Goal: Information Seeking & Learning: Check status

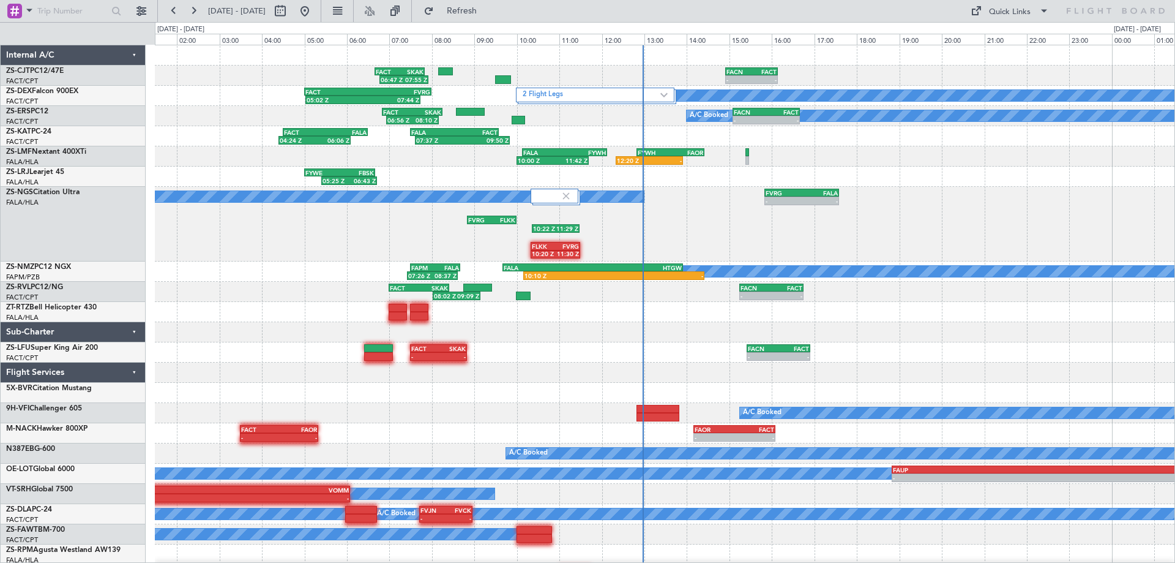
click at [803, 388] on div "06:47 Z 07:55 Z FACT 06:40 Z SKAK 07:50 Z - - FACN 14:55 Z FACT 16:09 Z 2 Fligh…" at bounding box center [665, 324] width 1020 height 559
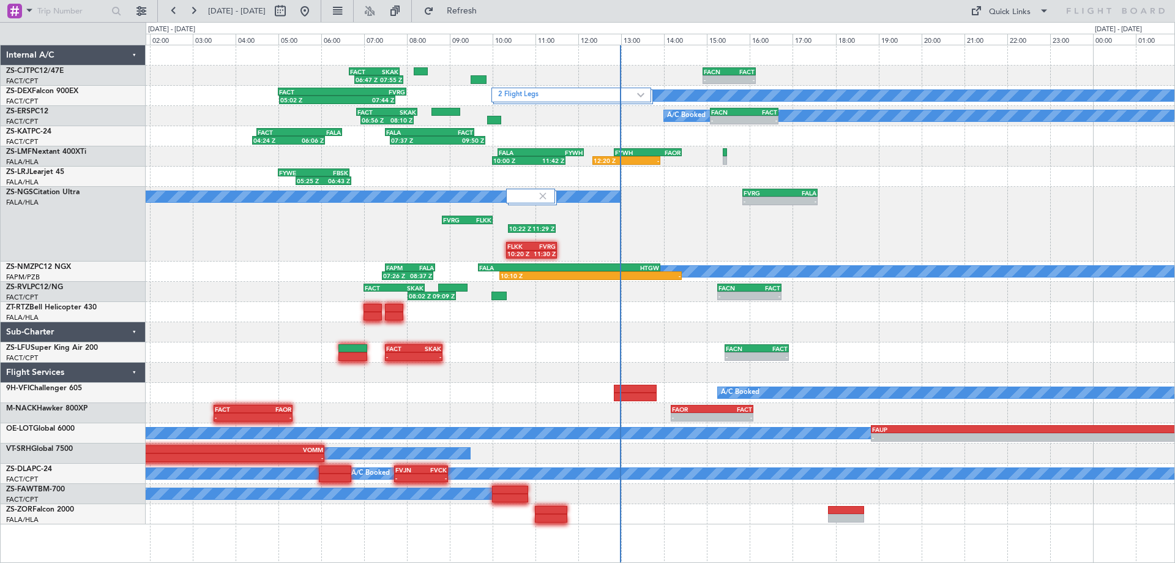
click at [991, 204] on div "A/C Booked A/C Booked - - FVRG 15:50 Z FALA 17:35 Z 10:22 Z 11:29 Z FVRG 08:50 …" at bounding box center [660, 224] width 1029 height 75
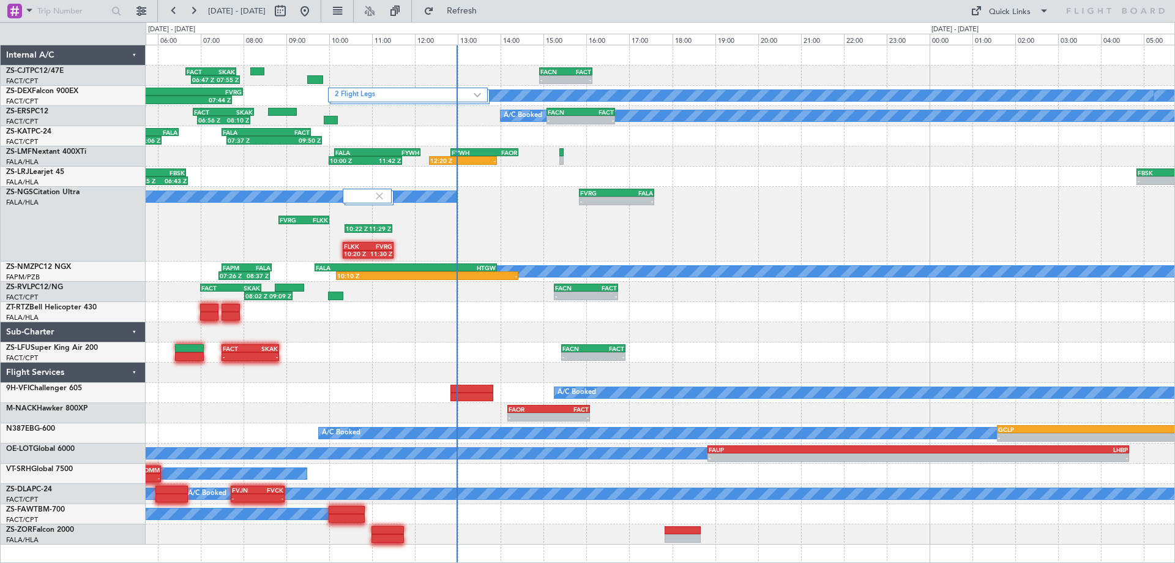
click at [374, 323] on div "06:47 Z 07:55 Z FACT 06:40 Z SKAK 07:50 Z - - FACN 14:55 Z FACT 16:09 Z 2 Fligh…" at bounding box center [660, 294] width 1029 height 499
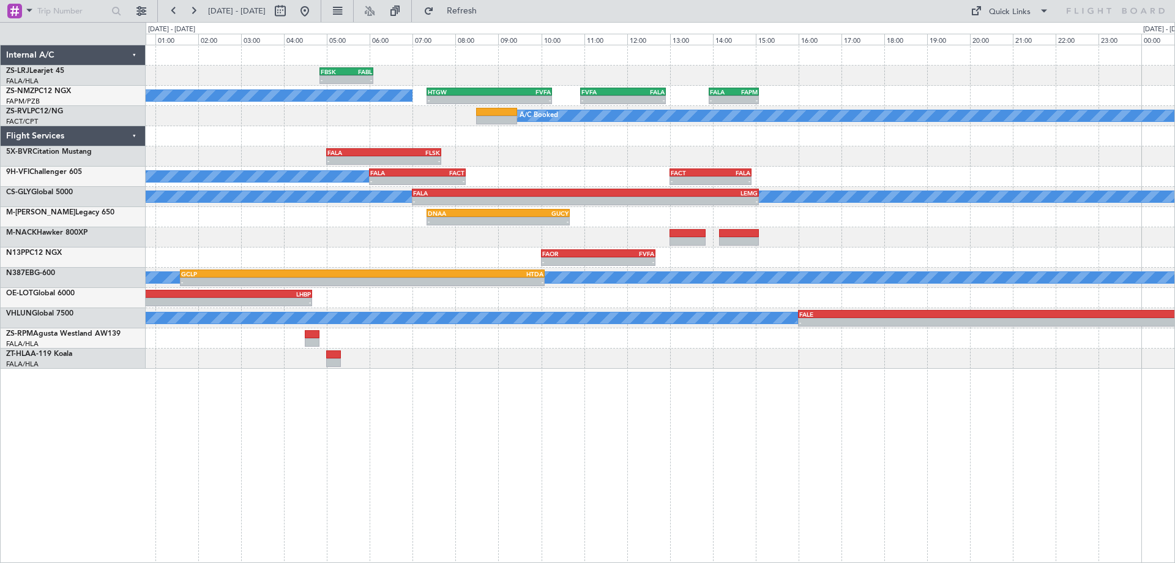
click at [915, 473] on div "- - FBSK 04:50 Z FABL 06:05 Z - - FABL 04:50 Z FAEL 06:05 Z A/C Booked - - HTGW…" at bounding box center [661, 304] width 1030 height 518
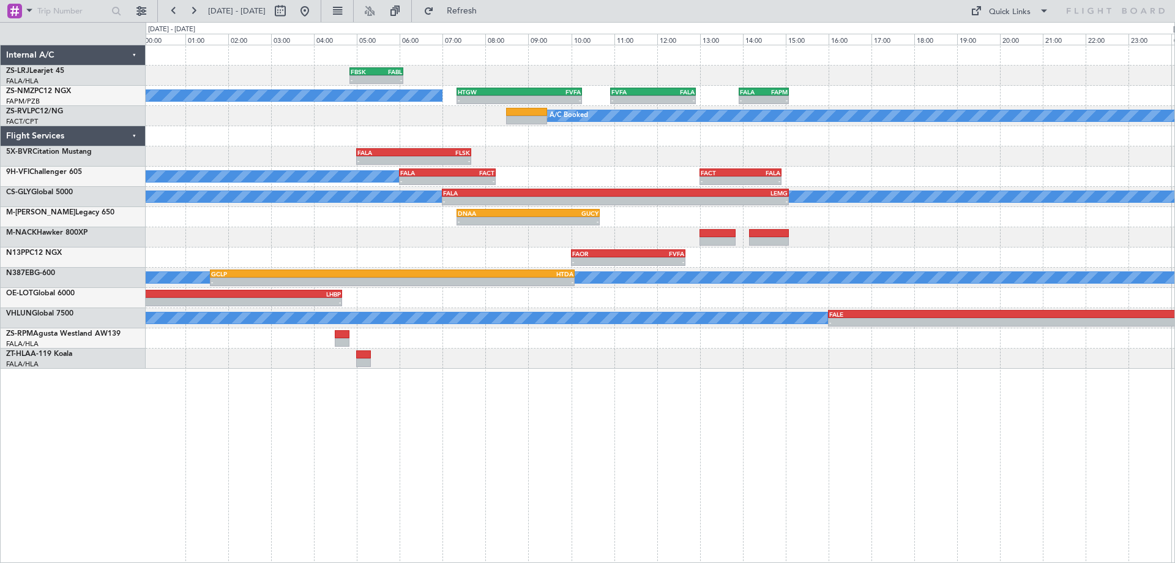
click at [945, 471] on div "- - FBSK 04:50 Z FABL 06:05 Z - - FABL 04:50 Z FAEL 06:05 Z A/C Booked - - HTGW…" at bounding box center [661, 304] width 1030 height 518
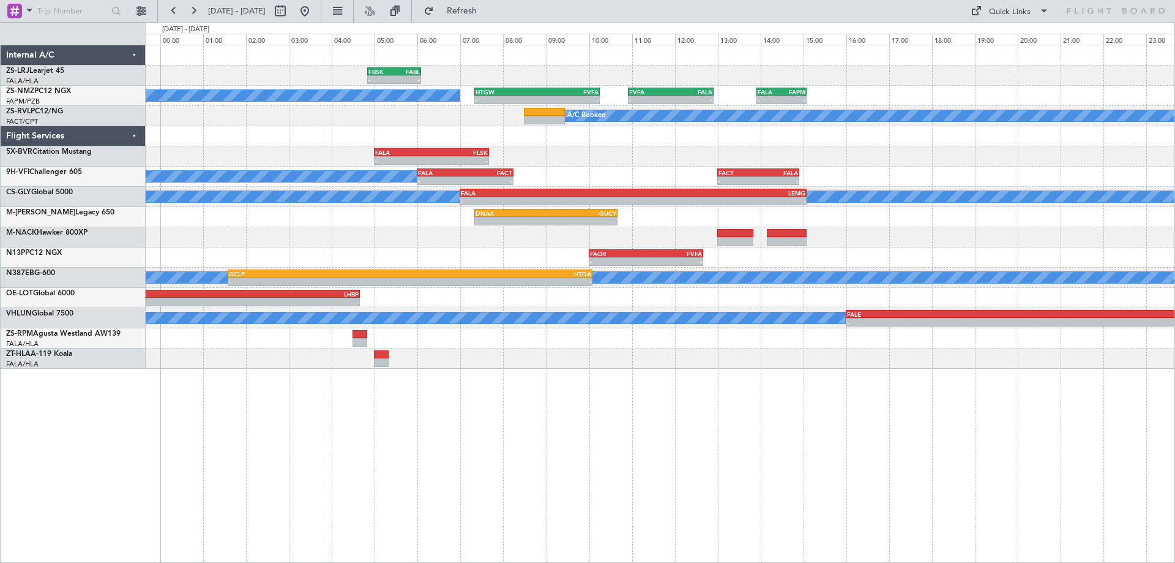
click at [356, 241] on div at bounding box center [660, 237] width 1029 height 20
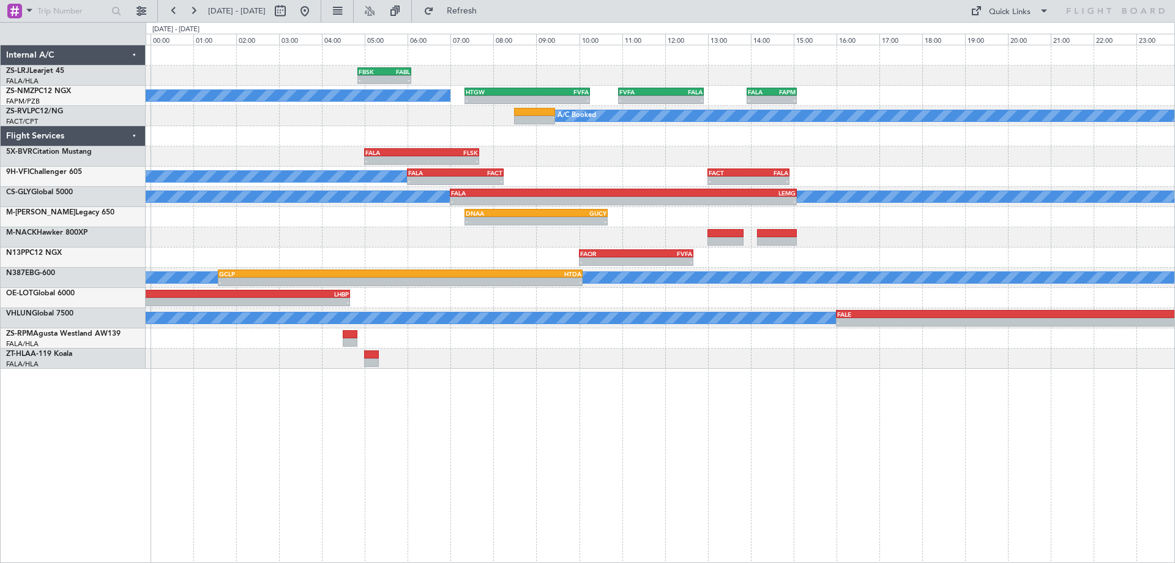
click at [702, 159] on div "- - FALA 05:00 Z FLSK 07:40 Z" at bounding box center [660, 156] width 1029 height 20
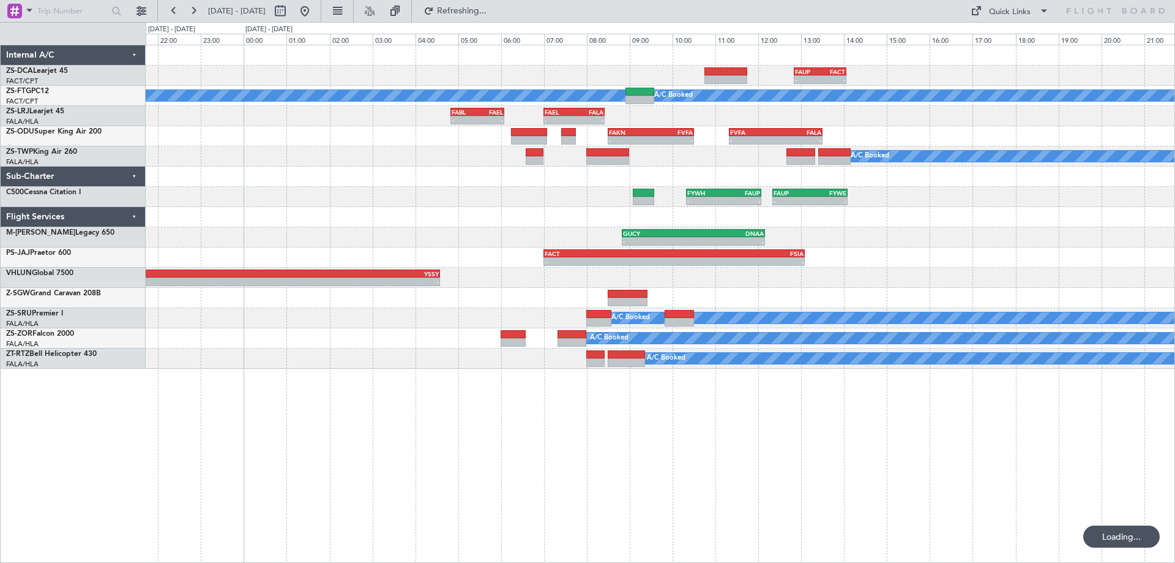
click at [716, 462] on div "- - FAUP 12:50 Z FACT 14:04 Z A/C Booked A/C Booked - - FABL 04:50 Z FAEL 06:05…" at bounding box center [661, 304] width 1030 height 518
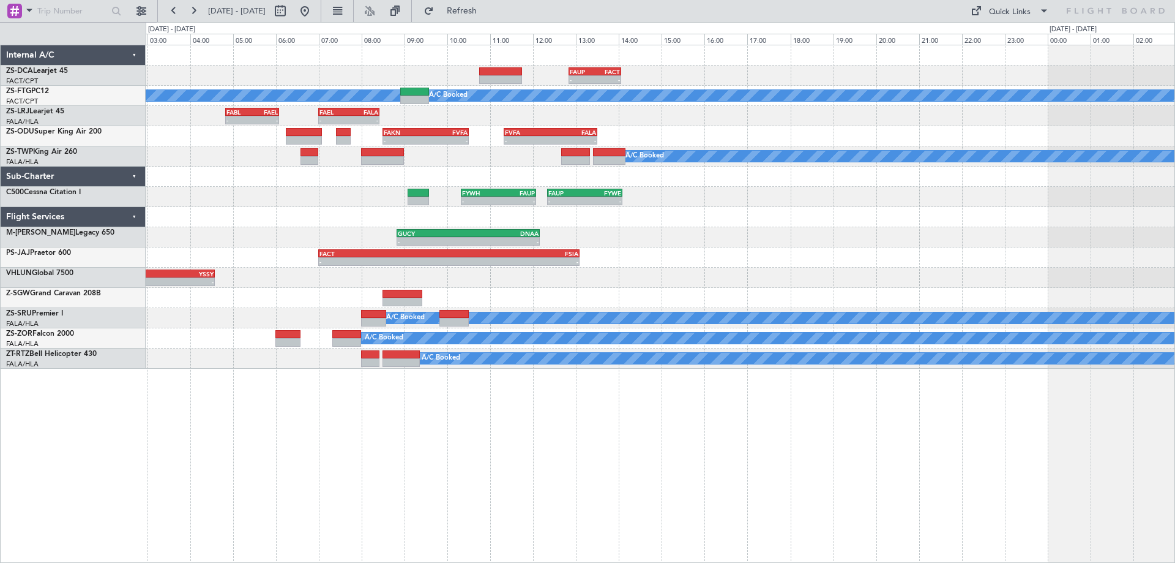
click at [715, 225] on div "- - FAUP 12:50 Z FACT 14:04 Z A/C Booked A/C Booked - - FABL 04:50 Z FAEL 06:05…" at bounding box center [660, 206] width 1029 height 323
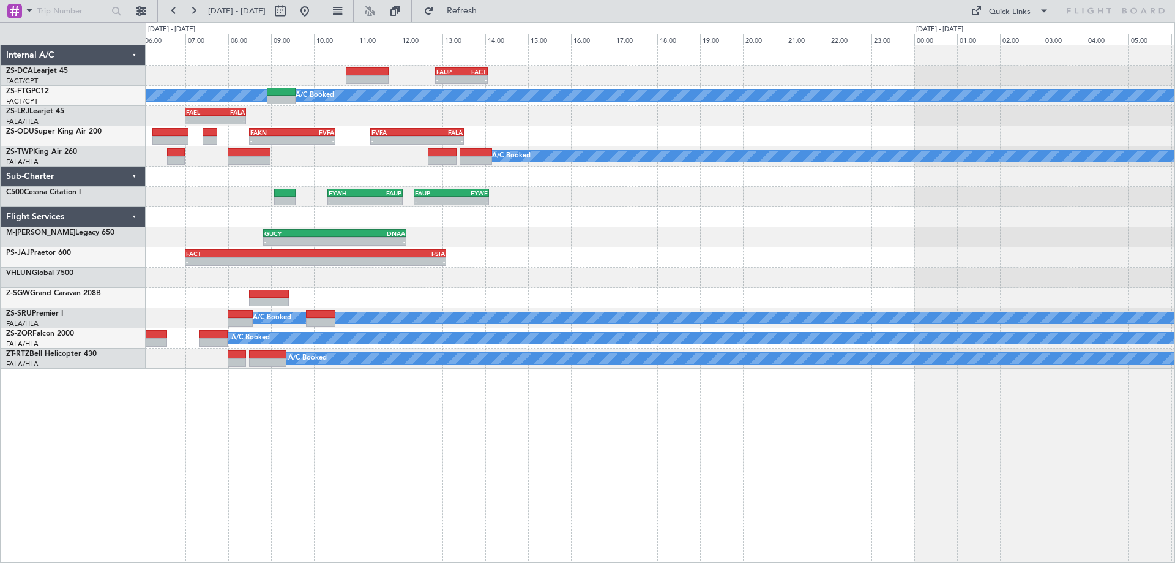
click at [706, 274] on div "- - FAUP 12:50 Z FACT 14:04 Z A/C Booked A/C Booked - - FAEL 07:00 Z FALA 08:25…" at bounding box center [660, 206] width 1029 height 323
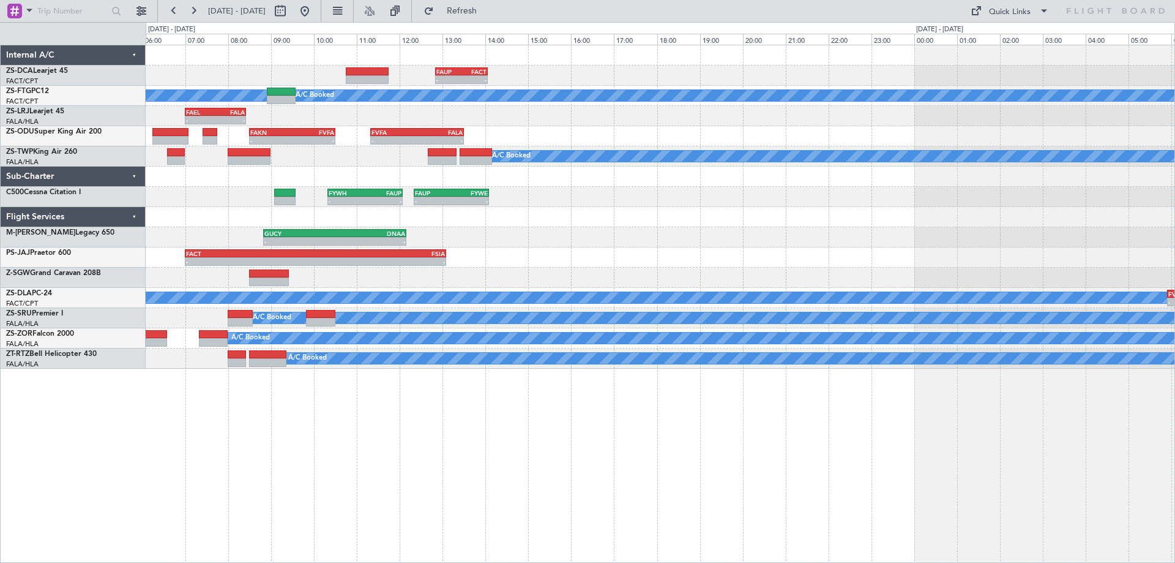
click at [394, 237] on div "- - FAUP 12:50 Z FACT 14:04 Z A/C Booked A/C Booked - - FAEL 07:00 Z FALA 08:25…" at bounding box center [660, 206] width 1029 height 323
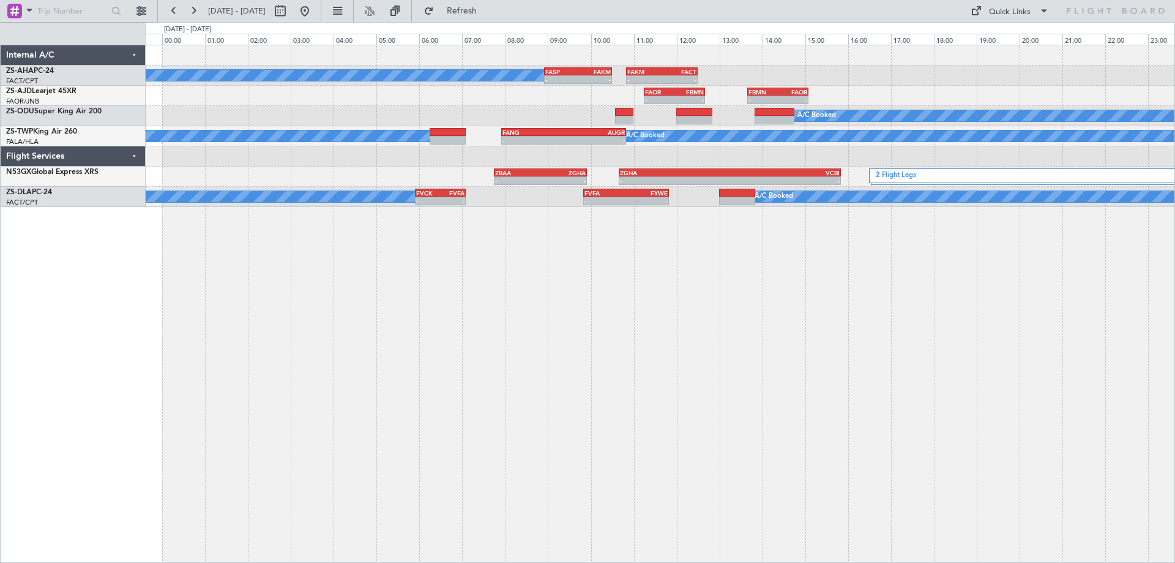
click at [868, 386] on div "A/C Booked - - FASP 08:55 Z FAKM 10:30 Z - - FAKM 10:50 Z FACT 12:30 Z - - FAOR…" at bounding box center [661, 304] width 1030 height 518
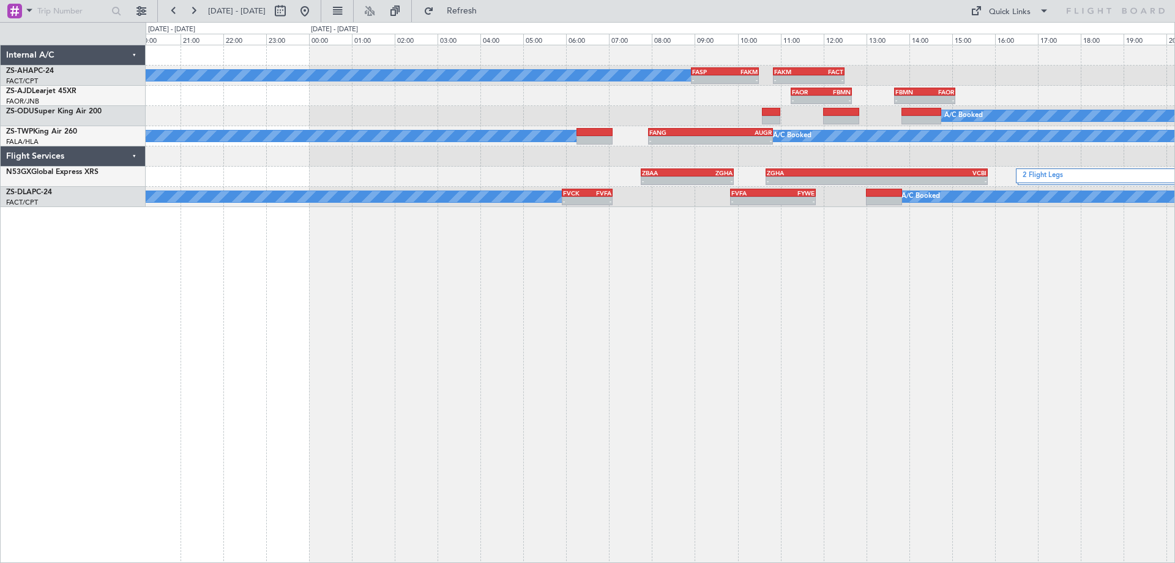
click at [940, 341] on div "A/C Booked - - FASP 08:55 Z FAKM 10:30 Z - - FAKM 10:50 Z FACT 12:30 Z - - FAOR…" at bounding box center [661, 304] width 1030 height 518
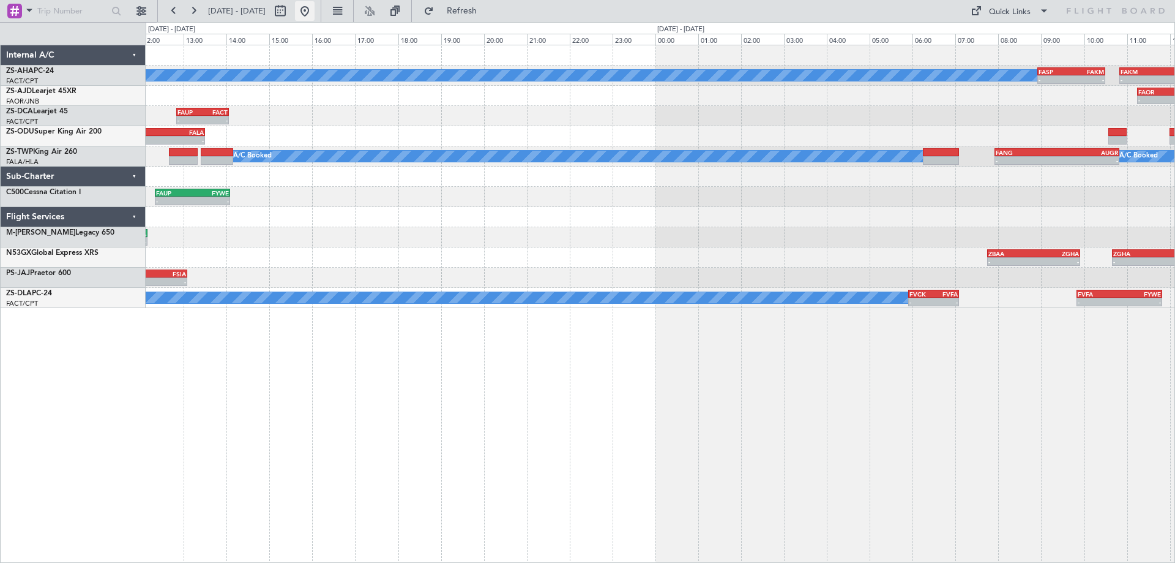
click at [315, 12] on button at bounding box center [305, 11] width 20 height 20
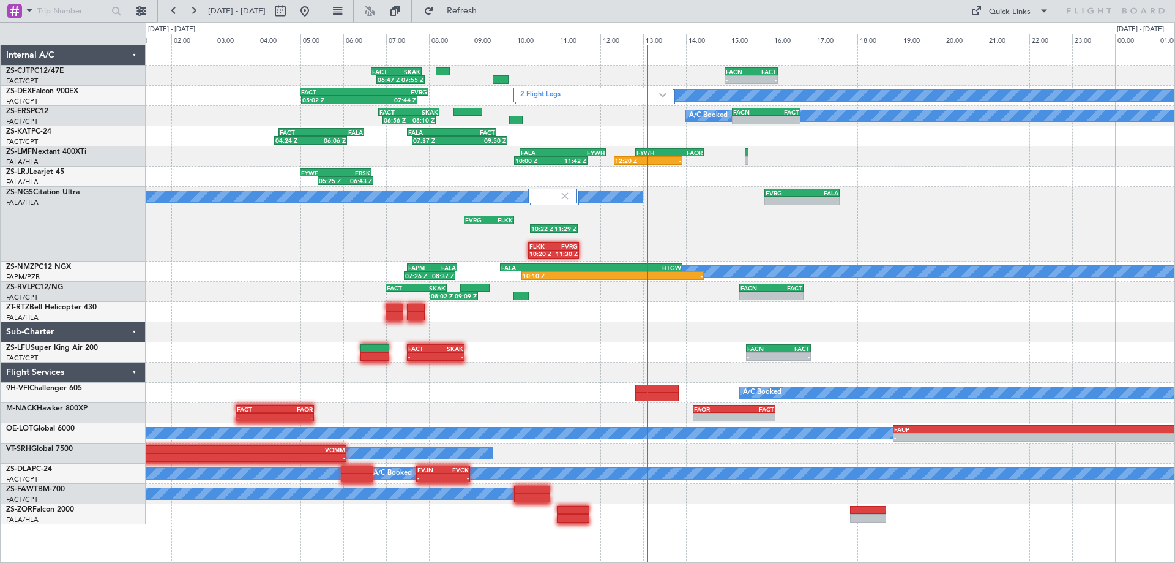
click at [761, 236] on div "FVRG 08:50 Z FLKK 10:00 Z FLKK 10:20 Z FVRG 11:30 Z 10:22 Z 11:29 Z - - FVRG 15…" at bounding box center [660, 224] width 1029 height 75
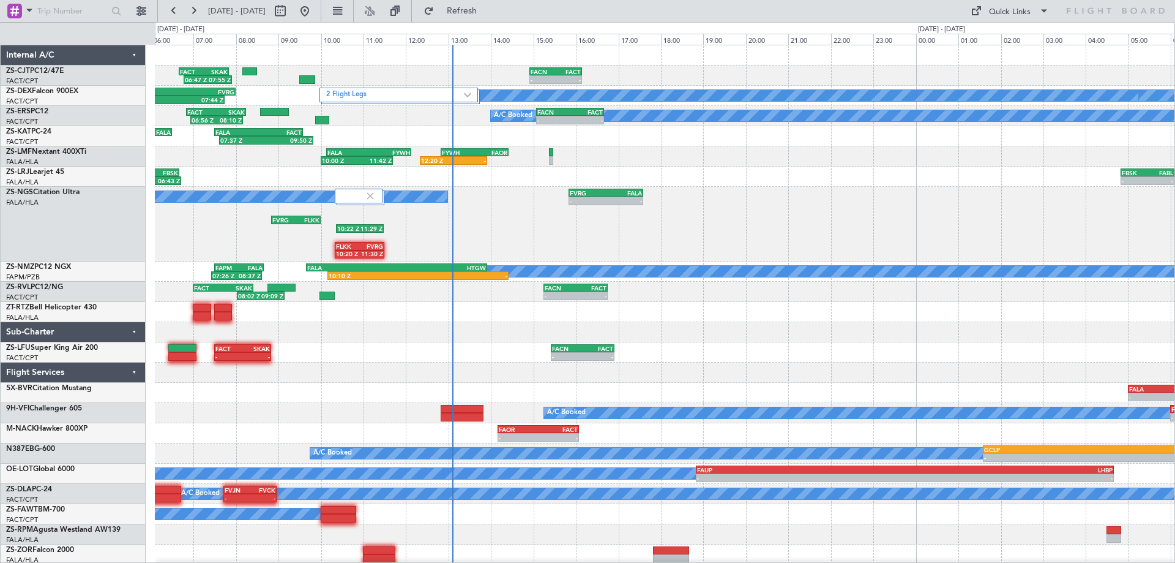
click at [666, 265] on div "06:47 Z 07:55 Z FACT 06:40 Z SKAK 07:50 Z - - FACN 14:55 Z FACT 16:09 Z A/C Boo…" at bounding box center [665, 314] width 1020 height 539
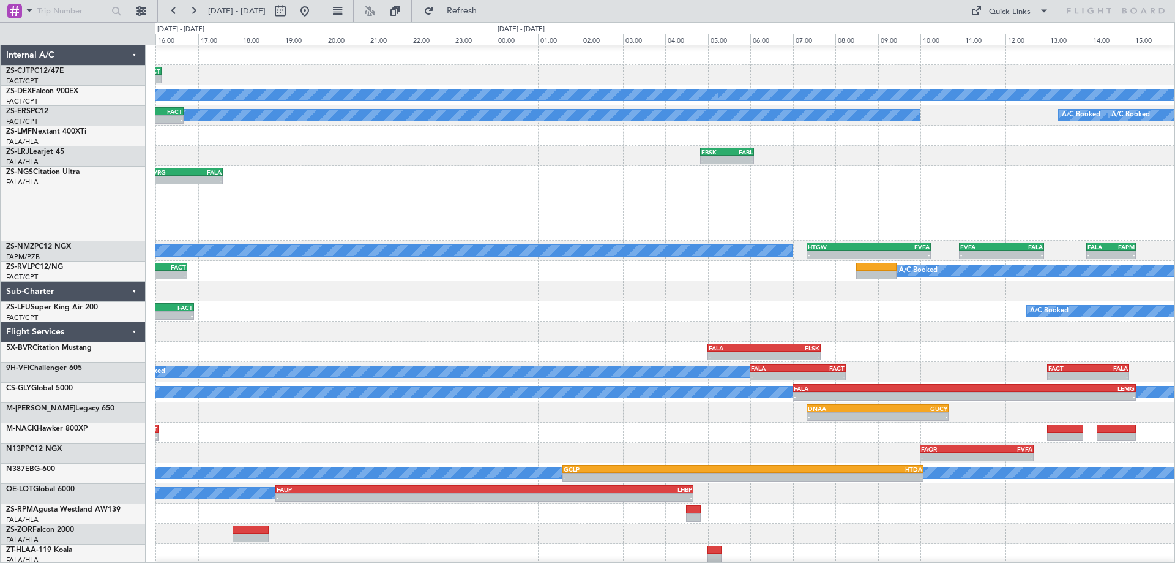
scroll to position [1, 0]
click at [860, 233] on div "- - FVRG 15:50 Z FALA 17:35 Z 10:22 Z 11:29 Z FLKK 10:20 Z FVRG 11:30 Z FVRG 08…" at bounding box center [665, 203] width 1020 height 75
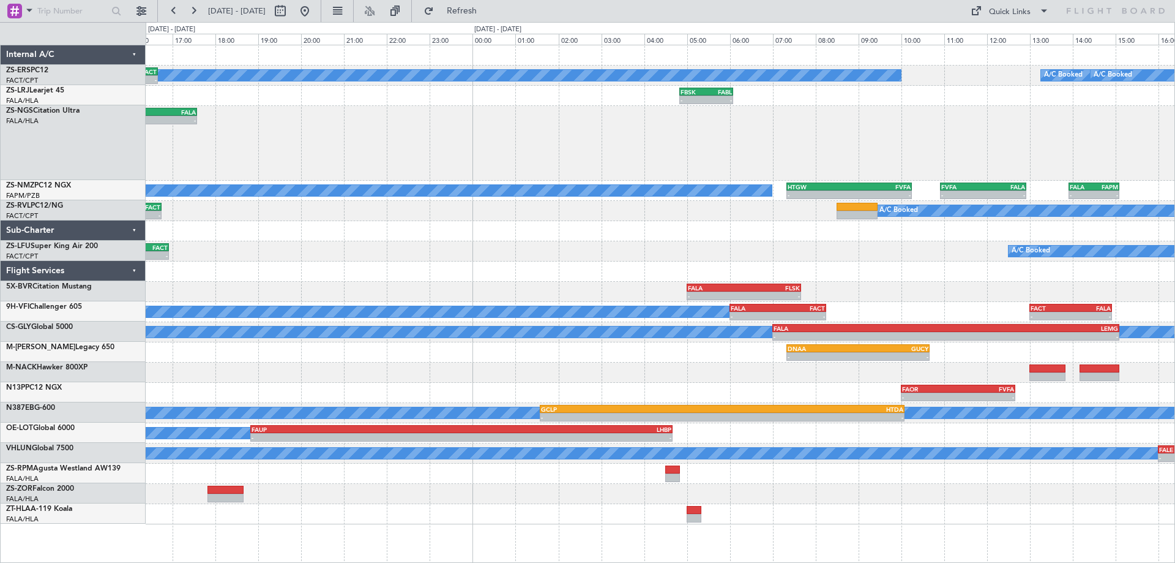
scroll to position [0, 0]
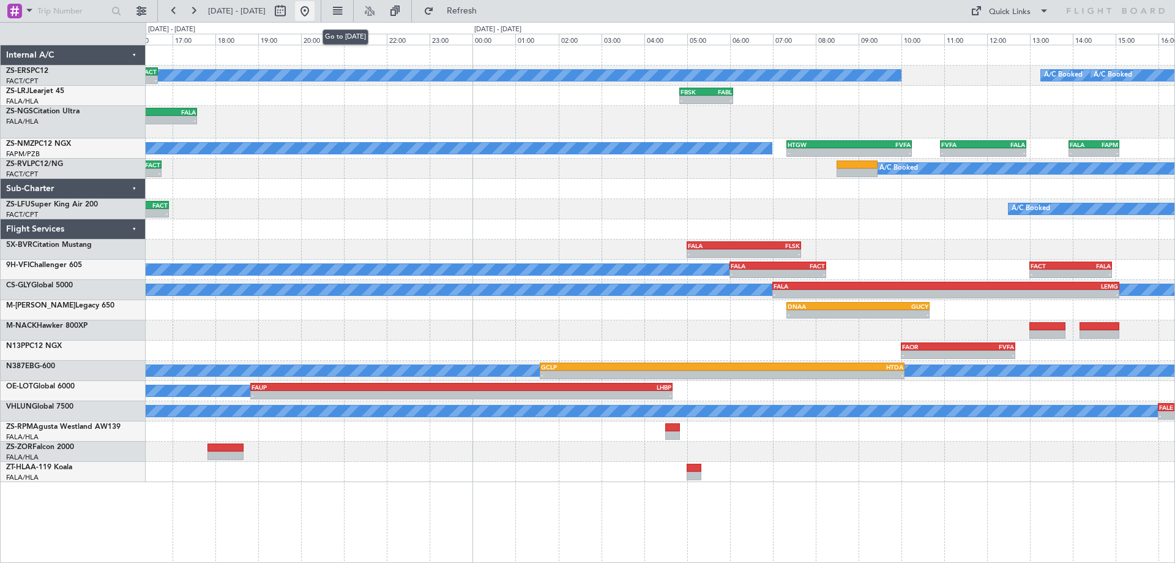
click at [315, 16] on button at bounding box center [305, 11] width 20 height 20
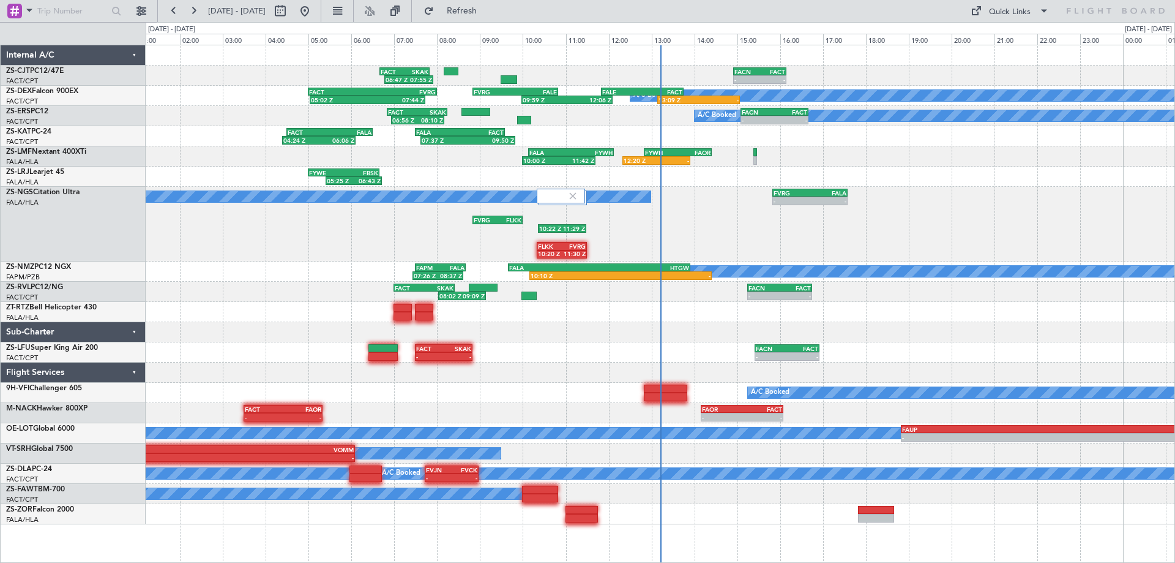
click at [255, 235] on div "06:47 Z 07:55 Z FACT 06:40 Z SKAK 07:50 Z - - FACN 14:55 Z FACT 16:09 Z A/C Boo…" at bounding box center [660, 284] width 1029 height 479
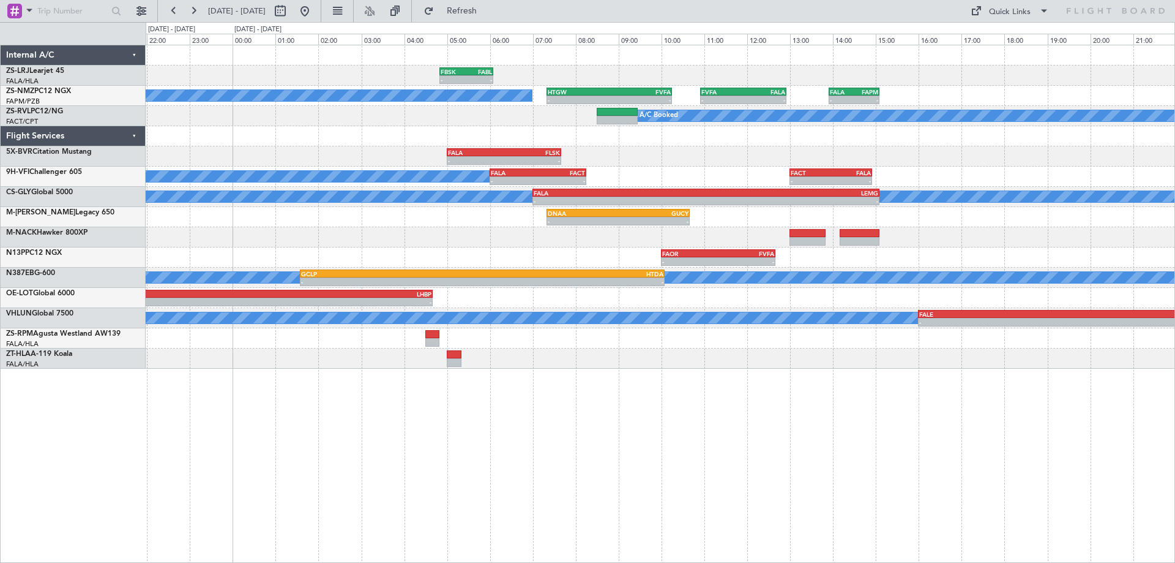
click at [982, 162] on div "- - FALA 05:00 Z FLSK 07:40 Z" at bounding box center [660, 156] width 1029 height 20
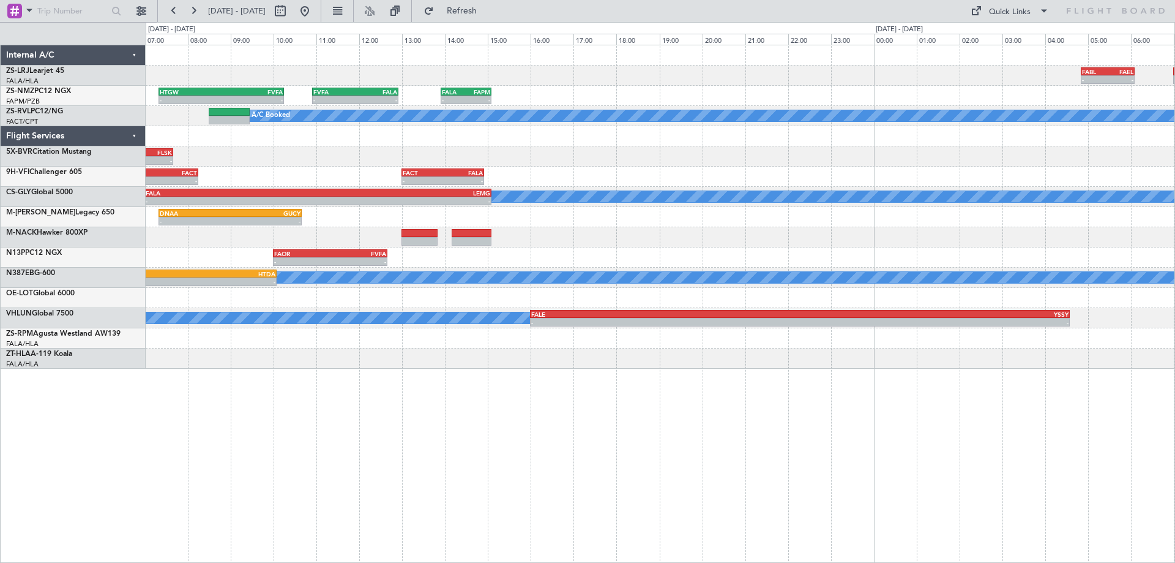
click at [598, 181] on div "FABL 04:50 Z FAEL 06:05 Z - - - - FAEL 07:00 Z FALA 08:25 Z FBSK 04:50 Z FABL 0…" at bounding box center [660, 206] width 1029 height 323
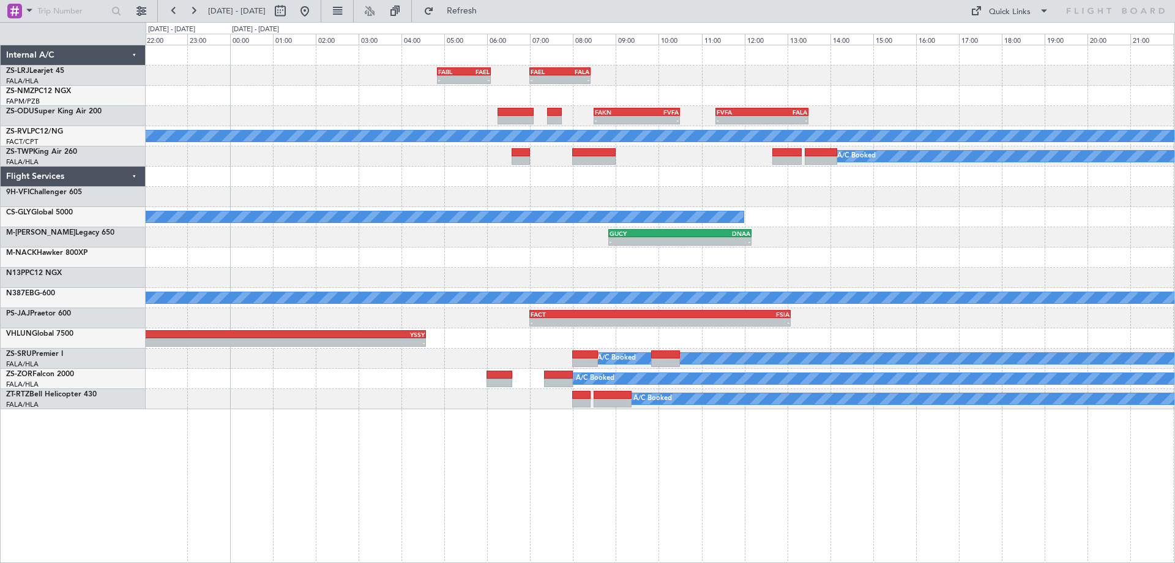
click at [490, 198] on div at bounding box center [660, 197] width 1029 height 20
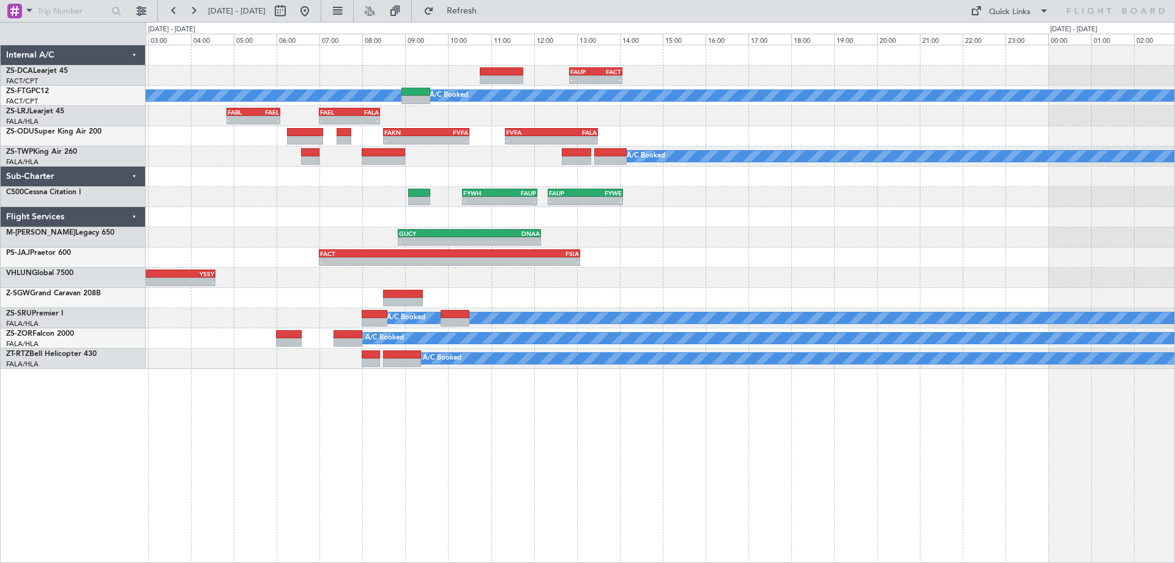
click at [808, 447] on div "- - FAUP 12:50 Z FACT 14:04 Z A/C Booked A/C Booked FABL 04:50 Z FAEL 06:05 Z -…" at bounding box center [661, 304] width 1030 height 518
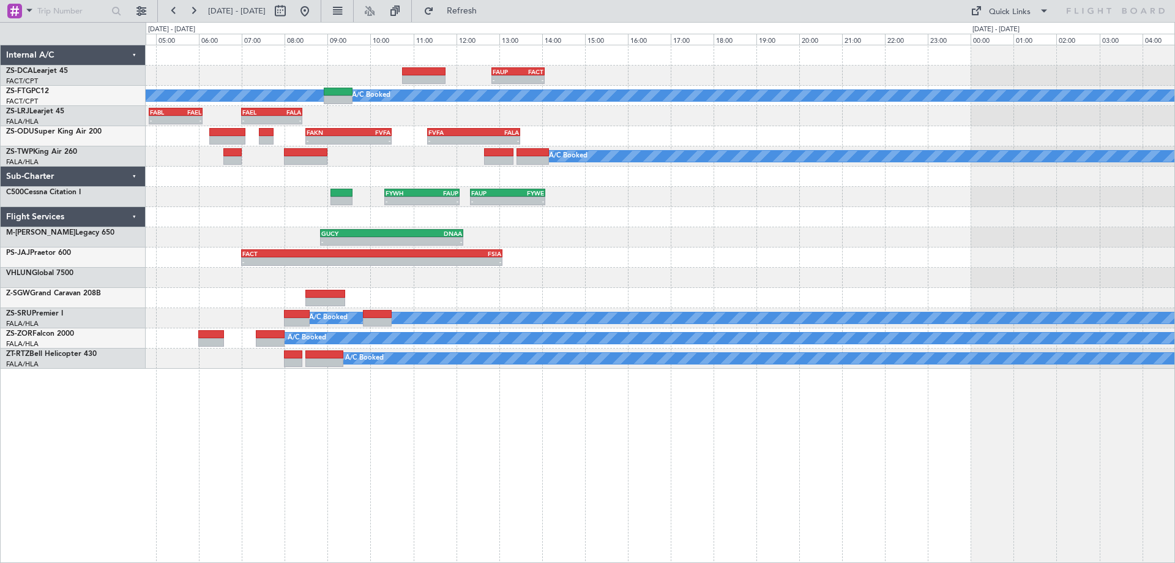
click at [355, 288] on div "- - FAUP 12:50 Z FACT 14:04 Z A/C Booked A/C Booked FABL 04:50 Z FAEL 06:05 Z -…" at bounding box center [660, 206] width 1029 height 323
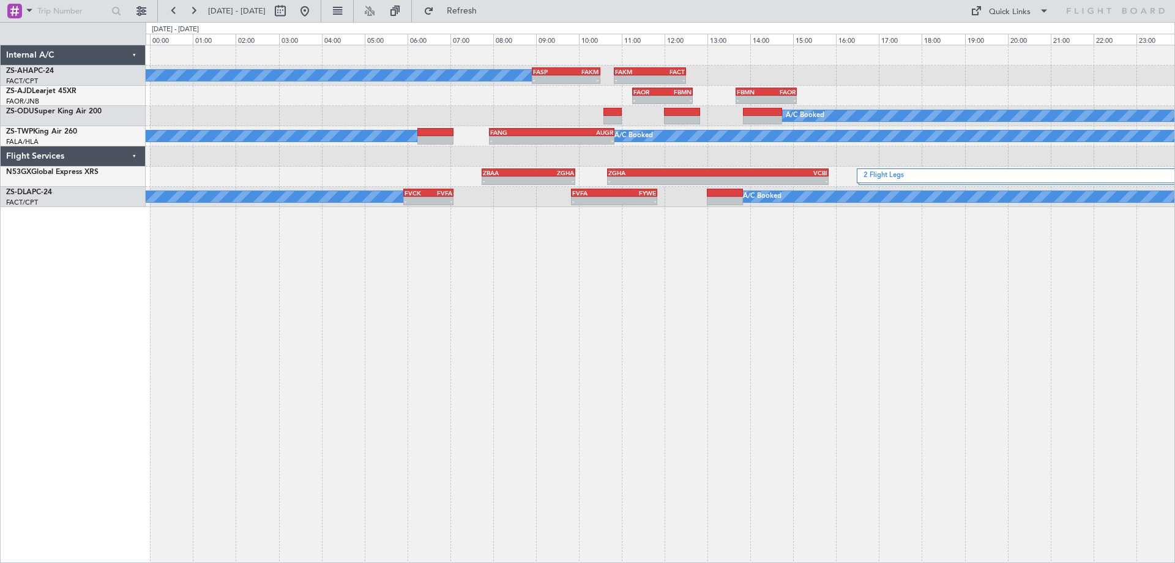
click at [839, 417] on div "A/C Booked - - FASP 08:55 Z FAKM 10:30 Z - - FAKM 10:50 Z FACT 12:30 Z - - FAOR…" at bounding box center [661, 304] width 1030 height 518
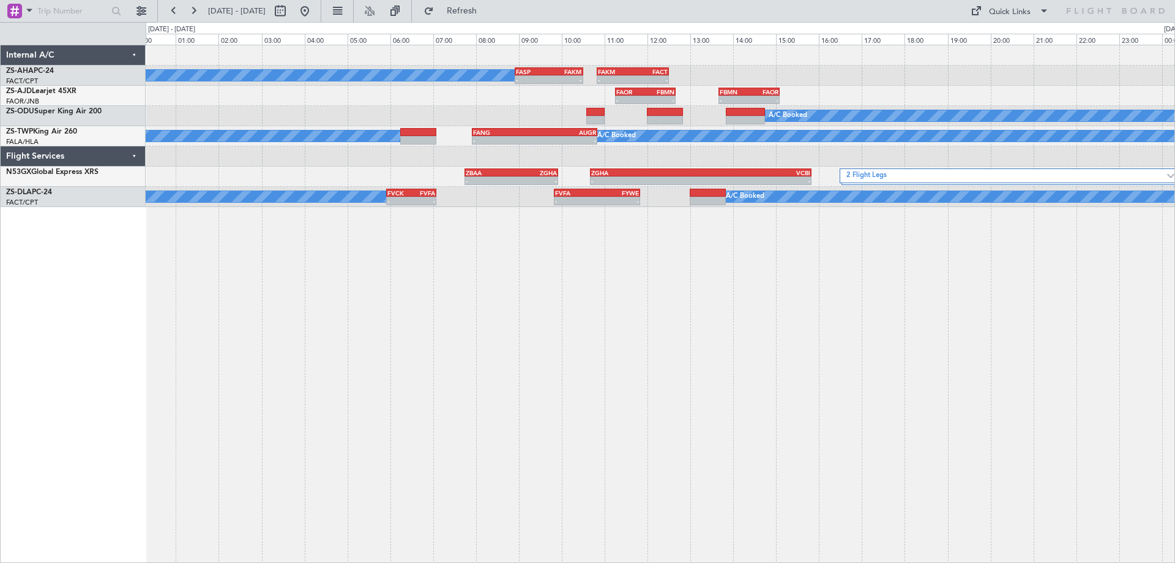
click at [888, 377] on div "A/C Booked - - FASP 08:55 Z FAKM 10:30 Z - - FAKM 10:50 Z FACT 12:30 Z - - FAOR…" at bounding box center [661, 304] width 1030 height 518
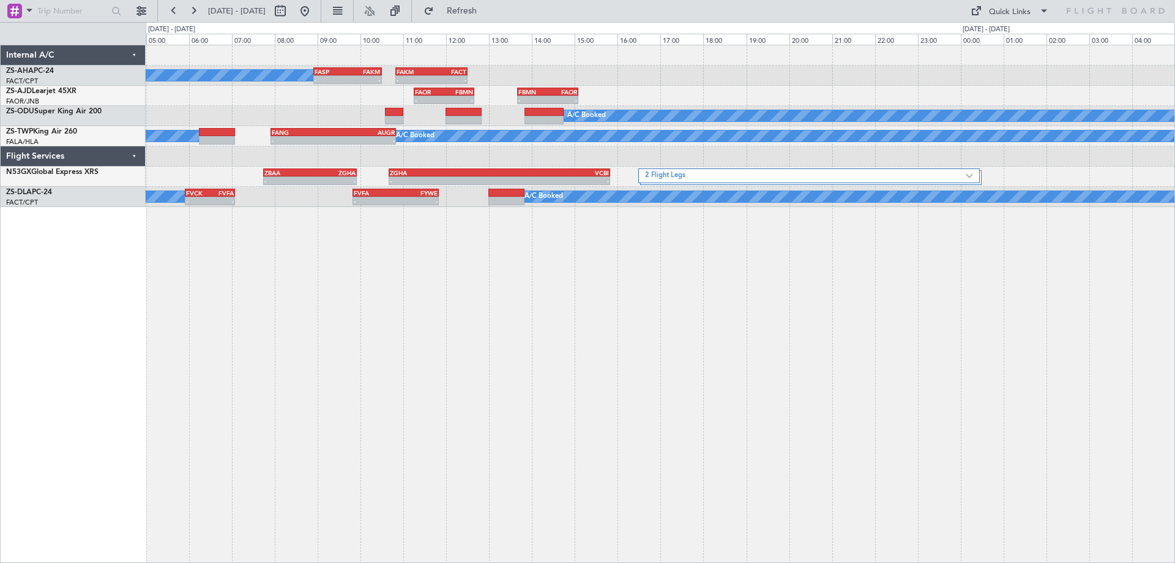
click at [633, 383] on div "A/C Booked - - FASP 08:55 Z FAKM 10:30 Z - - FAKM 10:50 Z FACT 12:30 Z - - FAOR…" at bounding box center [661, 304] width 1030 height 518
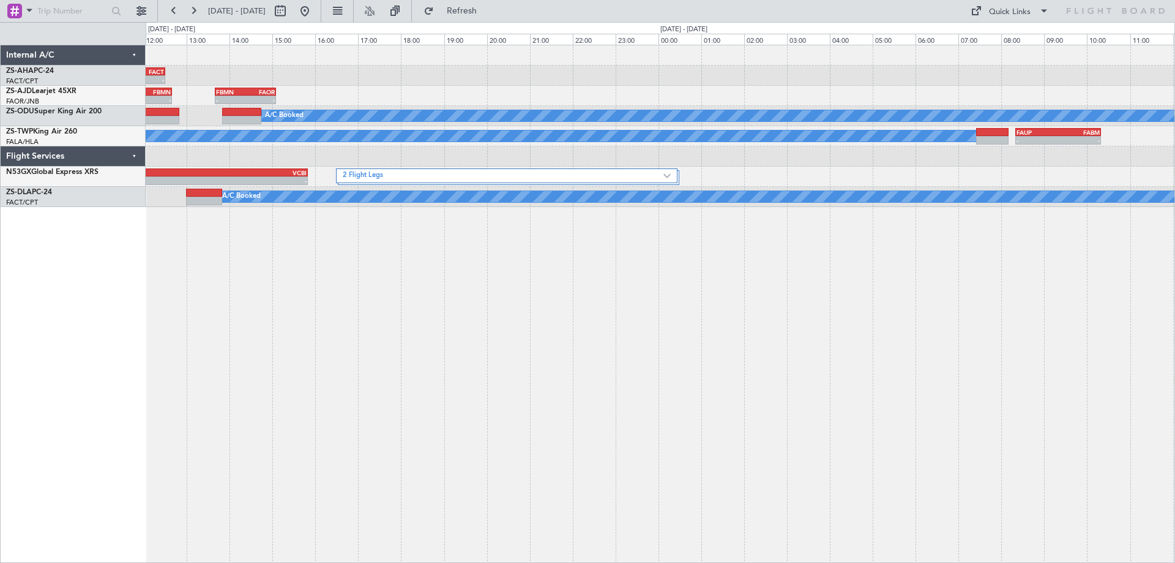
click at [647, 346] on div "- - FAKM 10:50 Z FACT 12:30 Z - - FASP 08:55 Z FAKM 10:30 Z A/C Booked - - FAOR…" at bounding box center [661, 304] width 1030 height 518
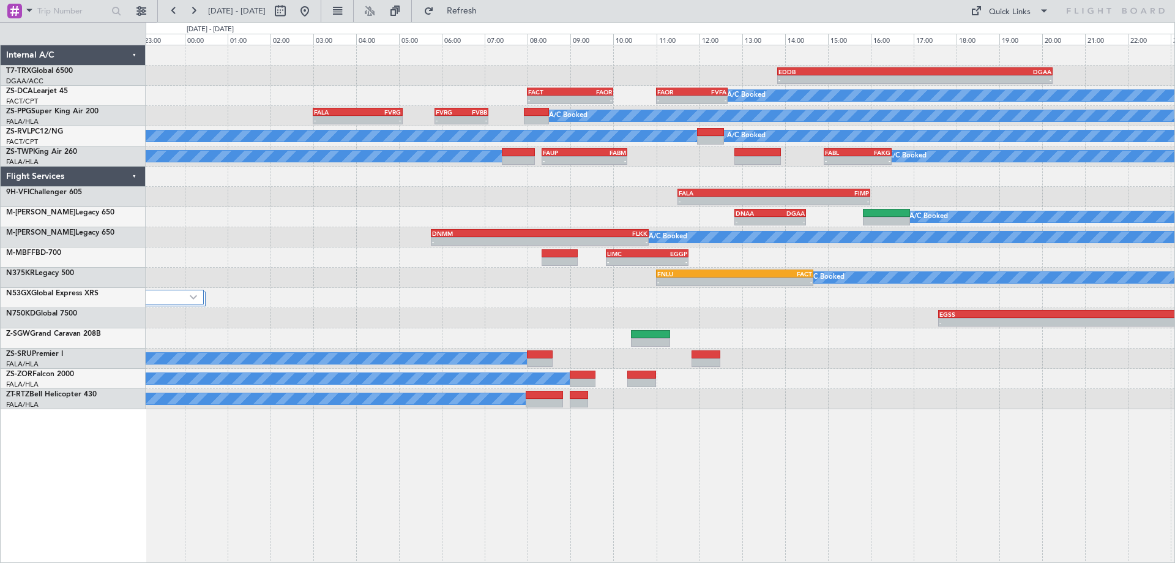
click at [996, 476] on div "- - EDDB 13:50 Z DGAA 20:15 Z A/C Booked - - FACT 08:00 Z FAOR 10:00 Z - - FAOR…" at bounding box center [661, 304] width 1030 height 518
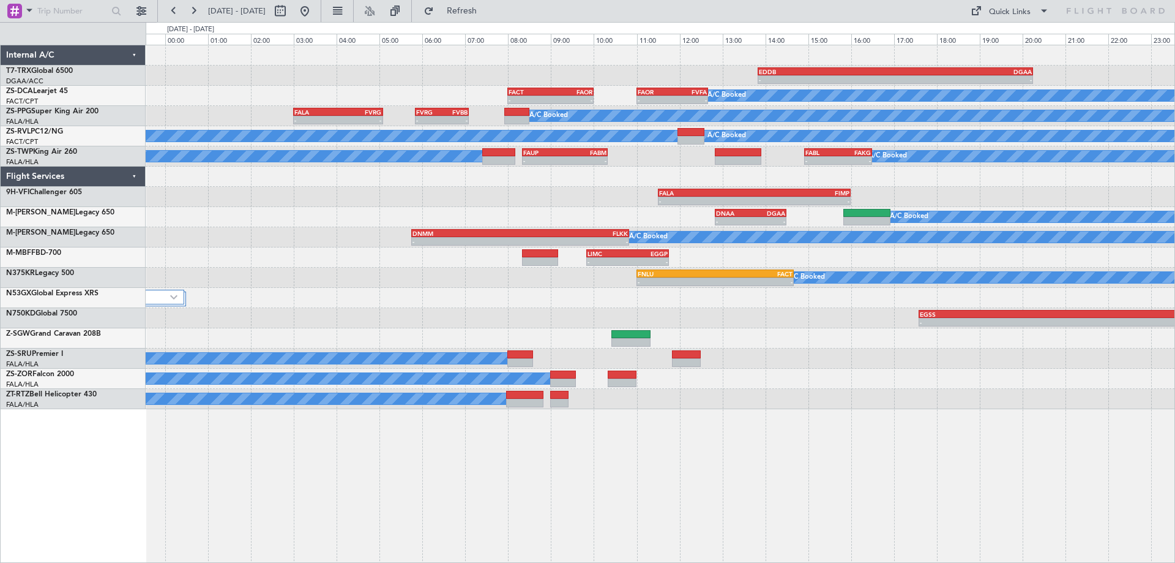
click at [1013, 443] on div "- - EDDB 13:50 Z DGAA 20:15 Z A/C Booked - - FACT 08:00 Z FAOR 10:00 Z - - FAOR…" at bounding box center [661, 304] width 1030 height 518
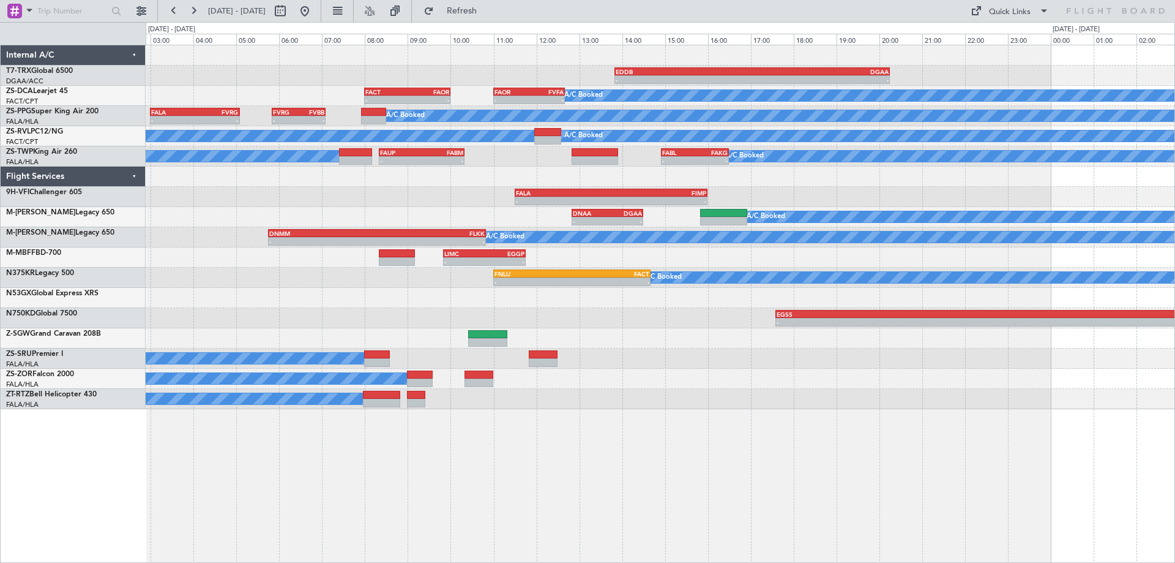
click at [863, 395] on div "A/C Booked" at bounding box center [660, 399] width 1029 height 20
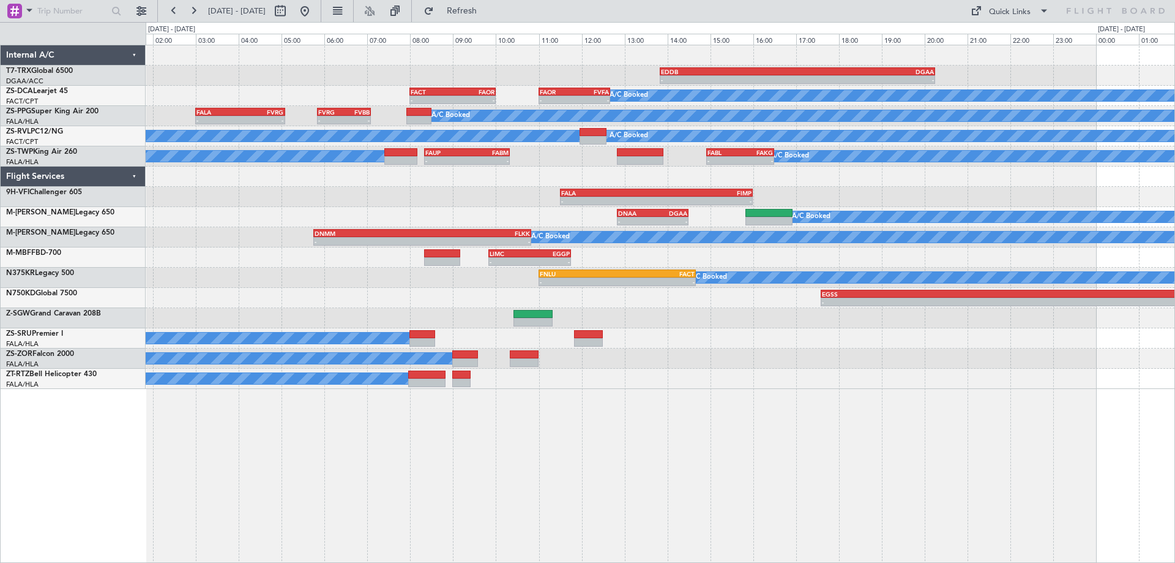
click at [888, 383] on div "- - EDDB 13:50 Z DGAA 20:15 Z A/C Booked - - FACT 08:00 Z FAOR 10:00 Z - - FAOR…" at bounding box center [661, 304] width 1030 height 518
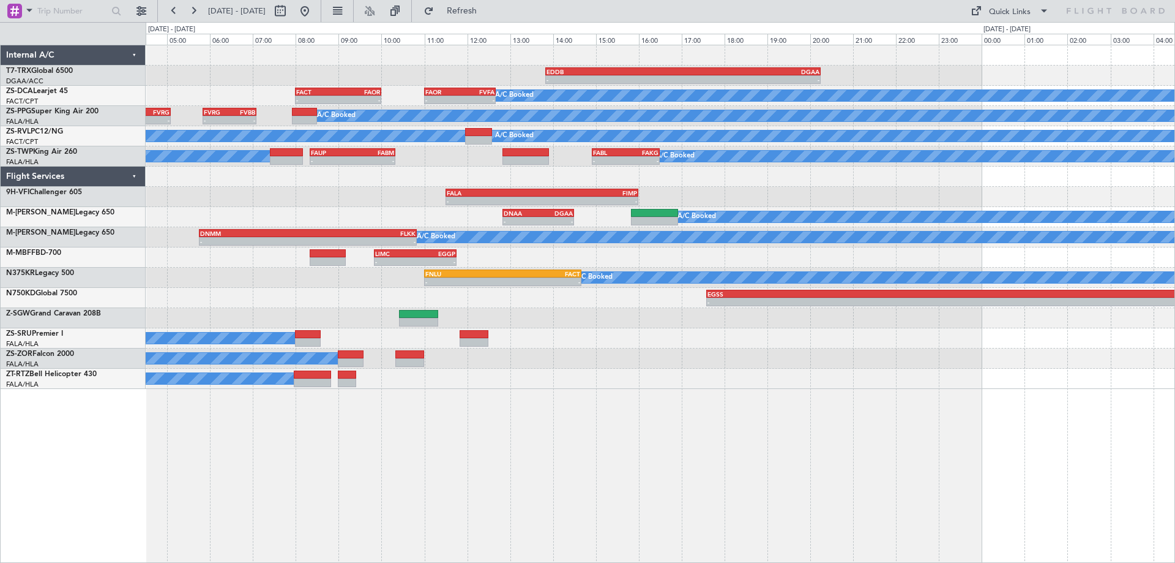
click at [455, 255] on div "- - EDDB 13:50 Z DGAA 20:15 Z A/C Booked - - FACT 08:00 Z FAOR 10:00 Z - - FAOR…" at bounding box center [660, 216] width 1029 height 343
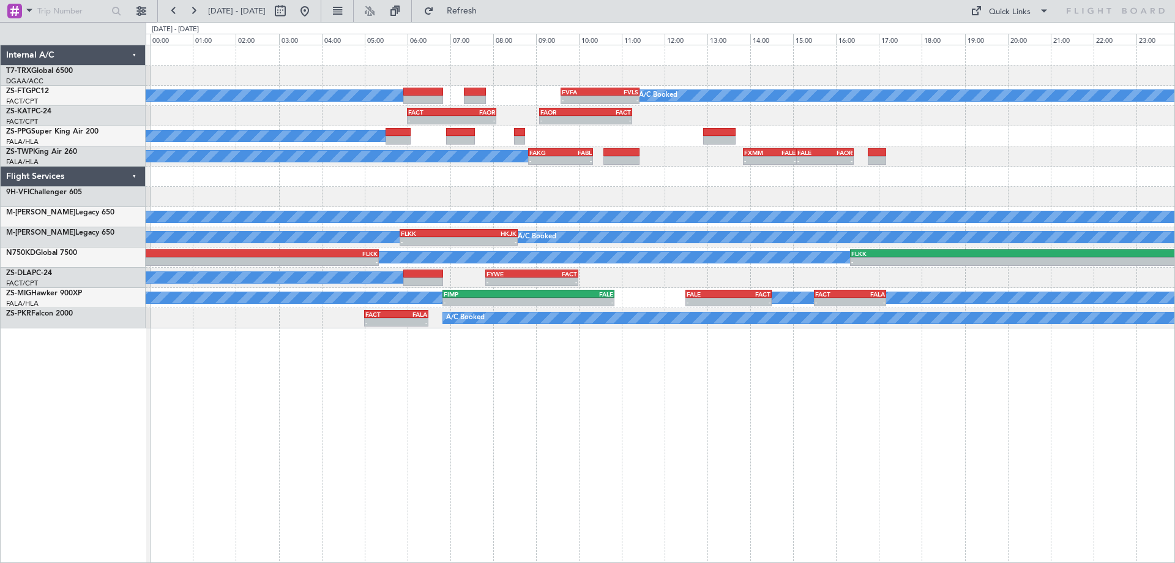
click at [706, 433] on div "- - EDDB 13:50 Z DGAA 20:15 Z A/C Booked A/C Booked - - FVFA 09:35 Z FVLS 11:25…" at bounding box center [661, 304] width 1030 height 518
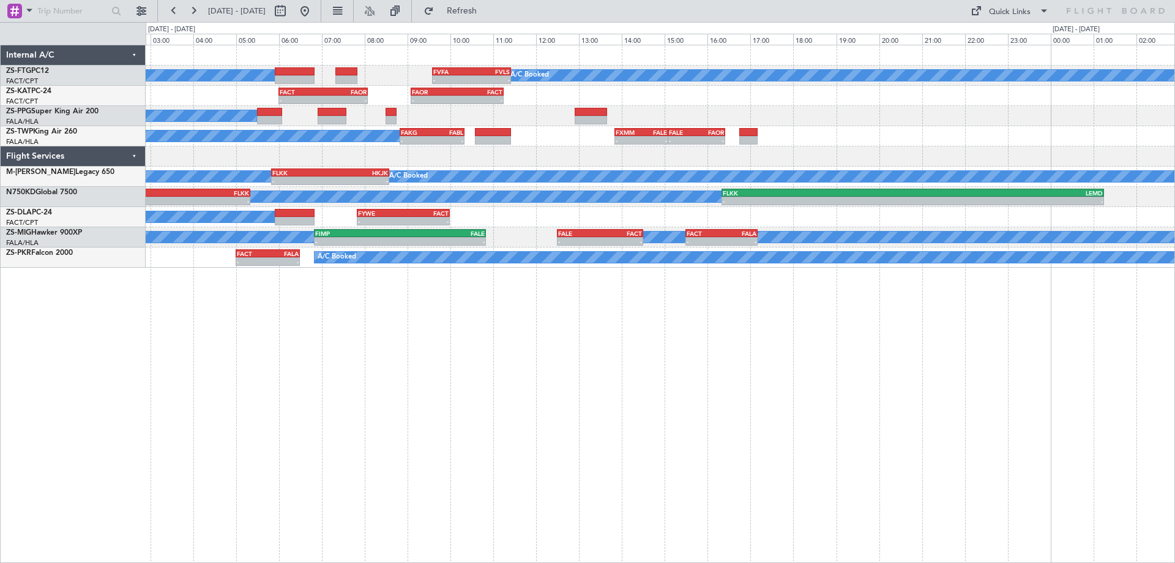
click at [810, 403] on div "A/C Booked A/C Booked - - FVFA 09:35 Z FVLS 11:25 Z - - FACT 06:00 Z FAOR 08:05…" at bounding box center [661, 304] width 1030 height 518
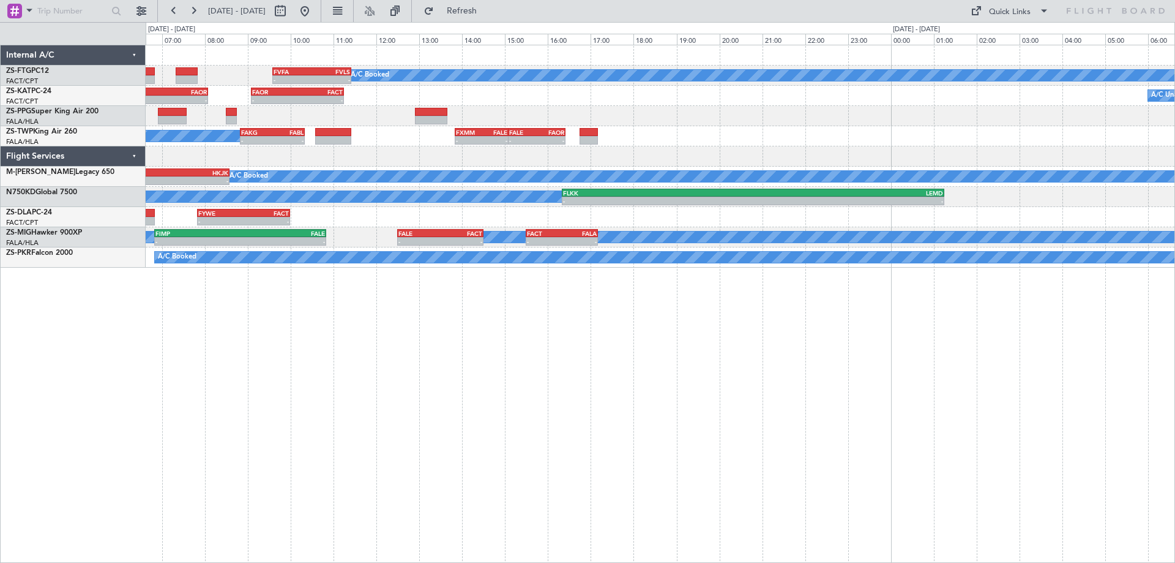
click at [782, 400] on div "A/C Booked - - FVFA 09:35 Z FVLS 11:25 Z A/C Booked - - FACT 06:00 Z FAOR 08:05…" at bounding box center [661, 304] width 1030 height 518
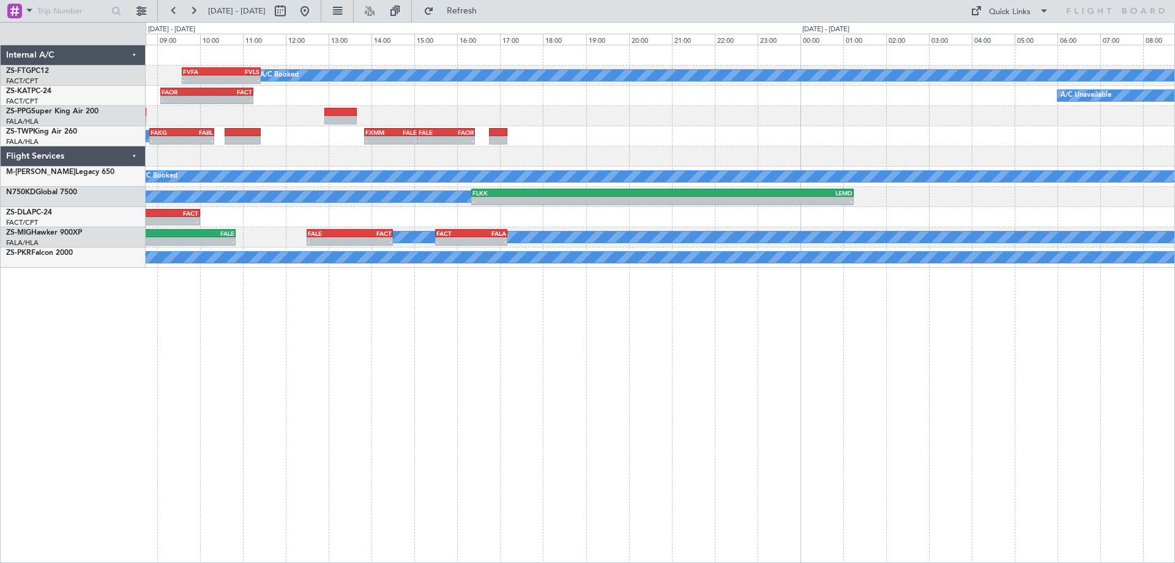
click at [575, 369] on div "A/C Booked - - FVFA 09:35 Z FVLS 11:25 Z A/C Booked - - FAOR 09:05 Z FACT 11:15…" at bounding box center [661, 304] width 1030 height 518
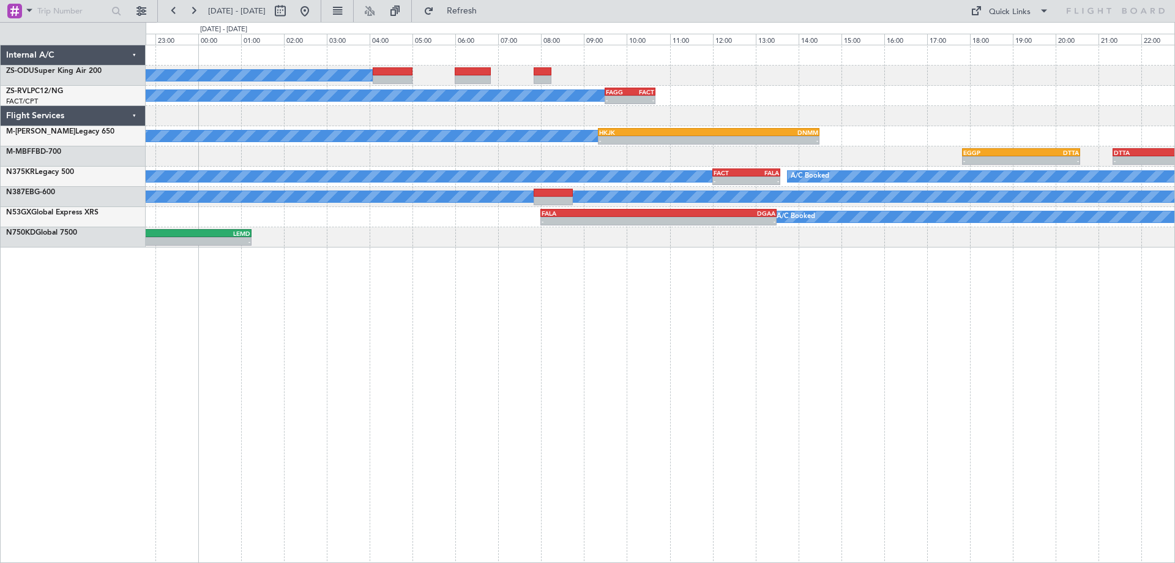
click at [291, 422] on div "A/C Booked A/C Booked - - [PERSON_NAME] 09:30 Z FACT 10:40 Z A/C Booked - - HKJ…" at bounding box center [661, 304] width 1030 height 518
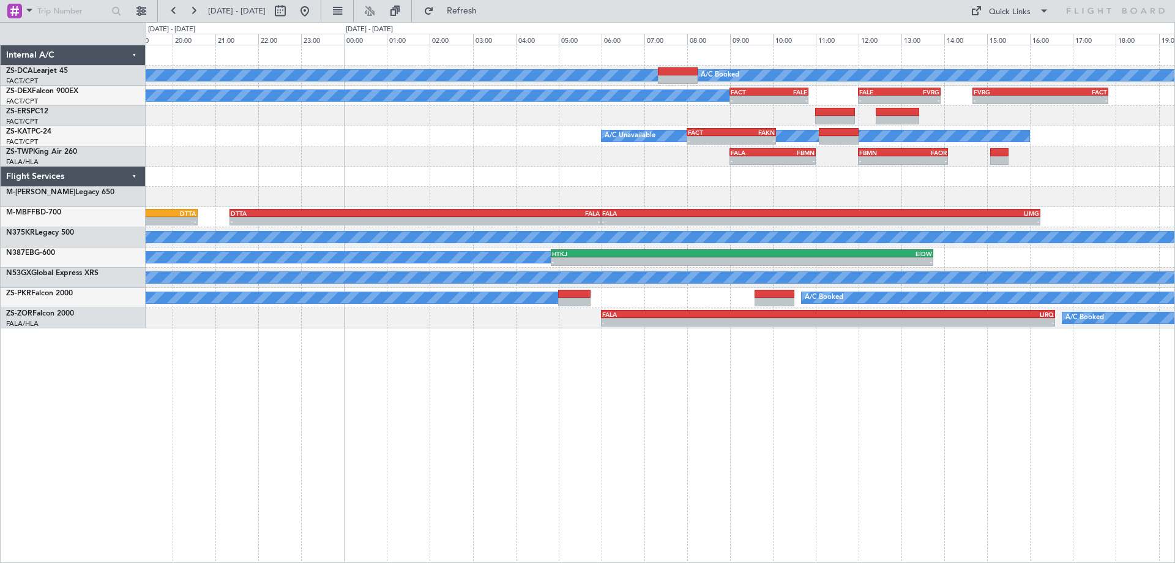
click at [714, 385] on div "A/C Booked A/C Booked A/C Booked - - FACT 09:00 Z FALE 10:50 Z - - FALE 12:00 Z…" at bounding box center [661, 304] width 1030 height 518
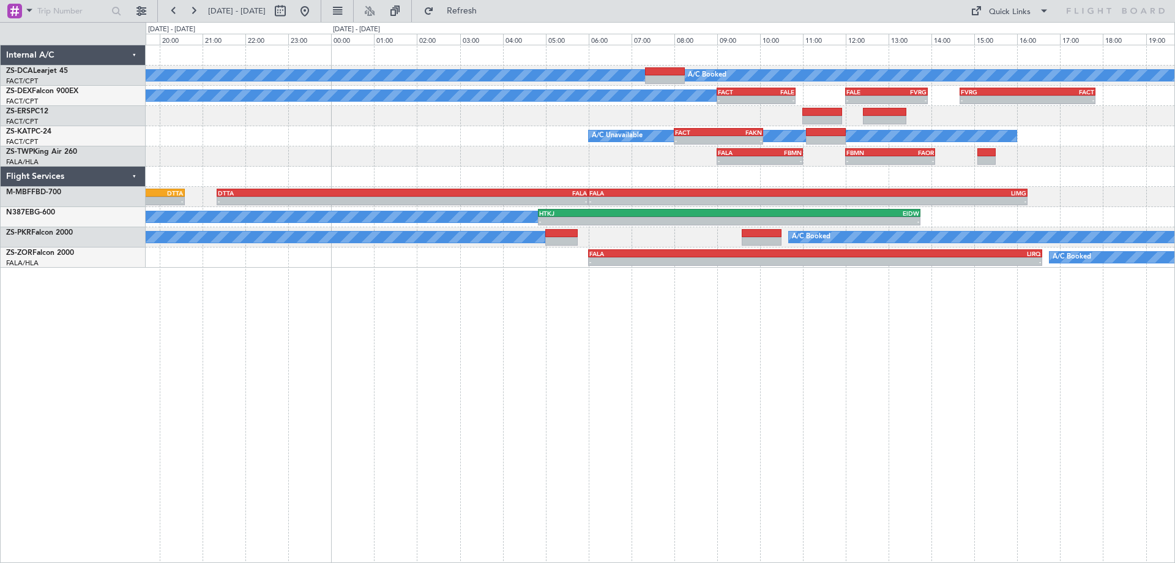
click at [778, 392] on div "A/C Booked A/C Booked A/C Booked - - FACT 09:00 Z FALE 10:50 Z - - FALE 12:00 Z…" at bounding box center [661, 304] width 1030 height 518
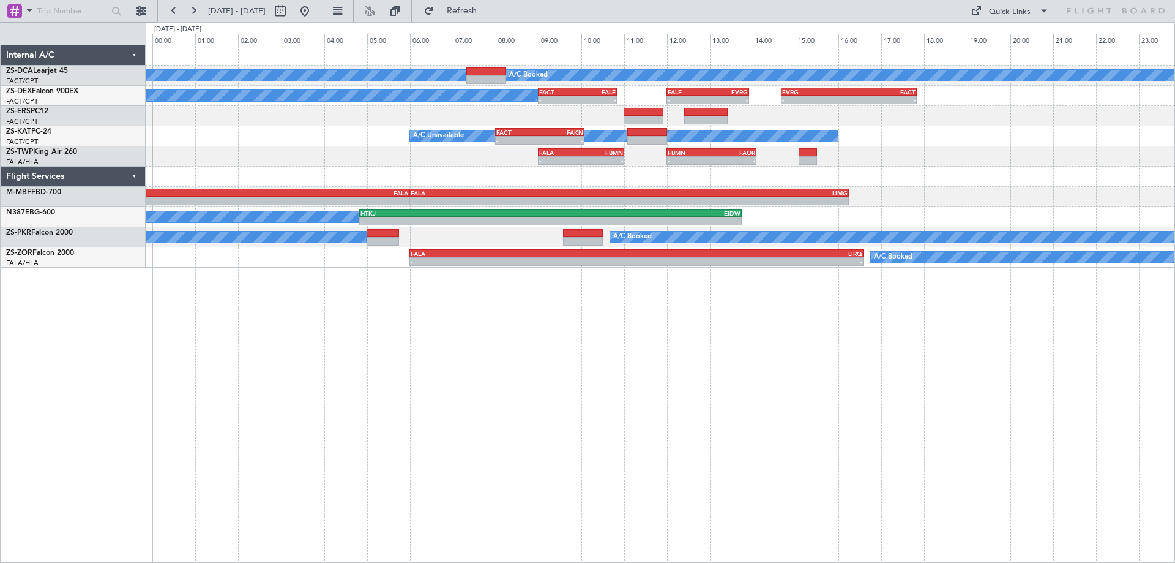
click at [676, 407] on div "A/C Booked A/C Booked A/C Booked - - FACT 09:00 Z FALE 10:50 Z - - FALE 12:00 Z…" at bounding box center [661, 304] width 1030 height 518
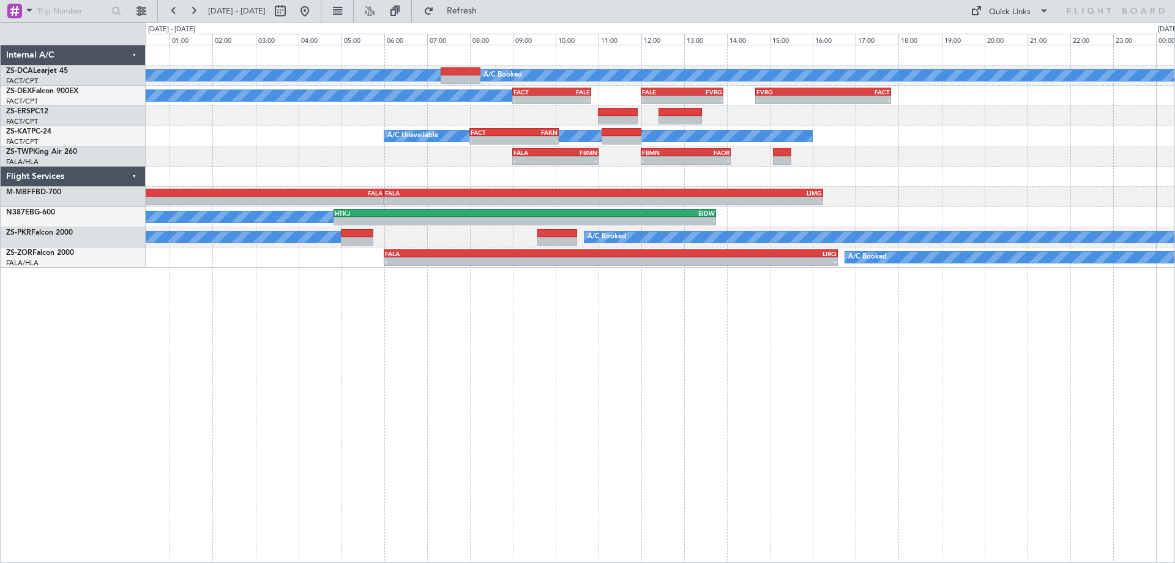
click at [884, 367] on div "A/C Booked A/C Booked A/C Booked - - FACT 09:00 Z FALE 10:50 Z - - FALE 12:00 Z…" at bounding box center [661, 304] width 1030 height 518
click at [461, 360] on div "A/C Booked A/C Booked A/C Booked - - FACT 09:00 Z FALE 10:50 Z - - FALE 12:00 Z…" at bounding box center [661, 304] width 1030 height 518
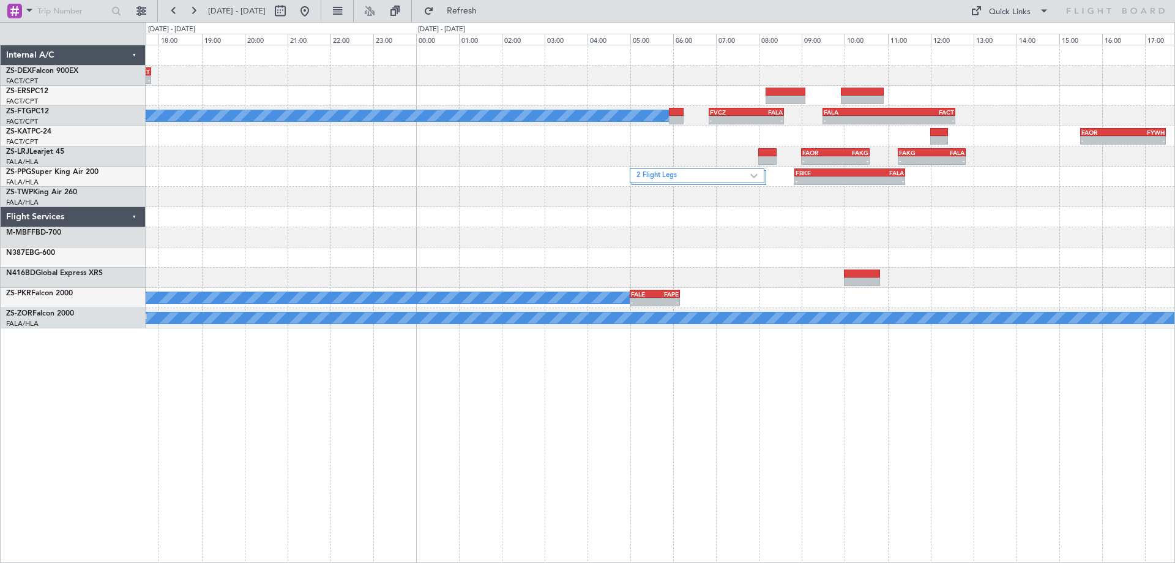
click at [628, 221] on div at bounding box center [660, 217] width 1029 height 20
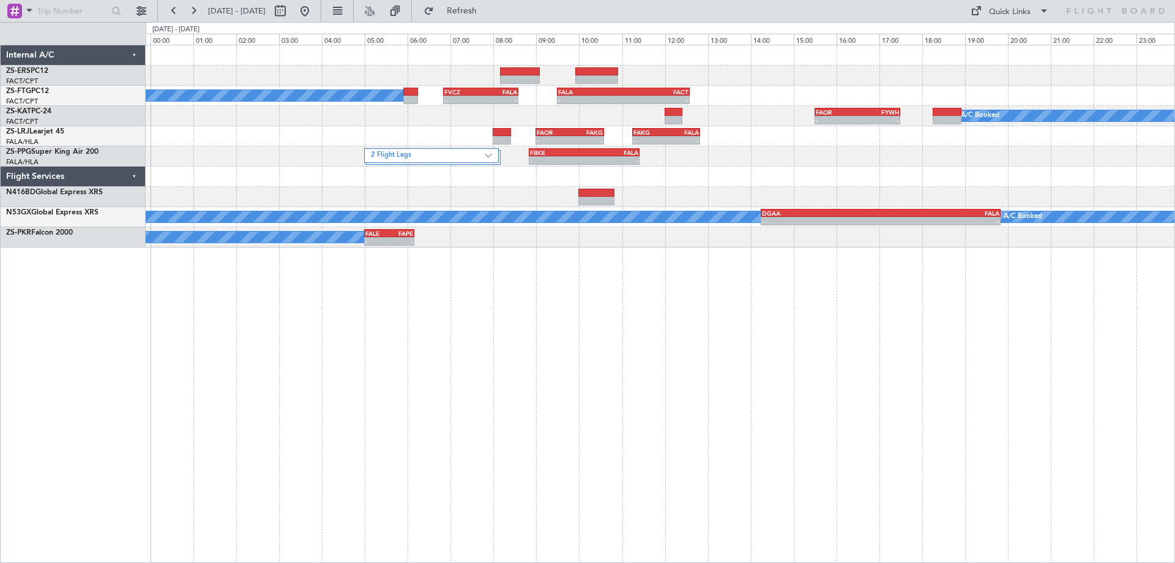
click at [828, 324] on div "A/C Booked - - FVCZ 06:50 Z FALA 08:35 Z - - FALA 09:30 Z FACT 12:35 Z FAOR 15:…" at bounding box center [661, 304] width 1030 height 518
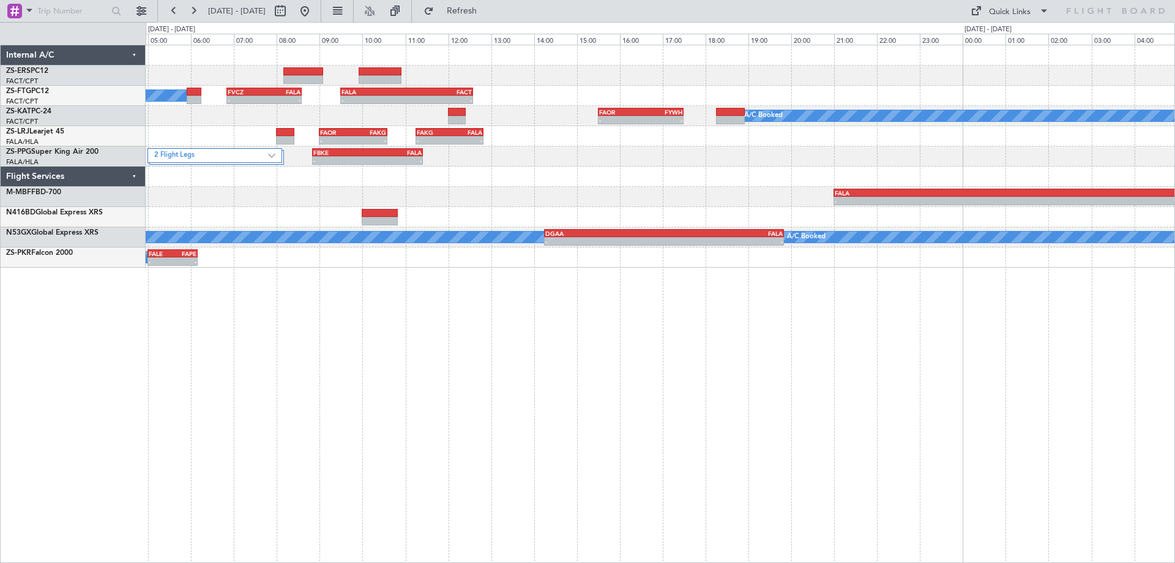
click at [612, 304] on div "A/C Booked - - FVCZ 06:50 Z FALA 08:35 Z - - FALA 09:30 Z FACT 12:35 Z FAOR 15:…" at bounding box center [661, 304] width 1030 height 518
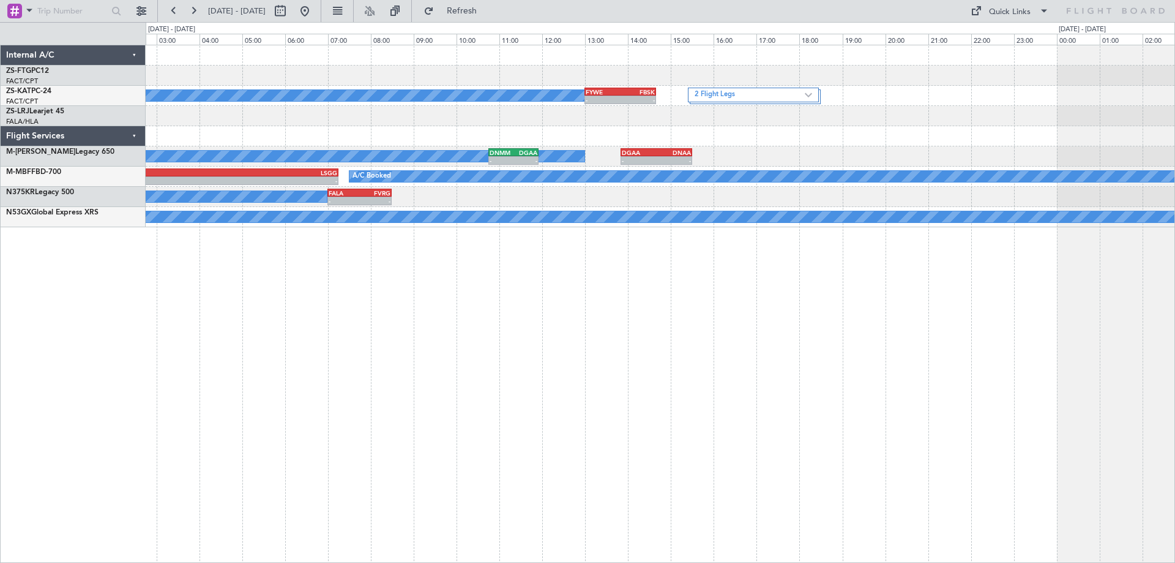
click at [443, 346] on div "A/C Booked - - FYWE 13:00 Z FBSK 14:40 Z 2 Flight Legs A/C Booked - - DNMM 10:4…" at bounding box center [661, 304] width 1030 height 518
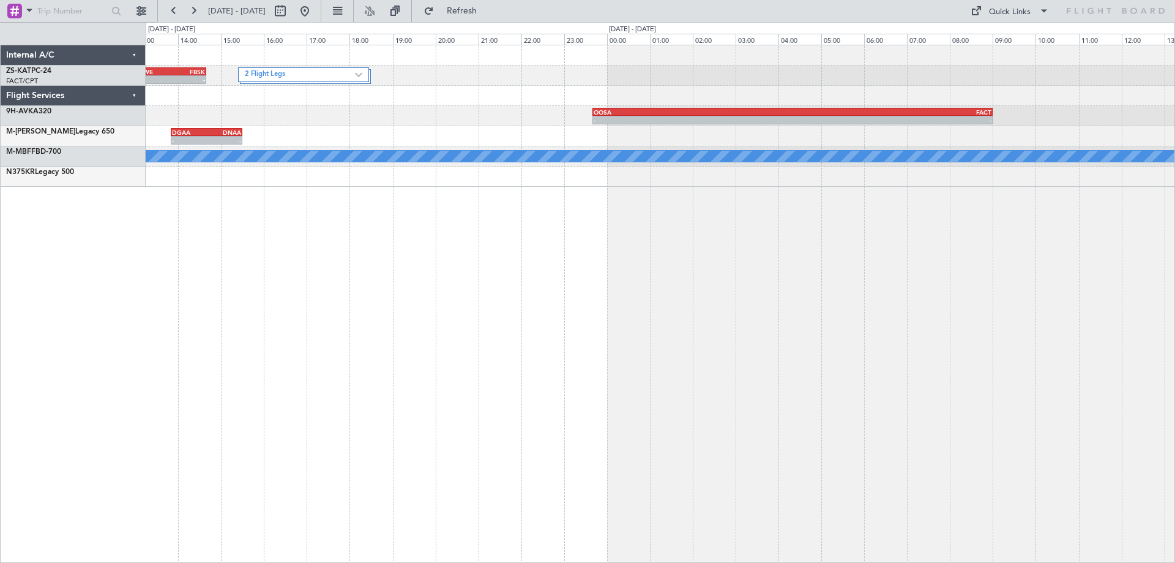
click at [528, 332] on div "- - FYWE 13:00 Z FBSK 14:40 Z 2 Flight Legs A/C Booked - - OOSA 23:40 Z FACT 09…" at bounding box center [661, 304] width 1030 height 518
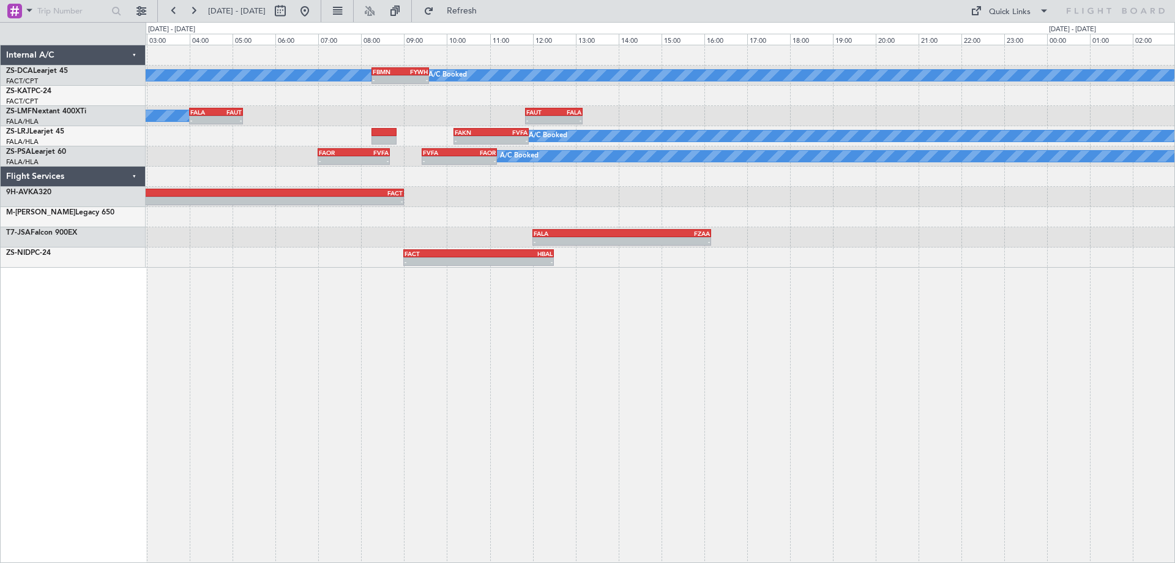
click at [419, 373] on div "A/C Booked A/C Booked - - FBMN 08:15 Z FYWH 09:35 Z A/C Booked - - FALA 04:00 Z…" at bounding box center [661, 304] width 1030 height 518
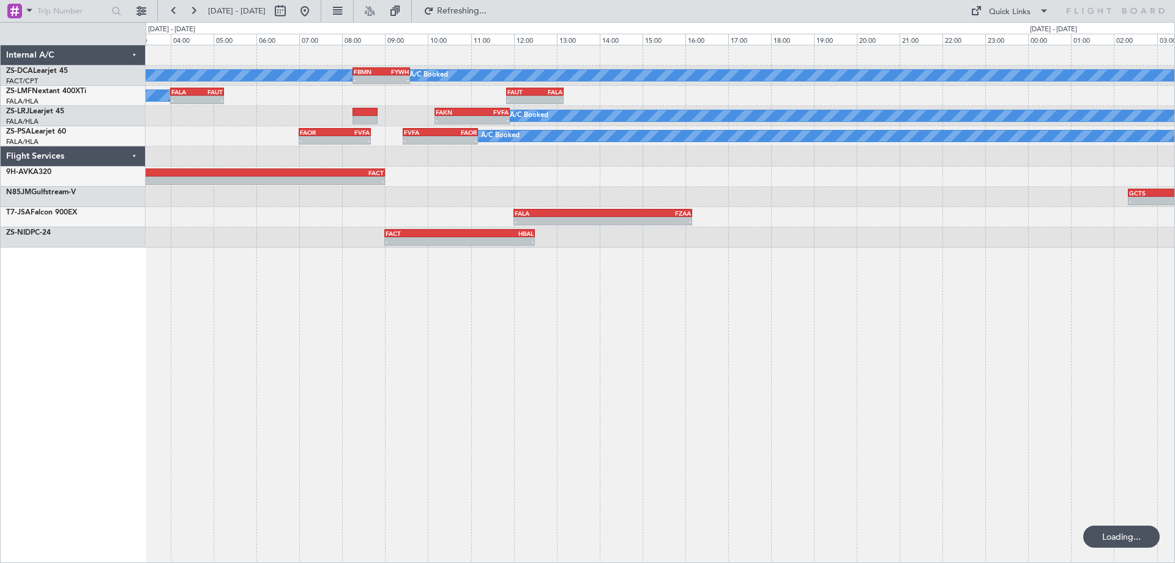
click at [1001, 375] on div "A/C Booked A/C Booked - - FBMN 08:15 Z FYWH 09:35 Z A/C Booked - - FALA 04:00 Z…" at bounding box center [661, 304] width 1030 height 518
click at [458, 324] on div "A/C Booked A/C Booked - - FBMN 08:15 Z FYWH 09:35 Z A/C Booked - - FALA 04:00 Z…" at bounding box center [661, 304] width 1030 height 518
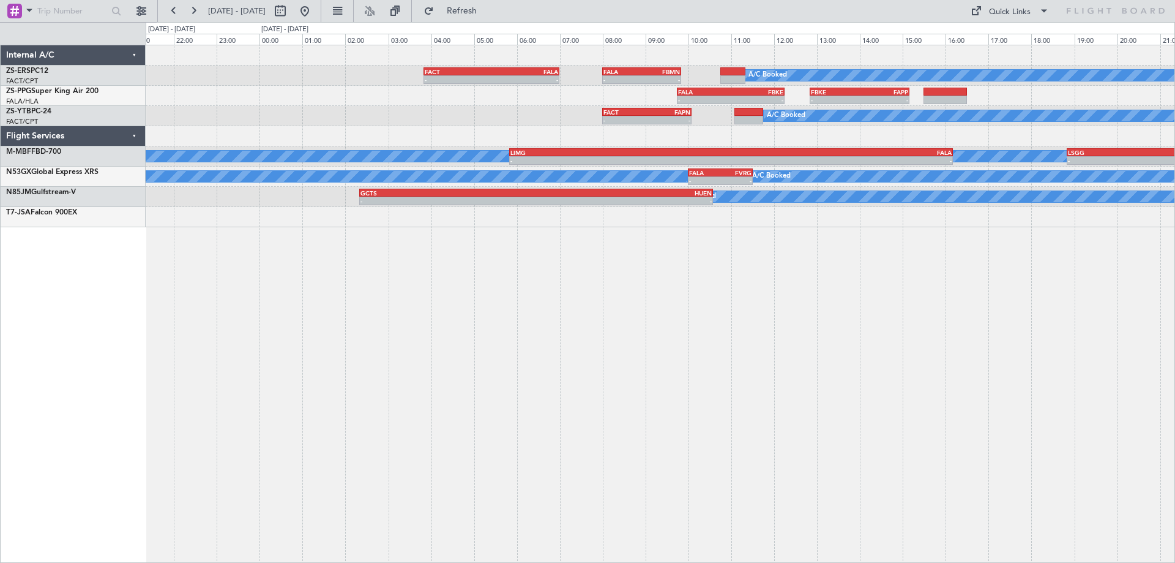
click at [665, 303] on div "A/C Booked - - FACT 03:50 Z FALA 07:00 Z - - FALA 08:00 Z FBMN 09:50 Z - - FALA…" at bounding box center [661, 304] width 1030 height 518
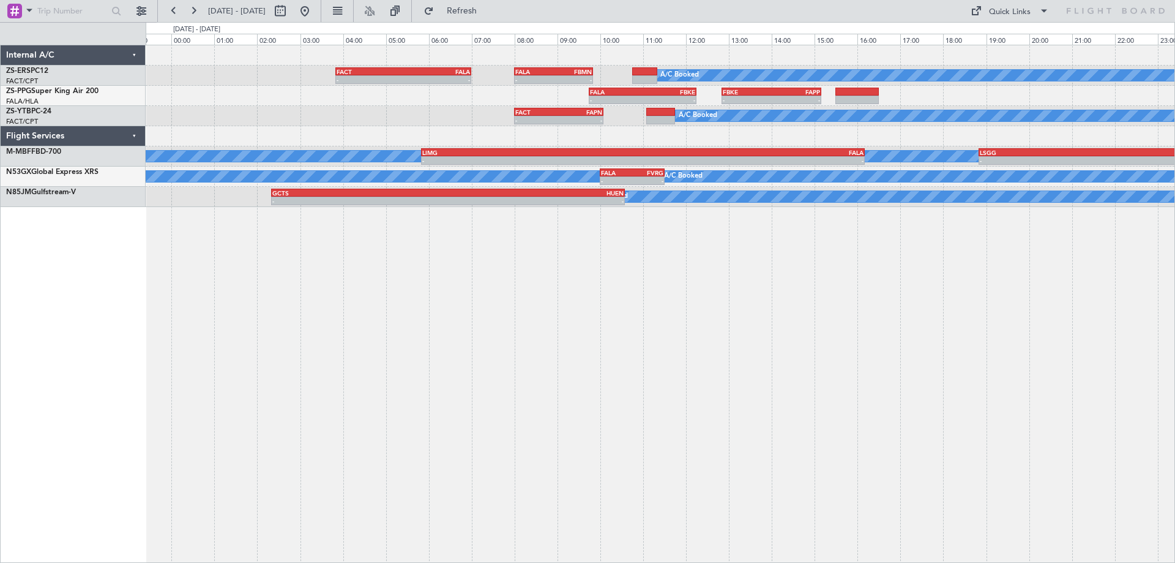
click at [649, 301] on div "A/C Booked - - FACT 03:50 Z FALA 07:00 Z - - FALA 08:00 Z FBMN 09:50 Z - - FALA…" at bounding box center [661, 304] width 1030 height 518
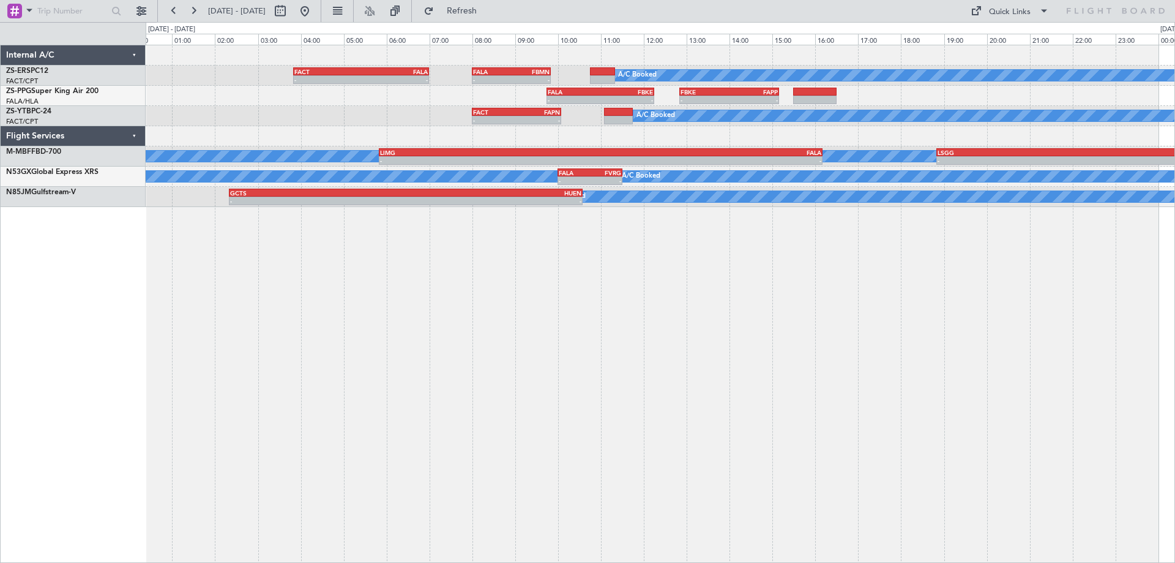
click at [417, 263] on div "A/C Booked - - FACT 03:50 Z FALA 07:00 Z - - FALA 08:00 Z FBMN 09:50 Z - - FALA…" at bounding box center [661, 304] width 1030 height 518
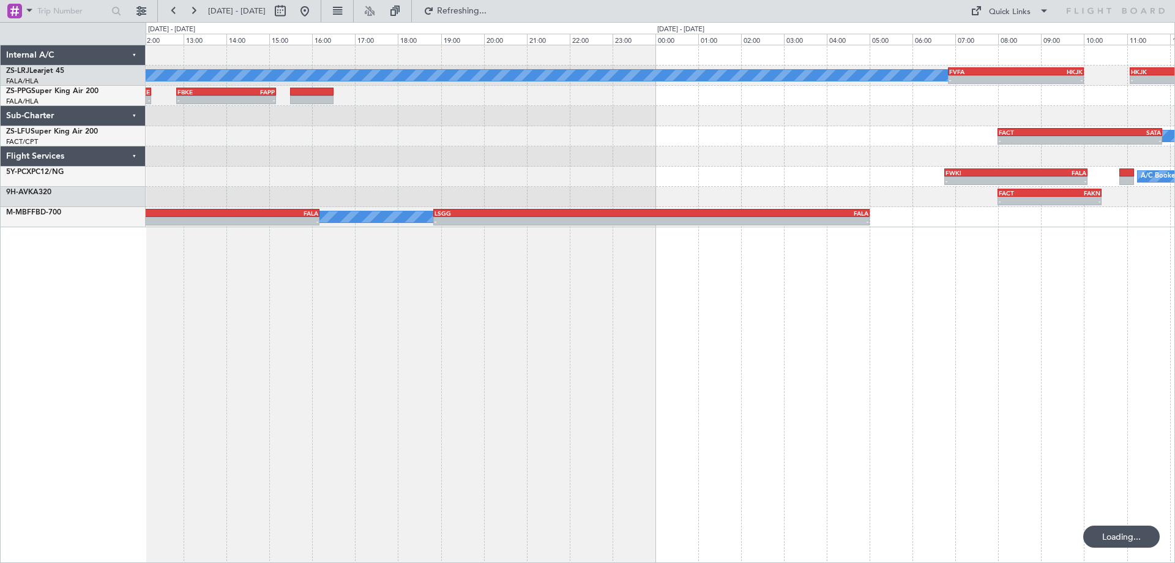
click at [522, 303] on div "A/C Booked - - FVFA 06:50 Z HKJK 10:00 Z - - HKJK 11:05 Z FALA 15:05 Z - - FALA…" at bounding box center [661, 304] width 1030 height 518
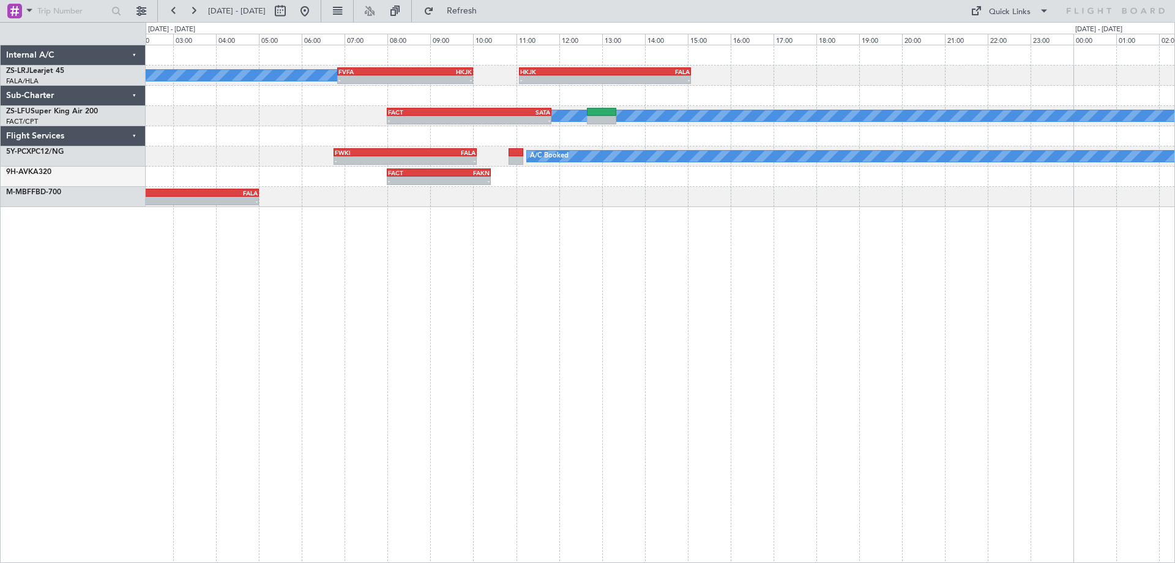
click at [679, 301] on div "A/C Booked - - FVFA 06:50 Z HKJK 10:00 Z - - HKJK 11:05 Z FALA 15:05 Z A/C Book…" at bounding box center [661, 304] width 1030 height 518
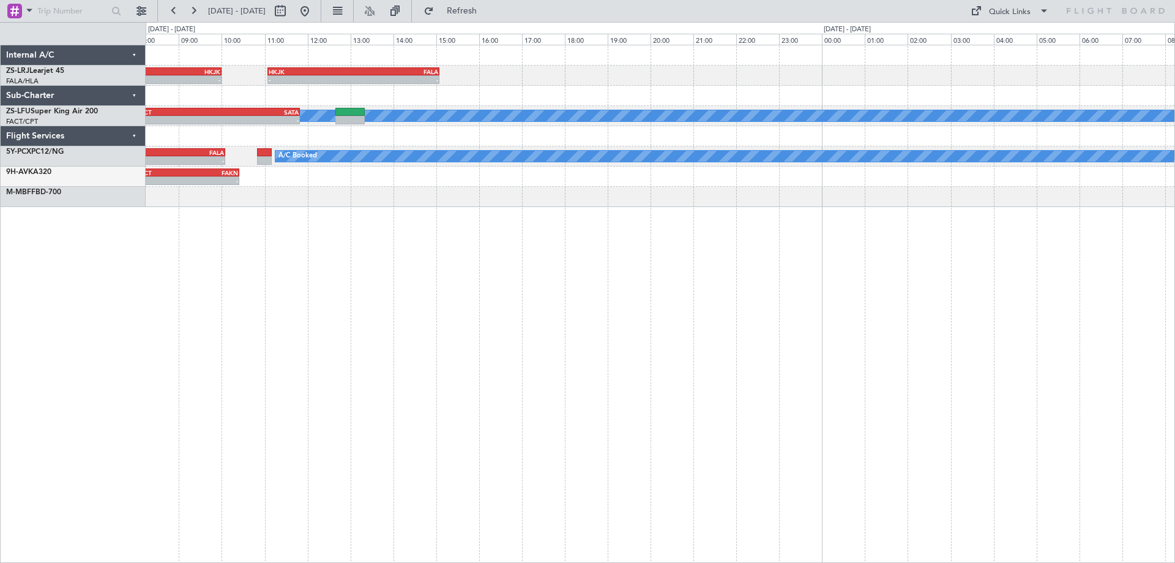
click at [657, 310] on div "- - FVFA 06:50 Z HKJK 10:00 Z - - HKJK 11:05 Z FALA 15:05 Z A/C Booked A/C Book…" at bounding box center [661, 304] width 1030 height 518
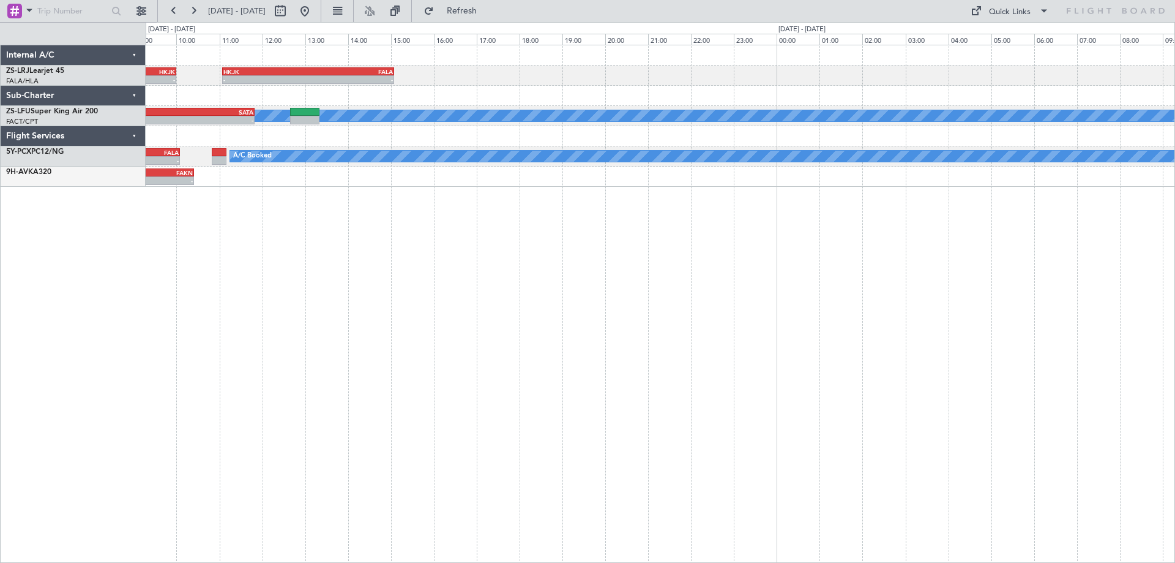
click at [372, 310] on div "- - FVFA 06:50 Z HKJK 10:00 Z - - HKJK 11:05 Z FALA 15:05 Z A/C Booked A/C Book…" at bounding box center [661, 304] width 1030 height 518
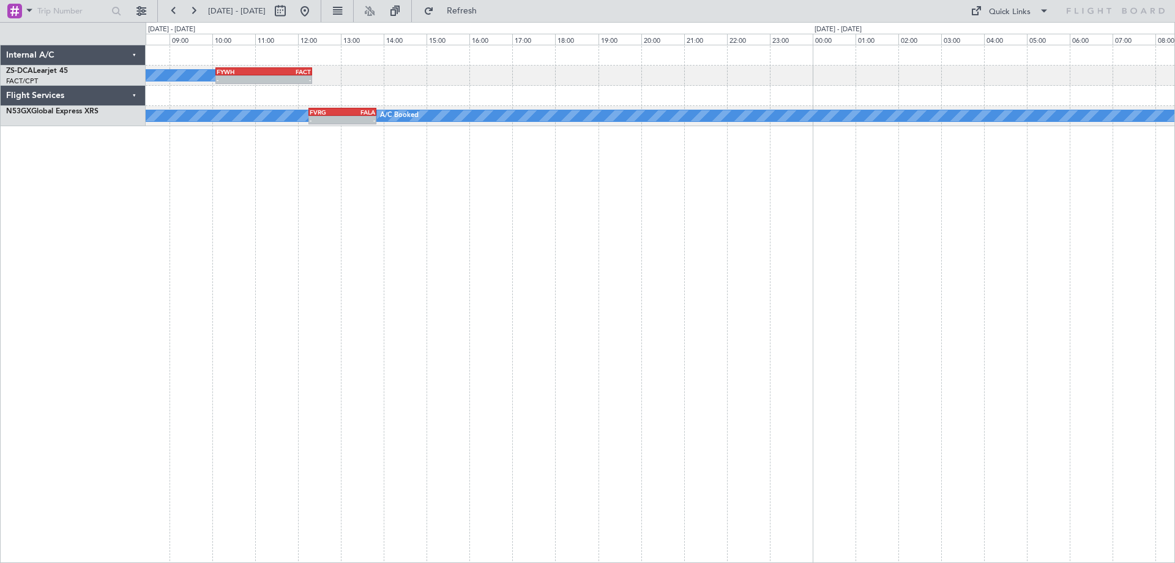
click at [294, 317] on div "A/C Booked - - FYWH 10:05 Z FACT 12:20 Z A/C Booked A/C Booked - - FVRG 12:15 Z…" at bounding box center [661, 304] width 1030 height 518
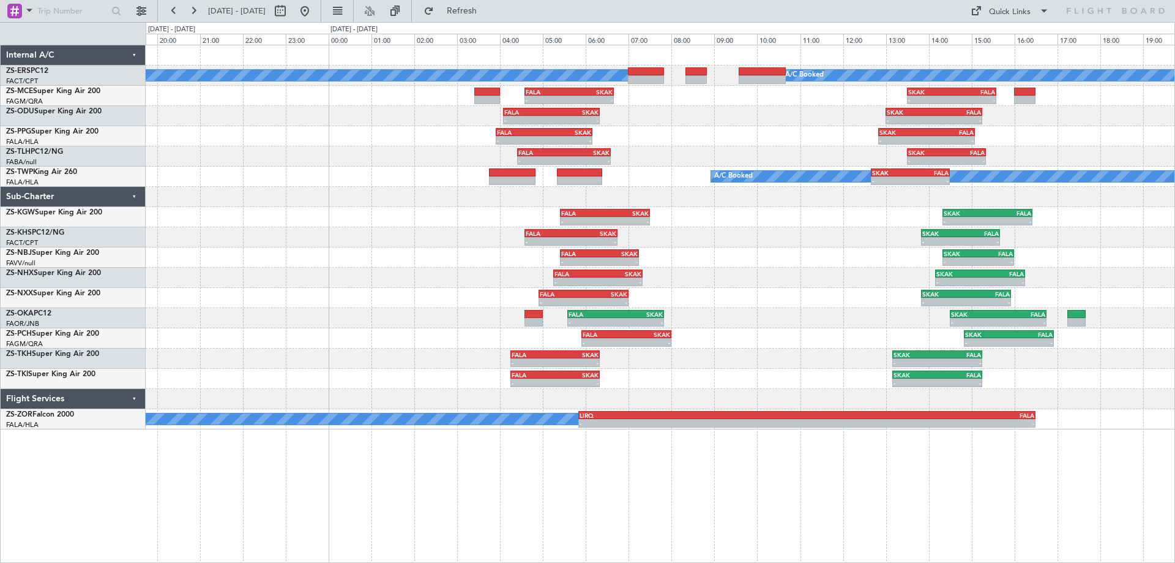
click at [430, 337] on div "A/C Booked A/C Booked - - FALA 04:35 Z SKAK 06:40 Z - - SKAK 13:30 Z FALA 15:35…" at bounding box center [660, 237] width 1029 height 384
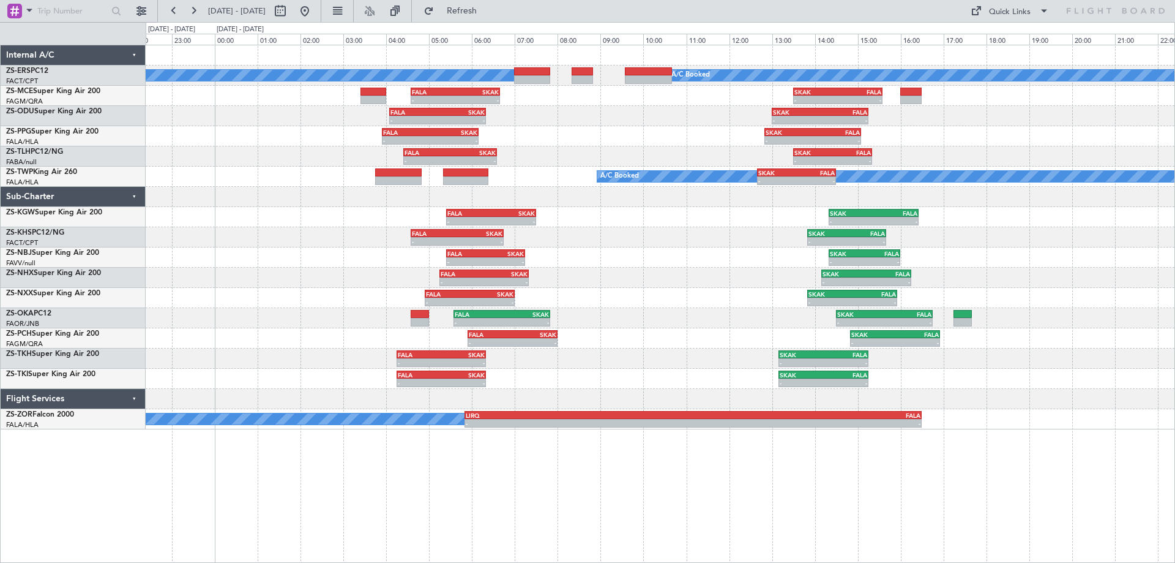
click at [715, 345] on div "A/C Booked A/C Booked - - FALA 04:35 Z SKAK 06:40 Z - - SKAK 13:30 Z FALA 15:35…" at bounding box center [660, 237] width 1029 height 384
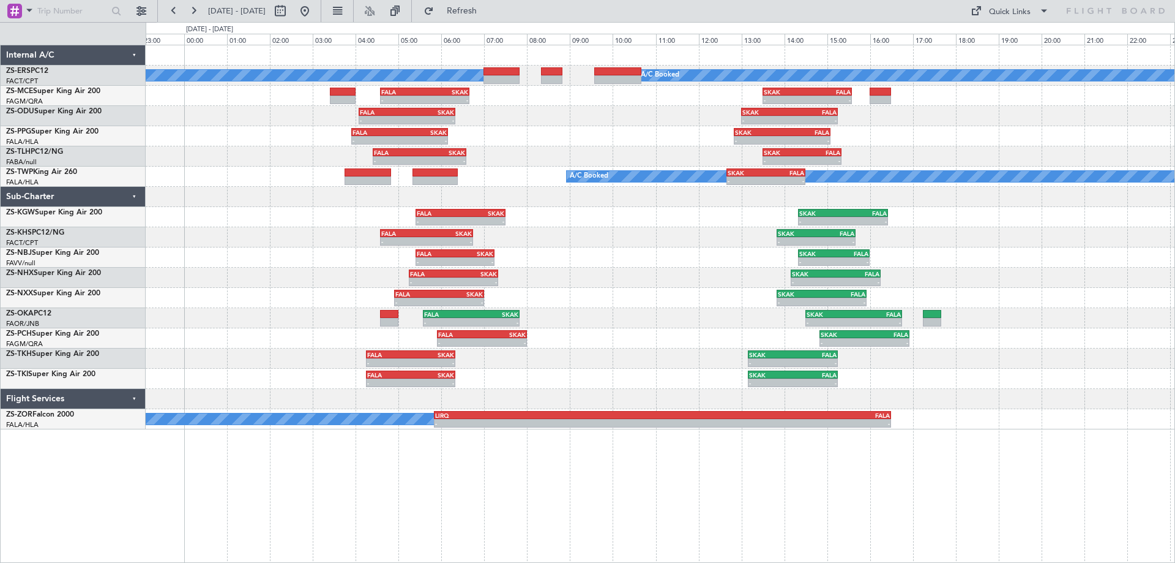
click at [1044, 304] on div "- - FALA 04:55 Z SKAK 07:00 Z - - SKAK 13:50 Z FALA 15:55 Z" at bounding box center [660, 298] width 1029 height 20
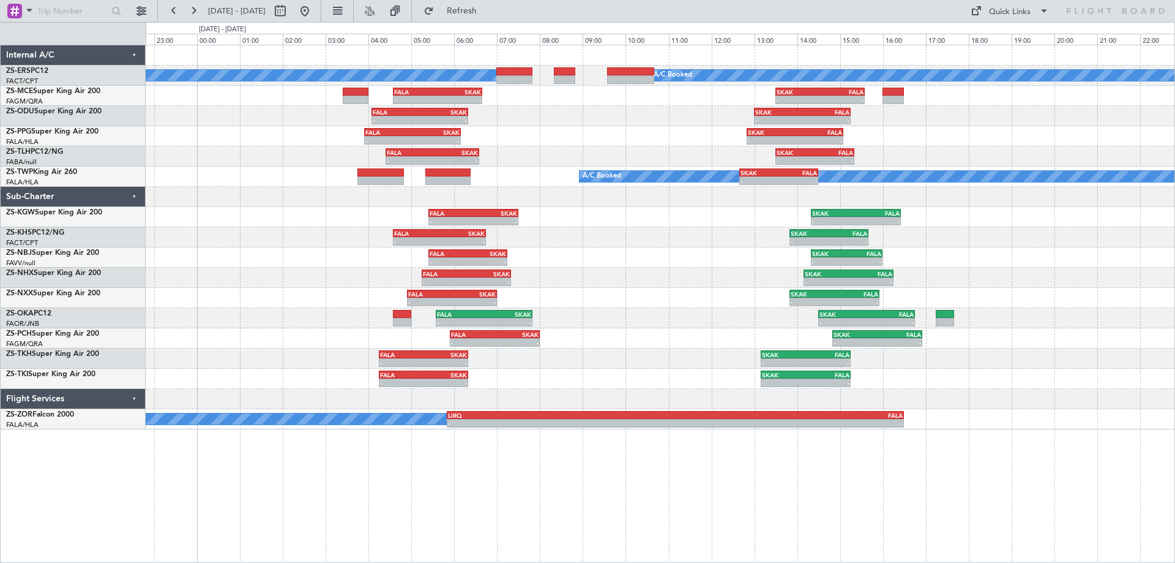
click at [895, 449] on div "A/C Booked A/C Booked - - FALA 04:35 Z SKAK 06:40 Z - - SKAK 13:30 Z FALA 15:35…" at bounding box center [661, 304] width 1030 height 518
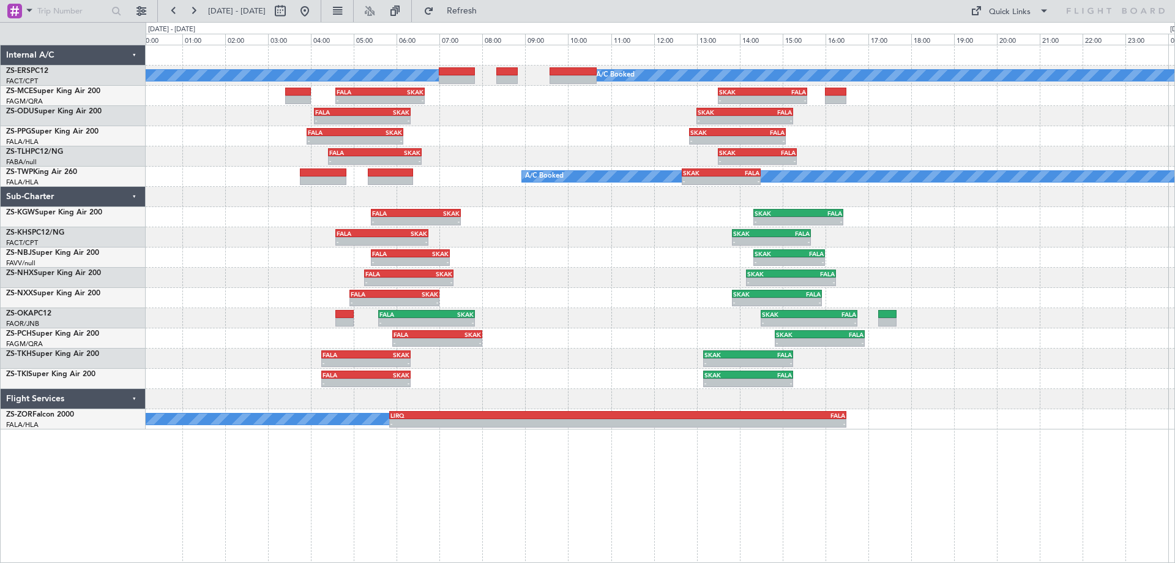
click at [1036, 381] on div "A/C Booked A/C Booked - - FALA 04:35 Z SKAK 06:40 Z - - SKAK 13:30 Z FALA 15:35…" at bounding box center [660, 237] width 1029 height 384
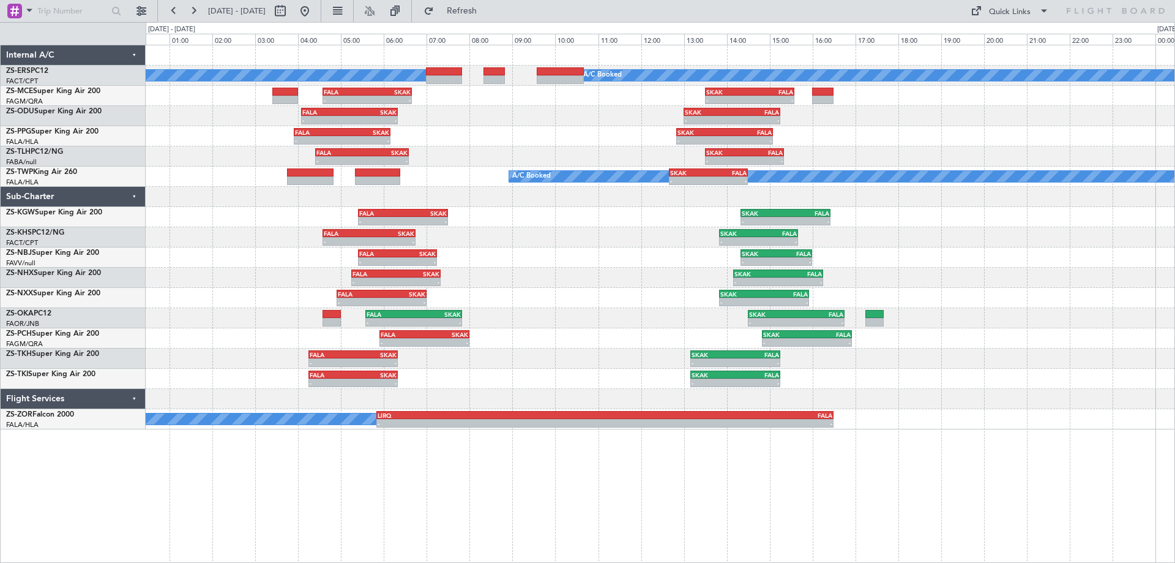
click at [936, 318] on div "- - FALA 05:35 Z SKAK 07:50 Z - - SKAK 14:30 Z FALA 16:45 Z" at bounding box center [660, 318] width 1029 height 20
click at [1023, 295] on div "- - FALA 04:55 Z SKAK 07:00 Z - - SKAK 13:50 Z FALA 15:55 Z" at bounding box center [660, 298] width 1029 height 20
click at [337, 367] on div "- - FALA 04:15 Z SKAK 06:20 Z - - SKAK 13:10 Z FALA 15:15 Z" at bounding box center [660, 358] width 1029 height 20
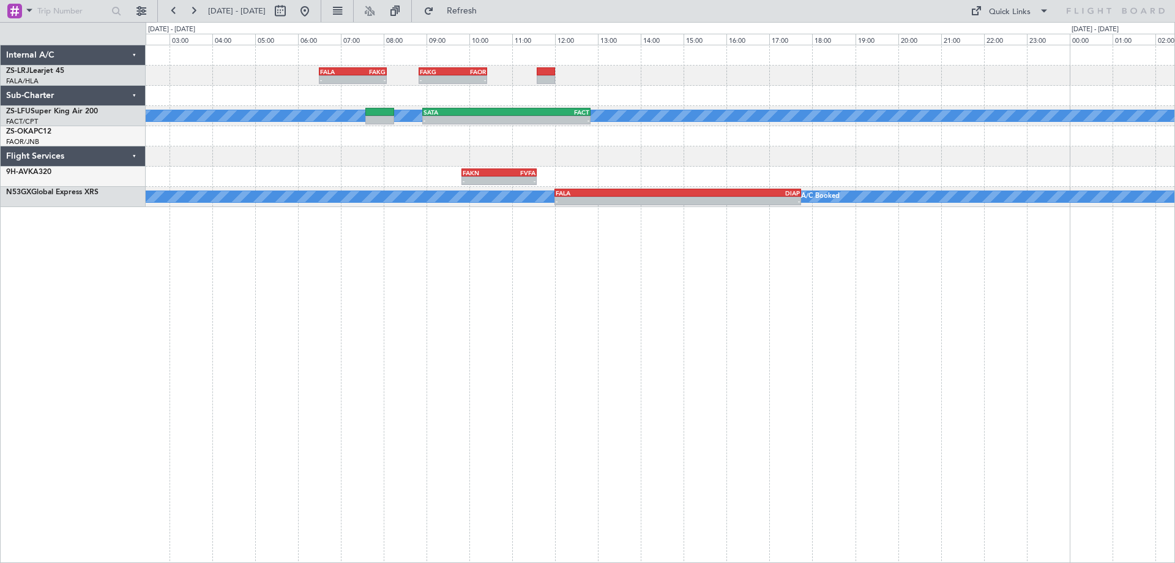
click at [613, 332] on div "- - FALA 06:30 Z FAKG 08:05 Z - - FAKG 08:50 Z FAOR 10:25 Z A/C Booked A/C Book…" at bounding box center [661, 304] width 1030 height 518
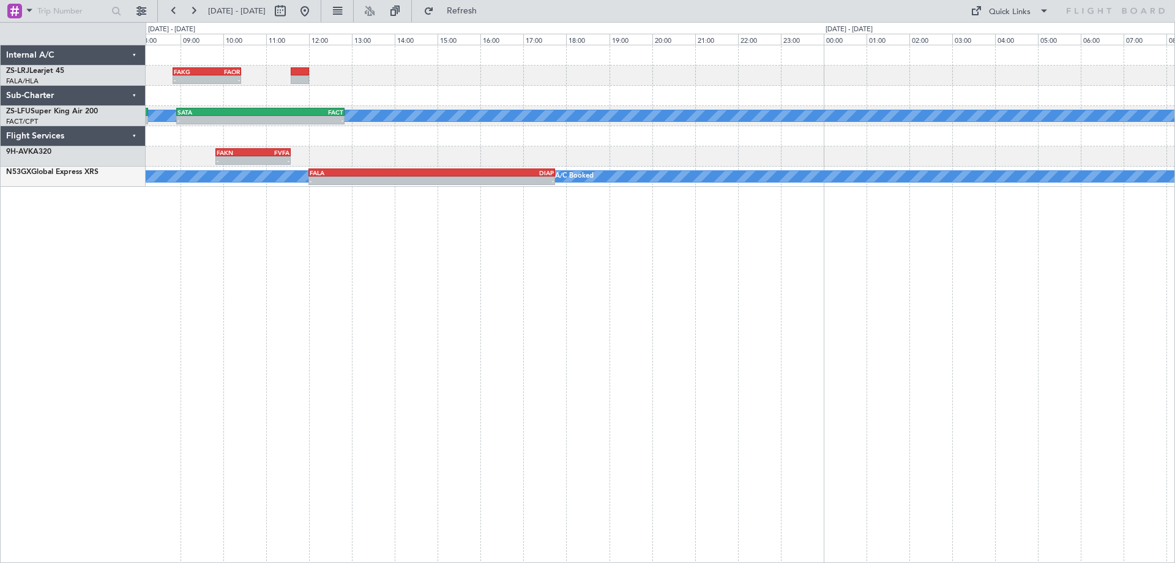
click at [714, 331] on div "- - FAKG 08:50 Z FAOR 10:25 Z FALA 06:30 Z FAKG 08:05 Z - - A/C Booked A/C Book…" at bounding box center [661, 304] width 1030 height 518
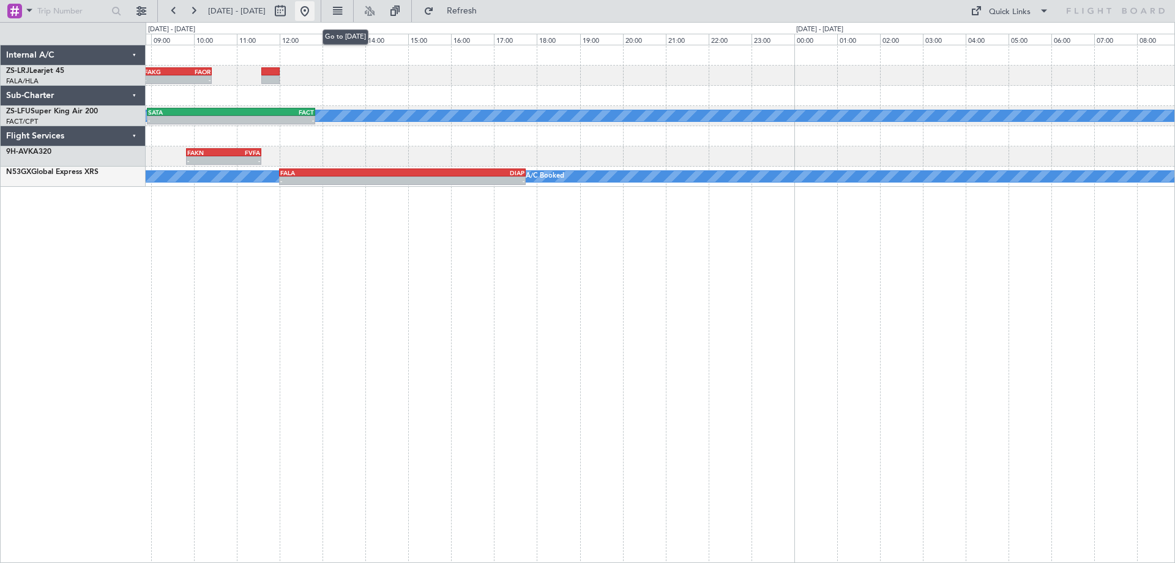
click at [315, 15] on button at bounding box center [305, 11] width 20 height 20
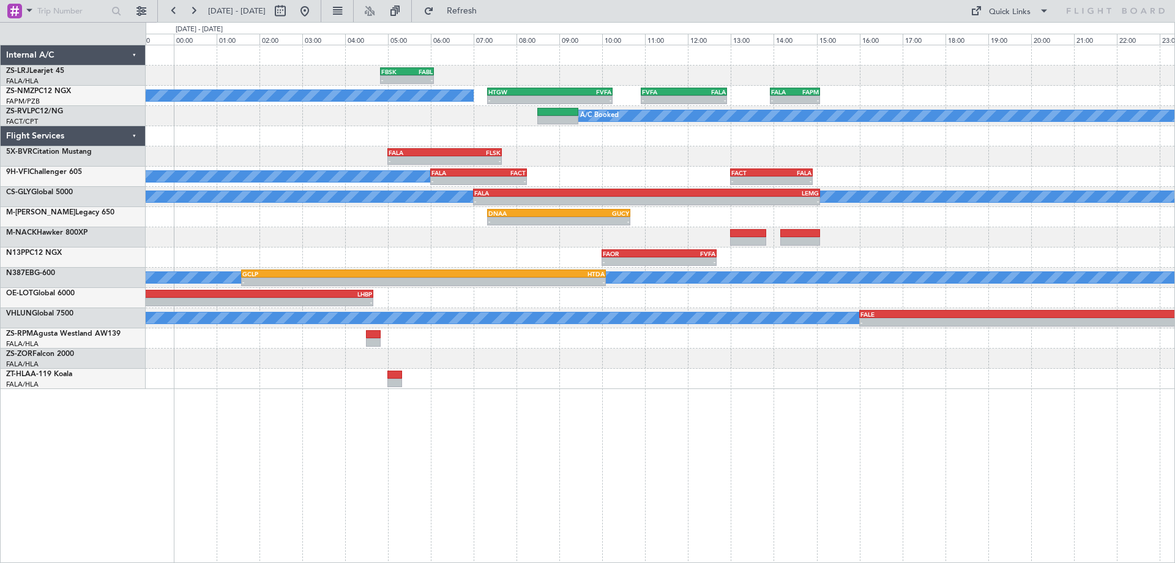
click at [872, 446] on div "- - FBSK 04:50 Z FABL 06:05 Z - - FABL 04:50 Z FAEL 06:05 Z A/C Booked - - HTGW…" at bounding box center [661, 304] width 1030 height 518
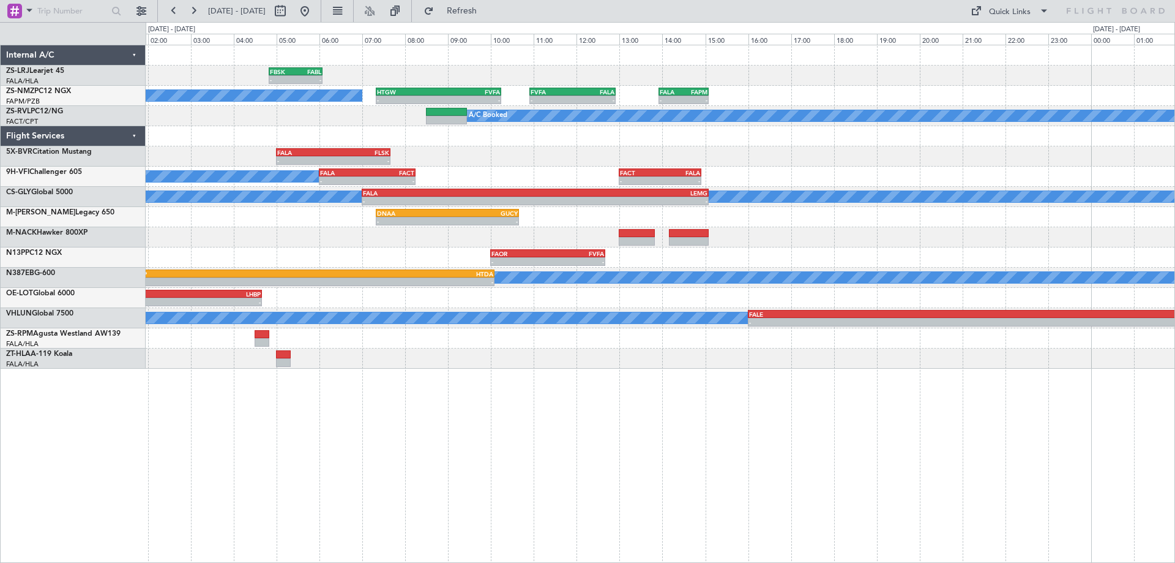
click at [837, 392] on div "- - FBSK 04:50 Z FABL 06:05 Z - - FABL 04:50 Z FAEL 06:05 Z - - FAEL 07:00 Z FA…" at bounding box center [661, 304] width 1030 height 518
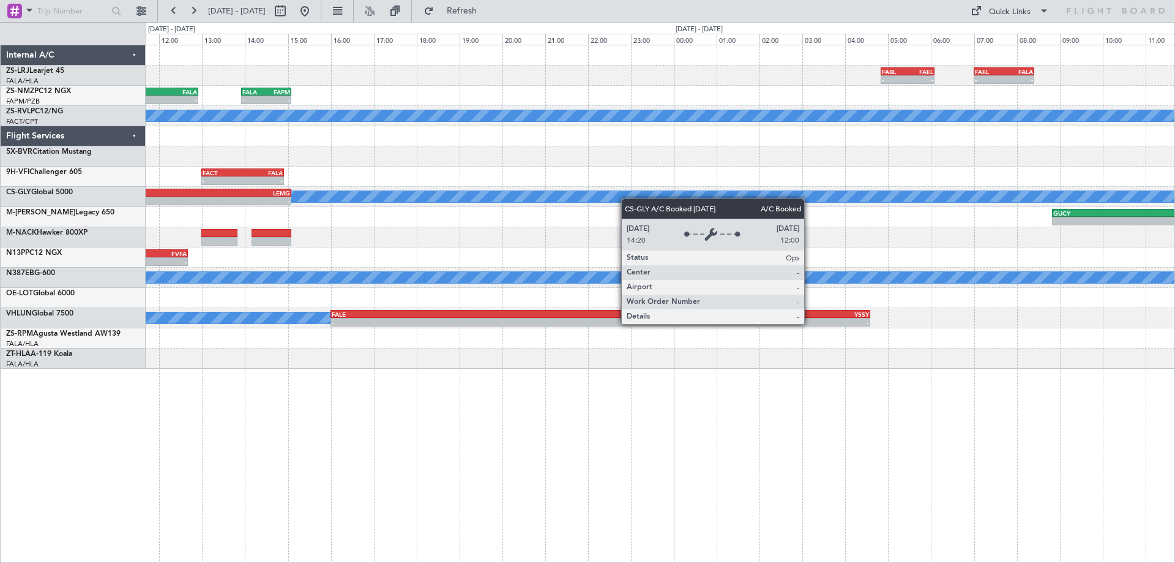
click at [522, 205] on div "- - FABL 04:50 Z FAEL 06:05 Z - - FAEL 07:00 Z FALA 08:25 Z FBSK 04:50 Z FABL 0…" at bounding box center [660, 206] width 1029 height 323
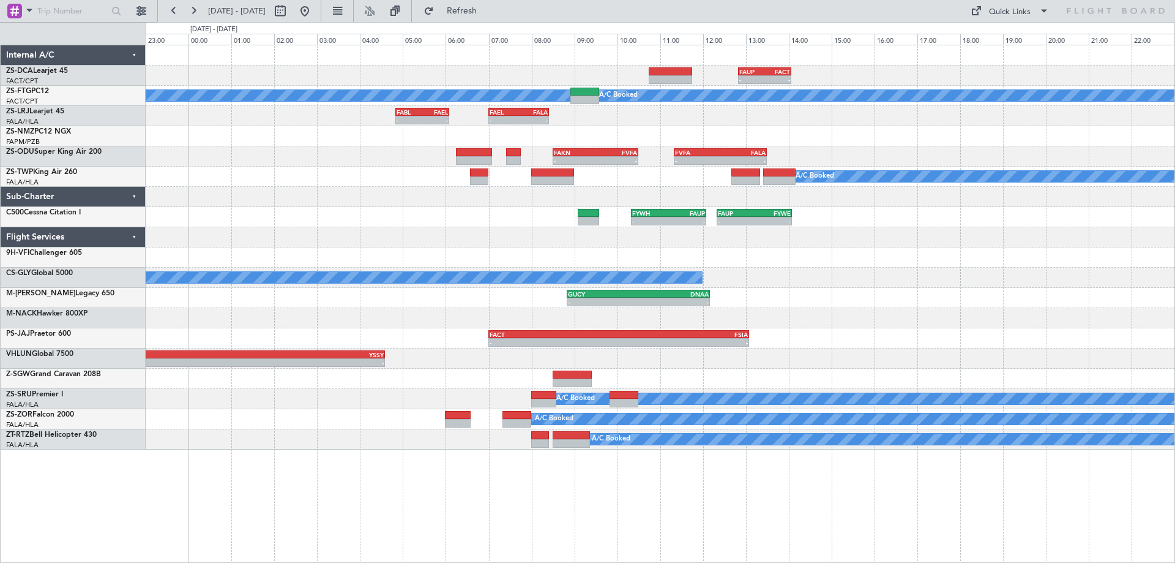
click at [689, 474] on div "- - FAUP 12:50 Z FACT 14:04 Z A/C Booked A/C Booked - - FABL 04:50 Z FAEL 06:05…" at bounding box center [661, 304] width 1030 height 518
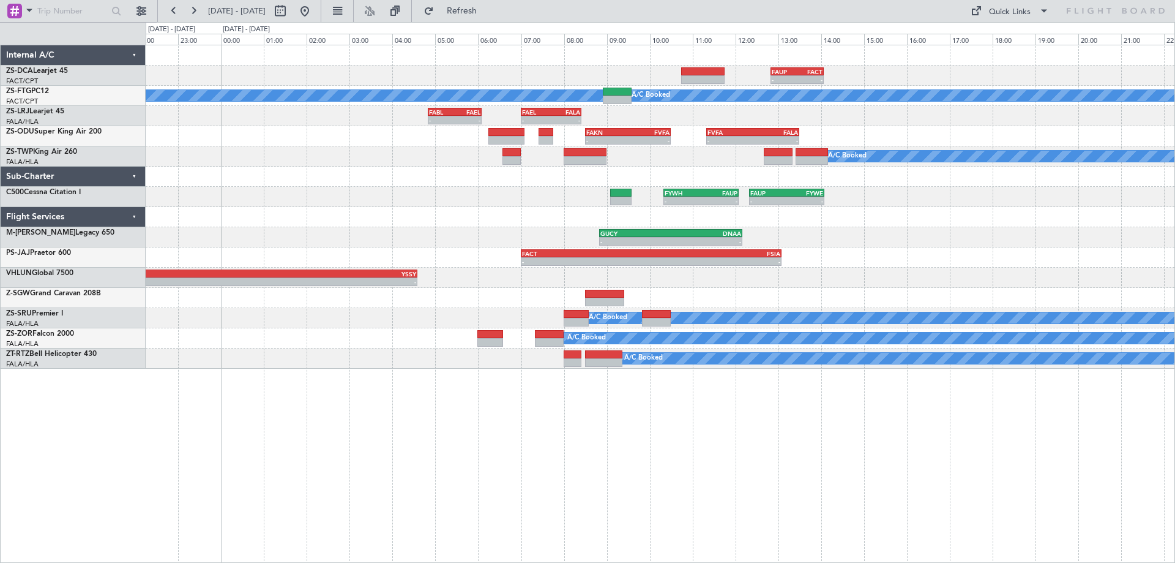
click at [1041, 241] on div "- - FAUP 12:50 Z FACT 14:04 Z A/C Booked A/C Booked - - FABL 04:50 Z FAEL 06:05…" at bounding box center [660, 206] width 1029 height 323
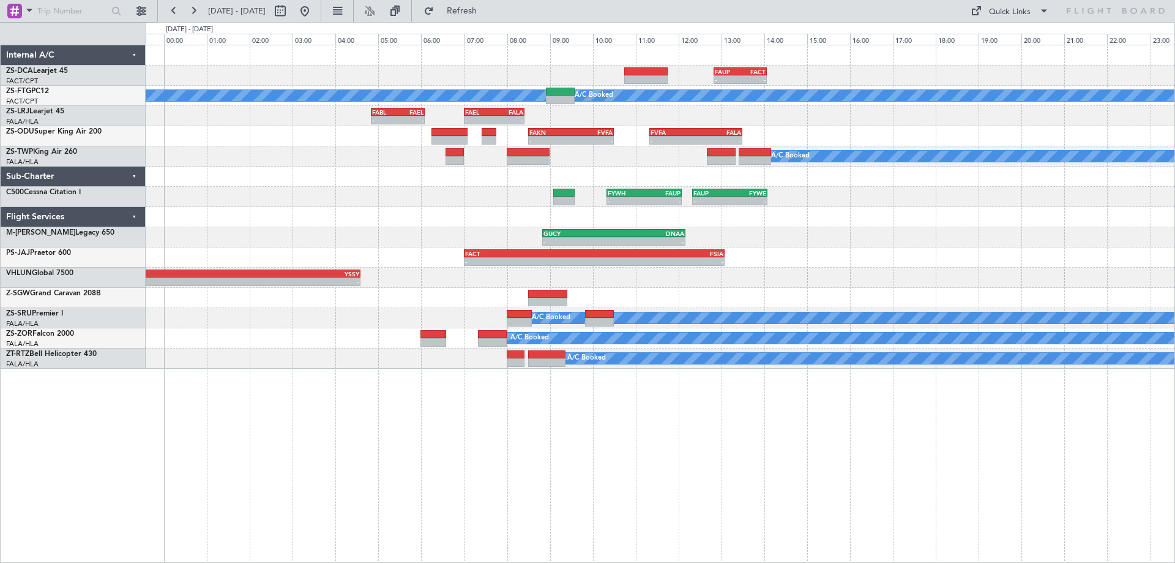
click at [908, 231] on div "- - FAUP 12:50 Z FACT 14:04 Z A/C Booked A/C Booked - - FABL 04:50 Z FAEL 06:05…" at bounding box center [660, 206] width 1029 height 323
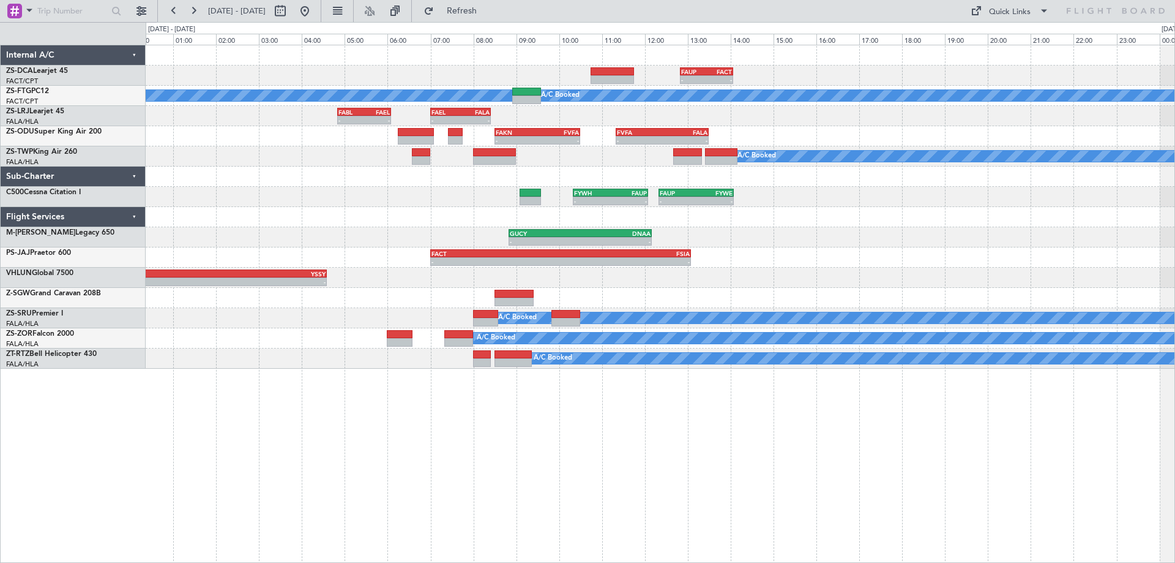
click at [874, 243] on div "GUCY 08:50 Z DNAA 12:10 Z - -" at bounding box center [660, 237] width 1029 height 20
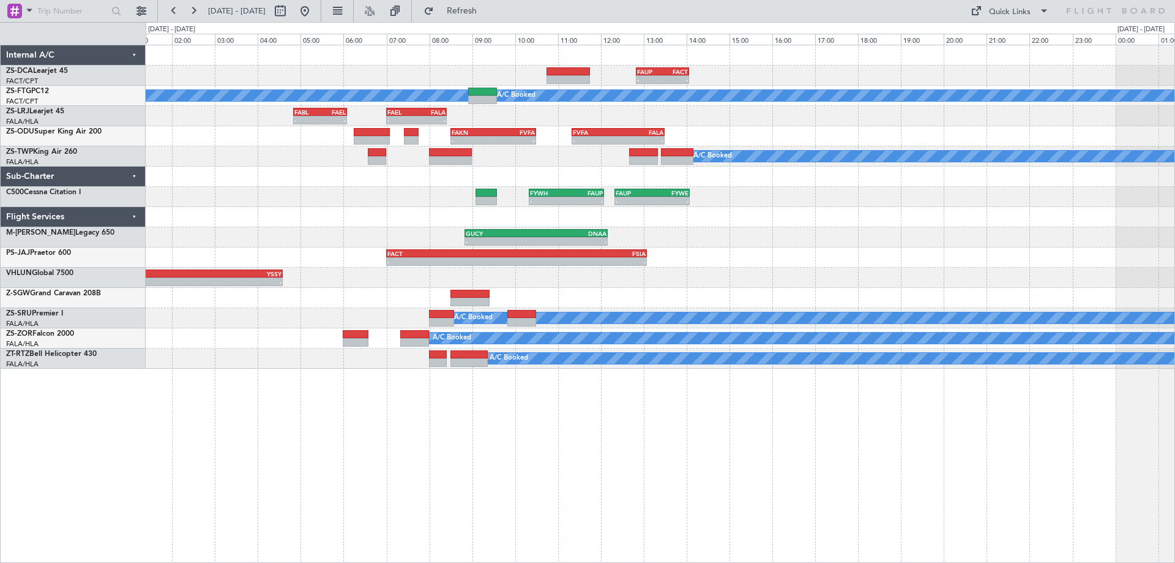
click at [751, 276] on div "- - FAUP 12:50 Z FACT 14:04 Z A/C Booked A/C Booked - - FABL 04:50 Z FAEL 06:05…" at bounding box center [660, 206] width 1029 height 323
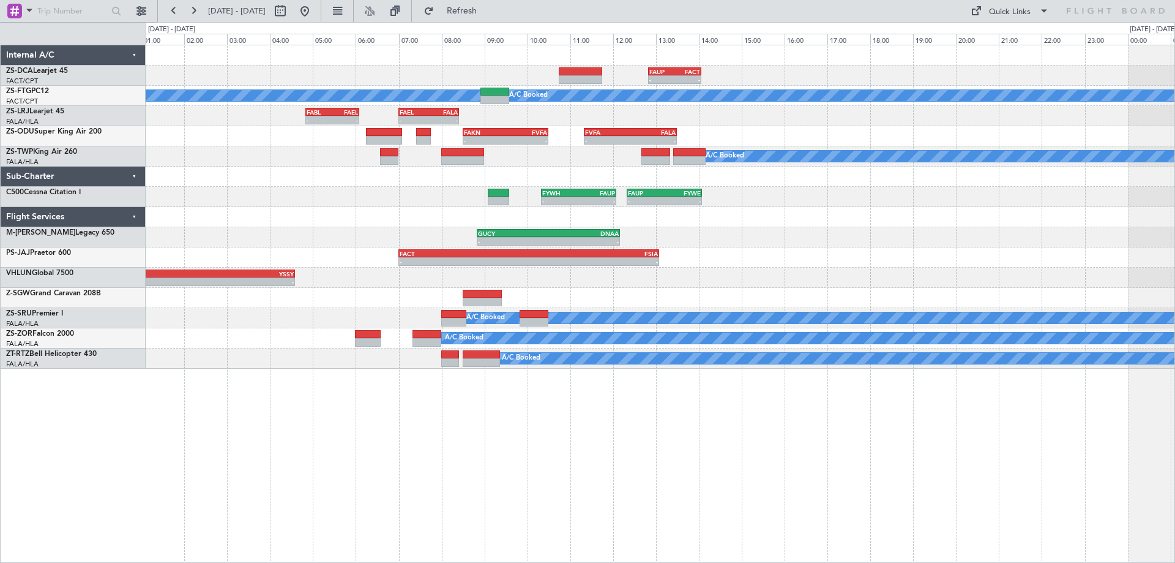
click at [763, 282] on div "- - FALE 16:00 Z YSSY 04:35 Z" at bounding box center [660, 277] width 1029 height 20
click at [907, 291] on div "- - FAUP 12:50 Z FACT 14:04 Z A/C Booked A/C Booked - - FABL 04:50 Z FAEL 06:05…" at bounding box center [660, 206] width 1029 height 323
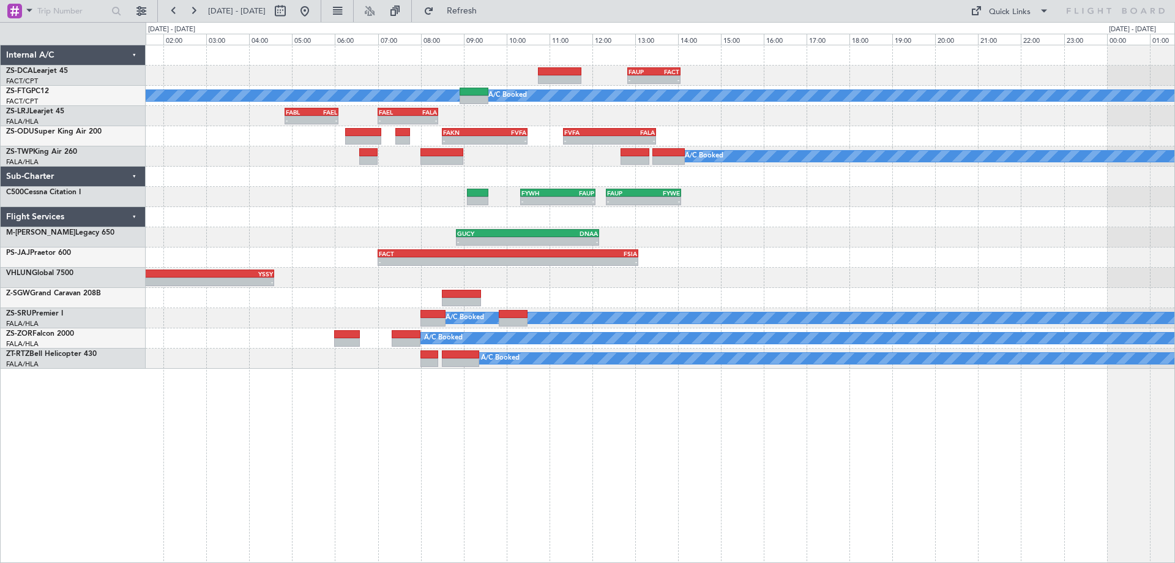
click at [878, 249] on div "- - FAUP 12:50 Z FACT 14:04 Z A/C Booked A/C Booked - - FABL 04:50 Z FAEL 06:05…" at bounding box center [660, 206] width 1029 height 323
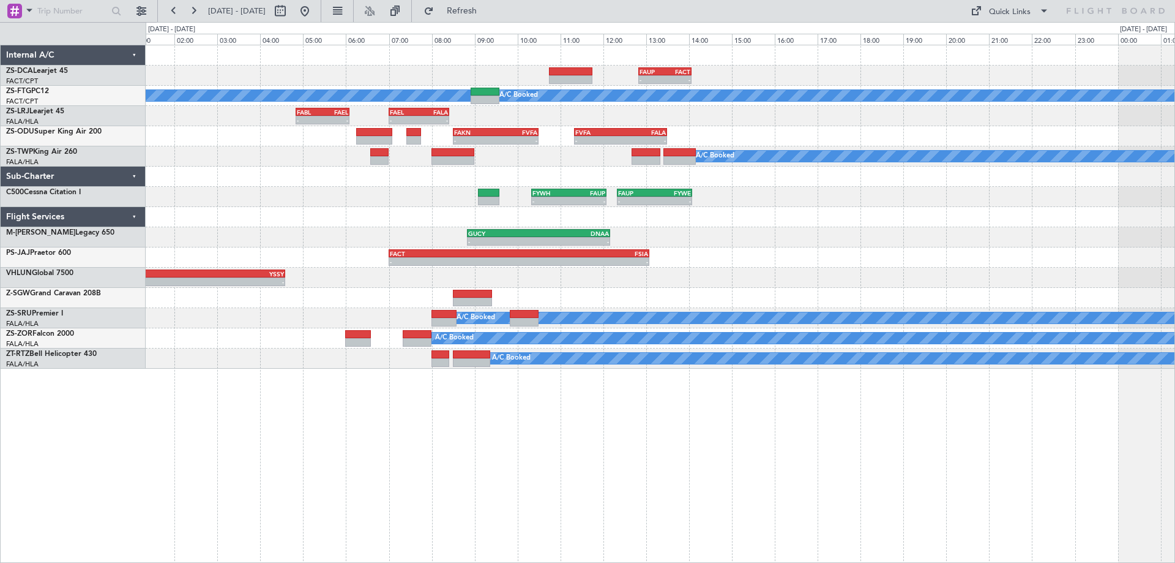
click at [888, 252] on div "- - FACT 07:00 Z FSIA 13:05 Z" at bounding box center [660, 257] width 1029 height 20
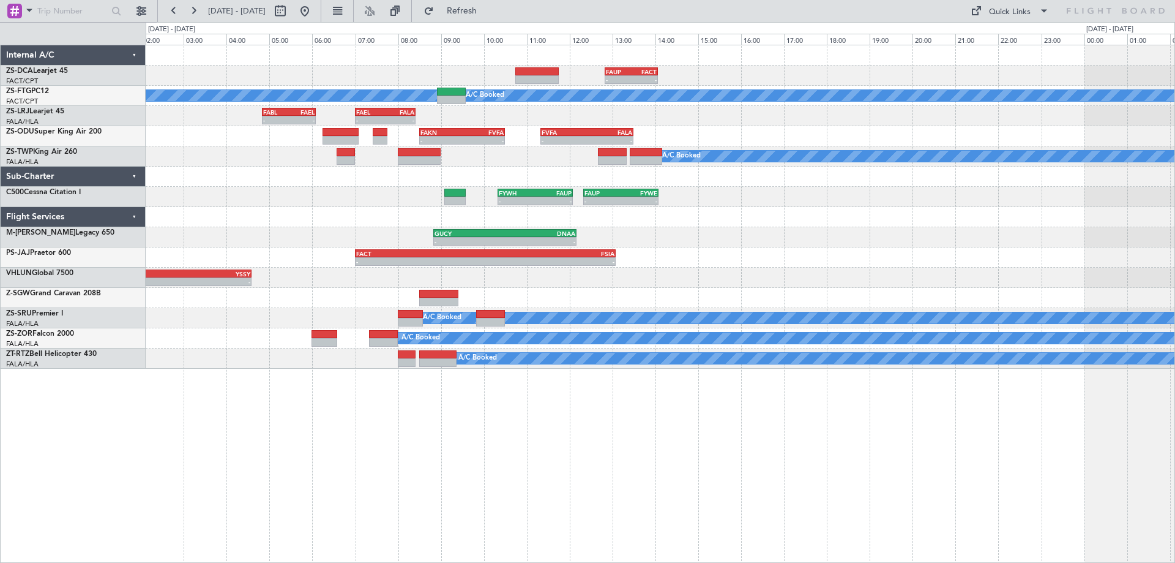
click at [891, 258] on div "- - FACT 07:00 Z FSIA 13:05 Z" at bounding box center [660, 257] width 1029 height 20
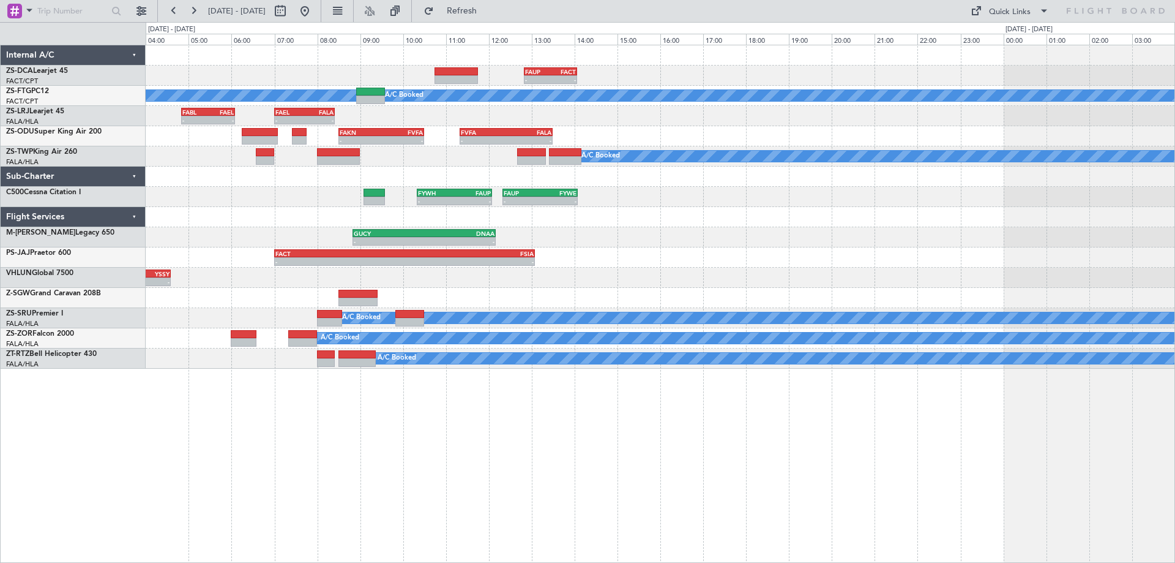
click at [731, 243] on div "- - FAUP 12:50 Z FACT 14:04 Z A/C Booked A/C Booked - - FABL 04:50 Z FAEL 06:05…" at bounding box center [660, 206] width 1029 height 323
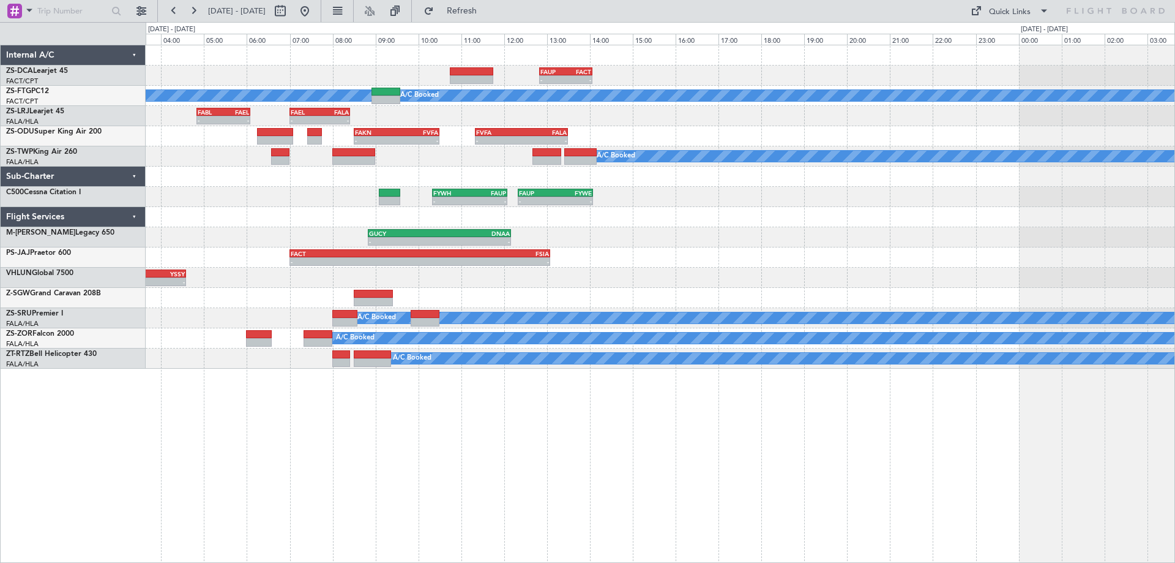
click at [742, 232] on div "GUCY 08:50 Z DNAA 12:10 Z - -" at bounding box center [660, 237] width 1029 height 20
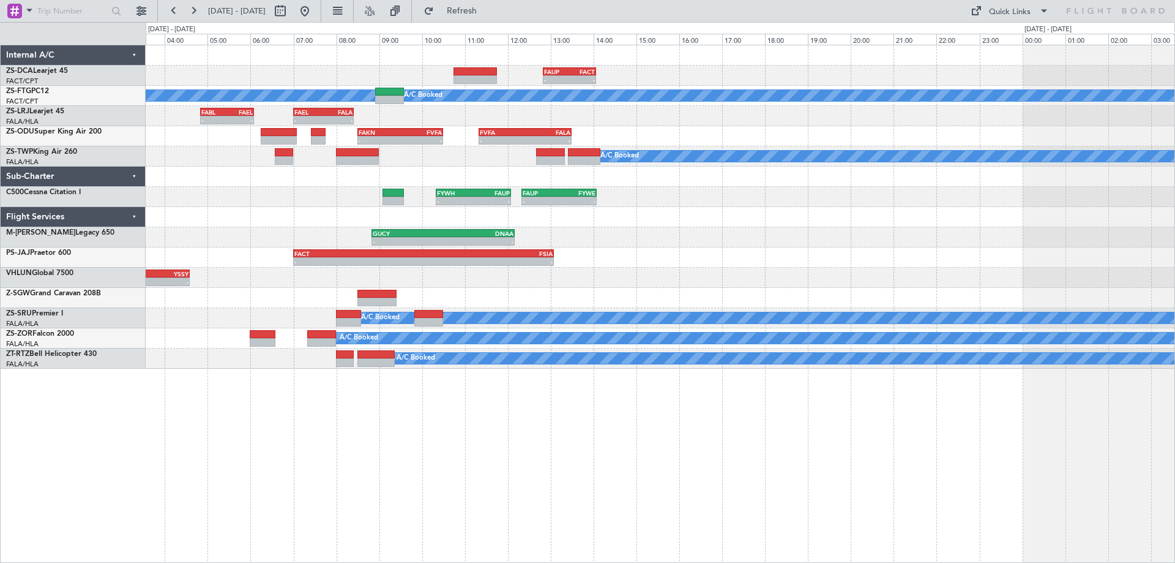
click at [554, 277] on div "- - FAUP 12:50 Z FACT 14:04 Z A/C Booked A/C Booked - - FABL 04:50 Z FAEL 06:05…" at bounding box center [660, 206] width 1029 height 323
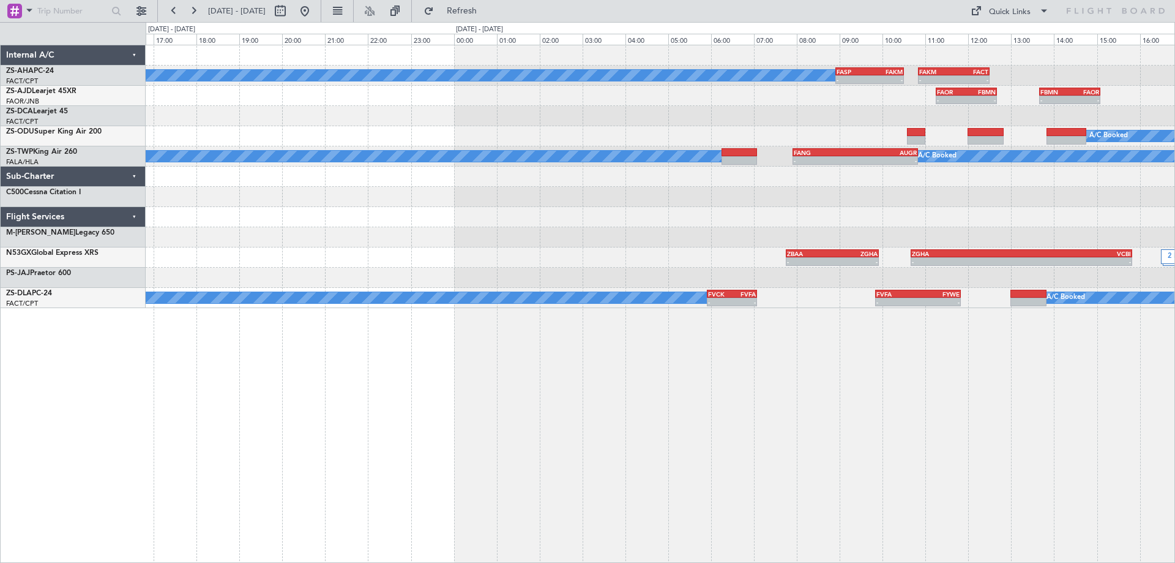
click at [665, 270] on div "A/C Booked - - FASP 08:55 Z FAKM 10:30 Z - - FAKM 10:50 Z FACT 12:30 Z - - FAOR…" at bounding box center [660, 176] width 1029 height 263
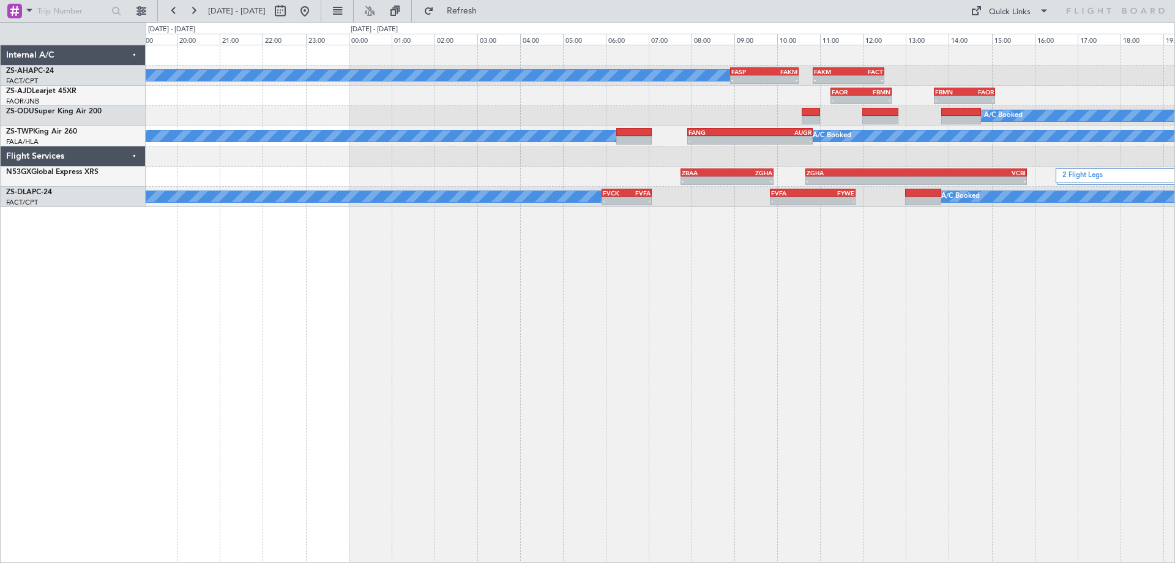
click at [784, 359] on div "A/C Booked - - FASP 08:55 Z FAKM 10:30 Z - - FAKM 10:50 Z FACT 12:30 Z - - FAOR…" at bounding box center [661, 304] width 1030 height 518
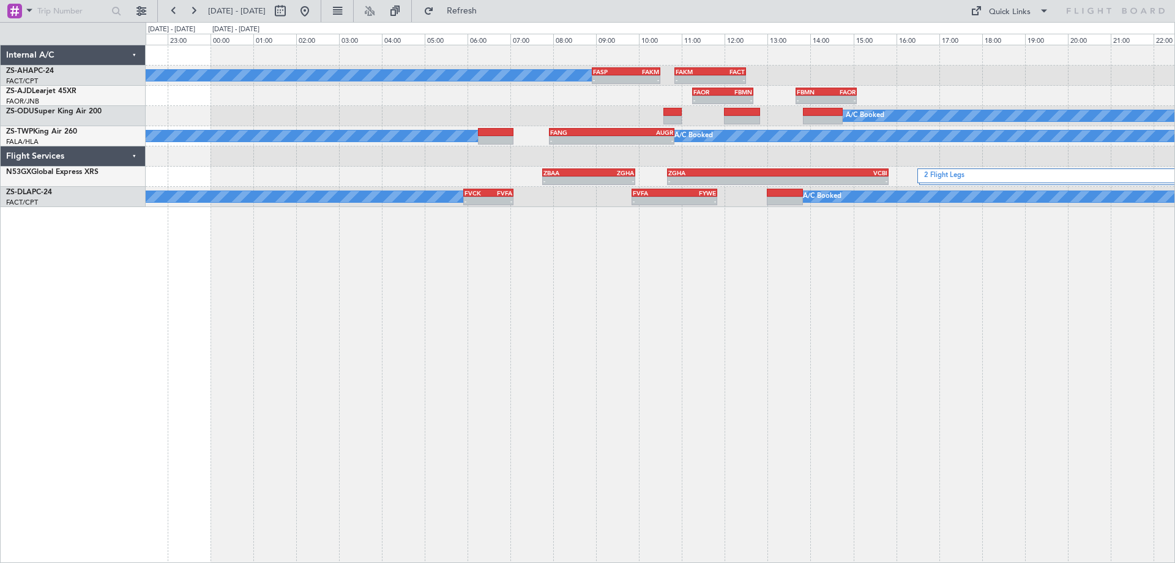
click at [671, 370] on div "A/C Booked - - FASP 08:55 Z FAKM 10:30 Z - - FAKM 10:50 Z FACT 12:30 Z - - FAOR…" at bounding box center [661, 304] width 1030 height 518
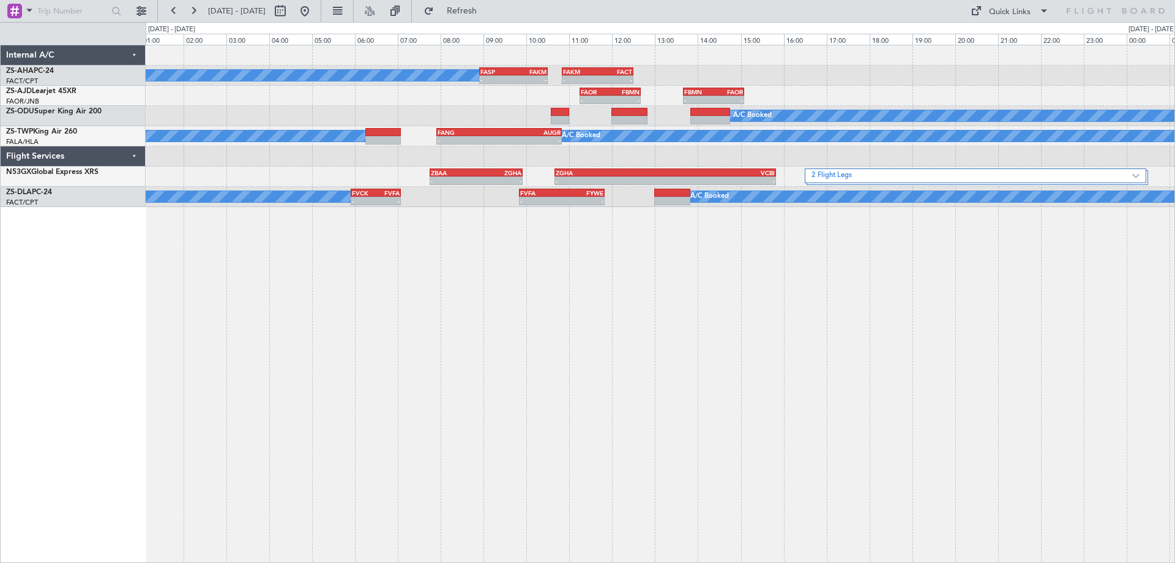
click at [711, 338] on div "A/C Booked - - FASP 08:55 Z FAKM 10:30 Z - - FAKM 10:50 Z FACT 12:30 Z - - FAOR…" at bounding box center [661, 304] width 1030 height 518
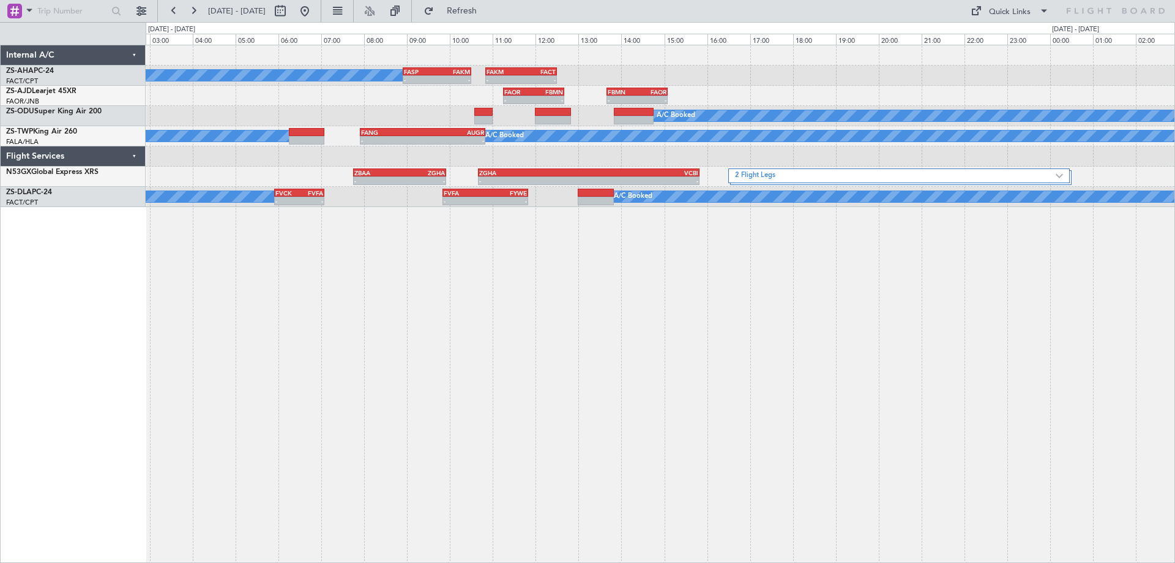
click at [694, 374] on div "A/C Booked - - FASP 08:55 Z FAKM 10:30 Z - - FAKM 10:50 Z FACT 12:30 Z - - FAOR…" at bounding box center [661, 304] width 1030 height 518
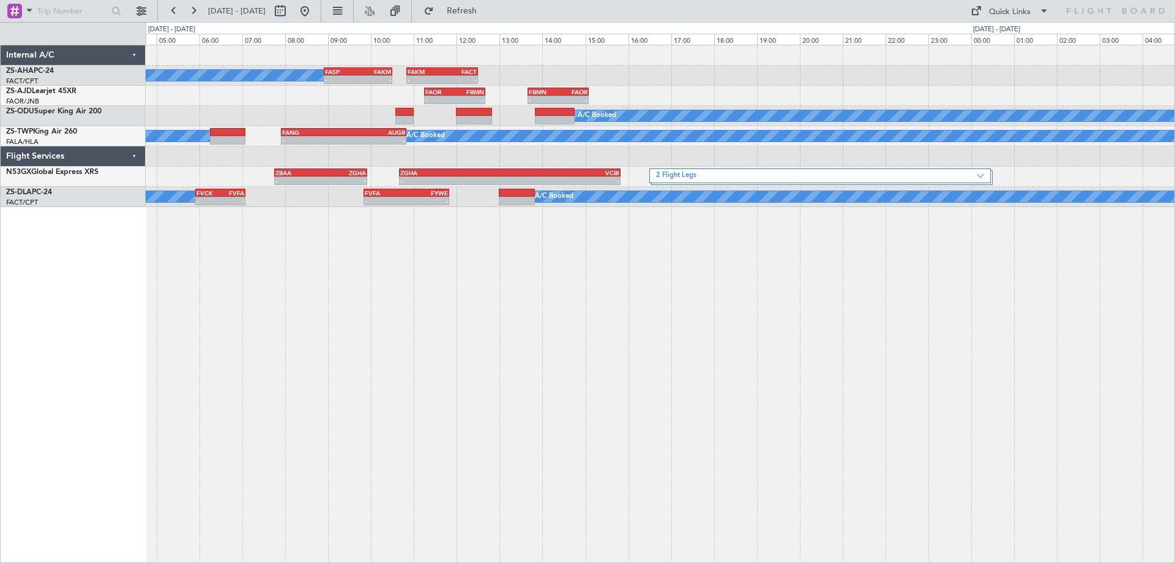
click at [701, 426] on div "A/C Booked - - FASP 08:55 Z FAKM 10:30 Z - - FAKM 10:50 Z FACT 12:30 Z - - FAOR…" at bounding box center [661, 304] width 1030 height 518
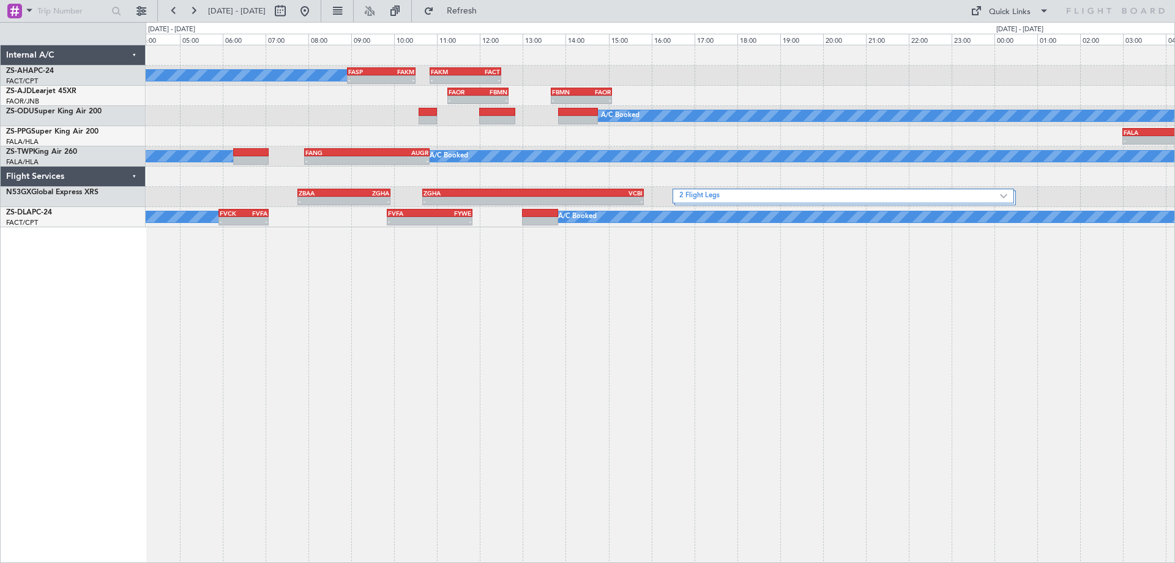
click at [913, 295] on div "A/C Booked - - FASP 08:55 Z FAKM 10:30 Z - - FAKM 10:50 Z FACT 12:30 Z - - FAOR…" at bounding box center [661, 304] width 1030 height 518
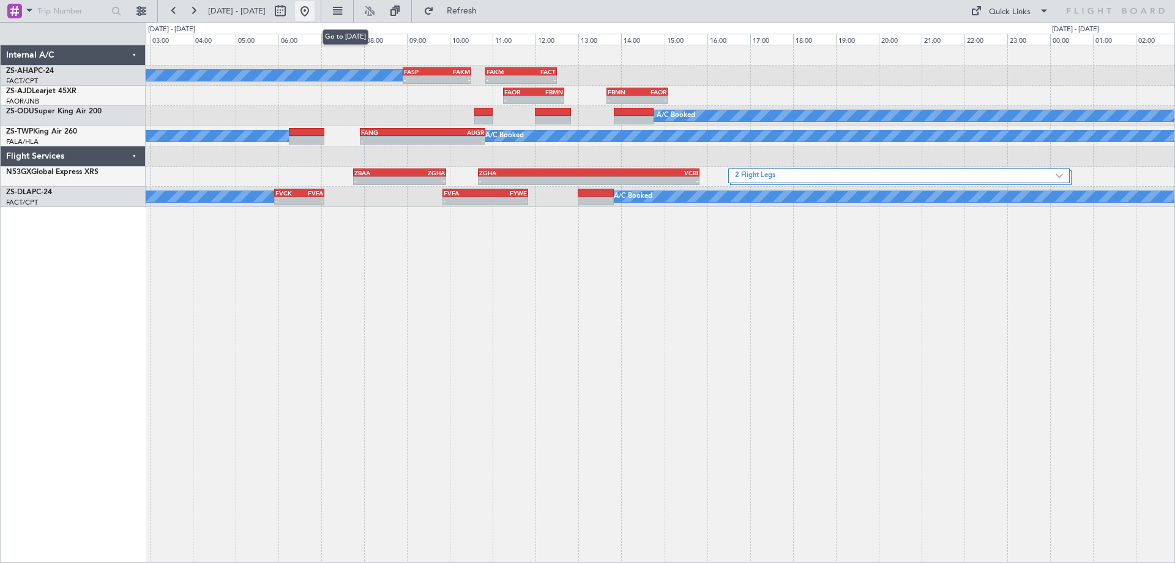
click at [315, 13] on button at bounding box center [305, 11] width 20 height 20
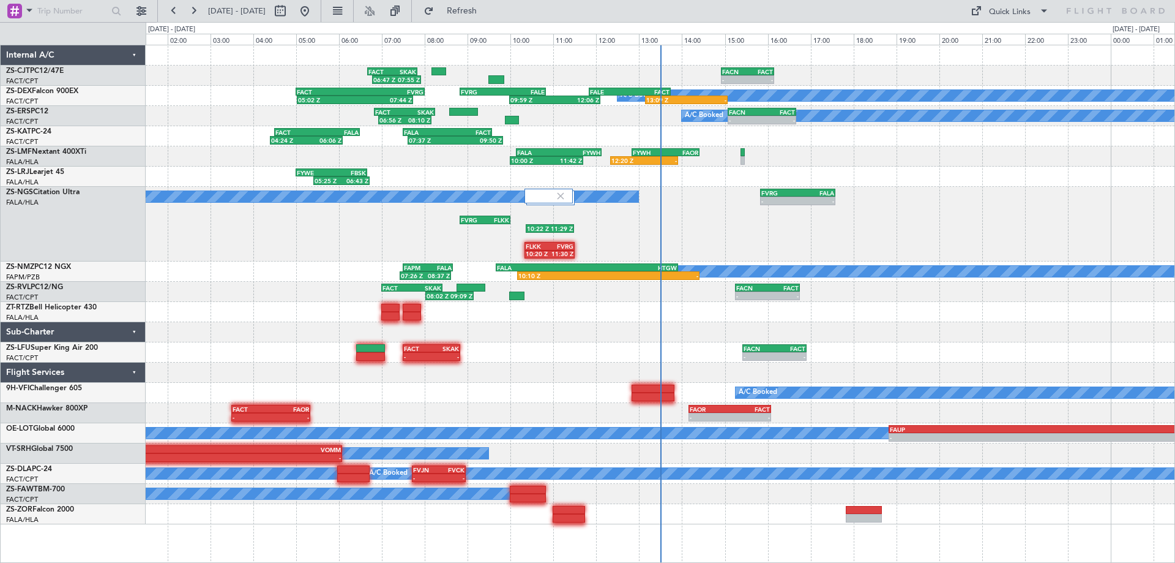
click at [662, 236] on div "- - FVRG 15:50 Z FALA 17:35 Z 10:22 Z 11:29 Z FLKK 10:20 Z FVRG 11:30 Z FVRG 08…" at bounding box center [660, 224] width 1029 height 75
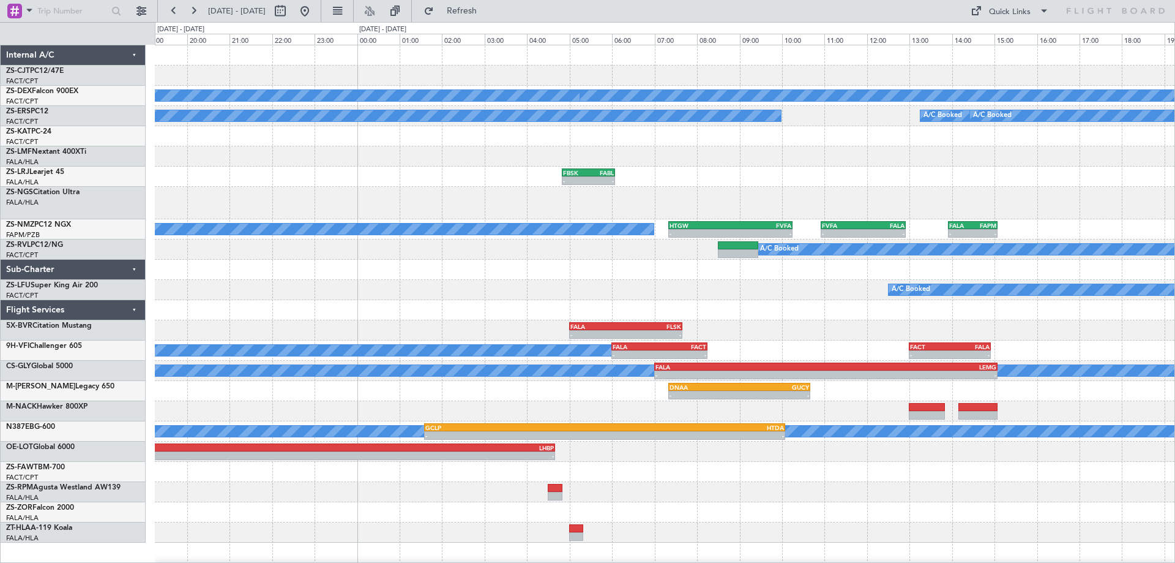
click at [349, 193] on div "- - FVRG 15:50 Z FALA 17:35 Z" at bounding box center [665, 203] width 1020 height 32
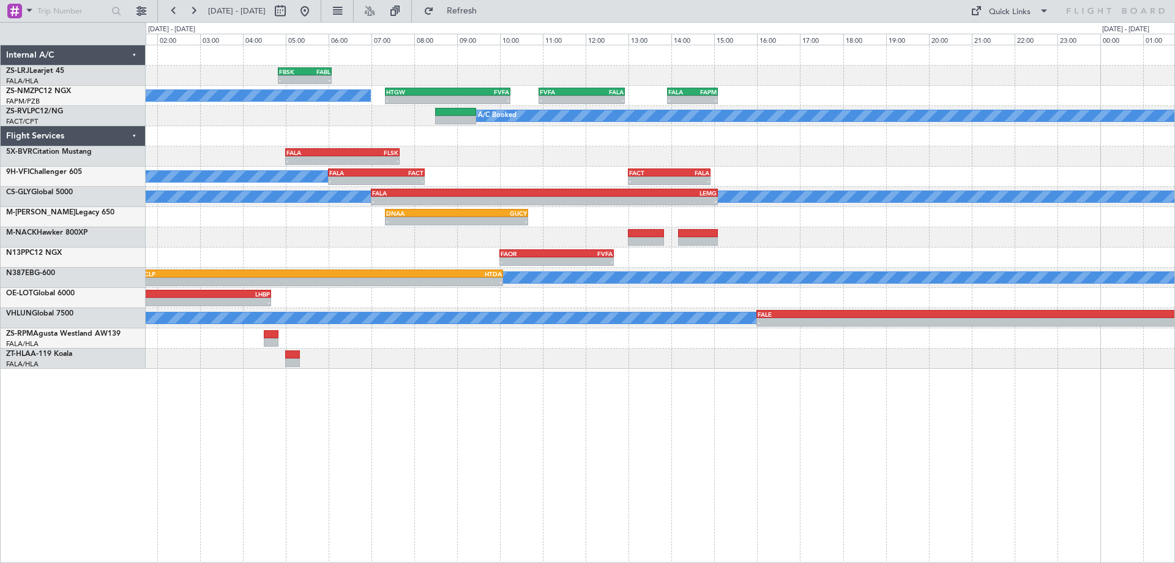
click at [813, 166] on div "- - FALA 05:00 Z FLSK 07:40 Z" at bounding box center [660, 156] width 1029 height 20
click at [436, 151] on div "- - FALA 05:00 Z FLSK 07:40 Z" at bounding box center [660, 156] width 1029 height 20
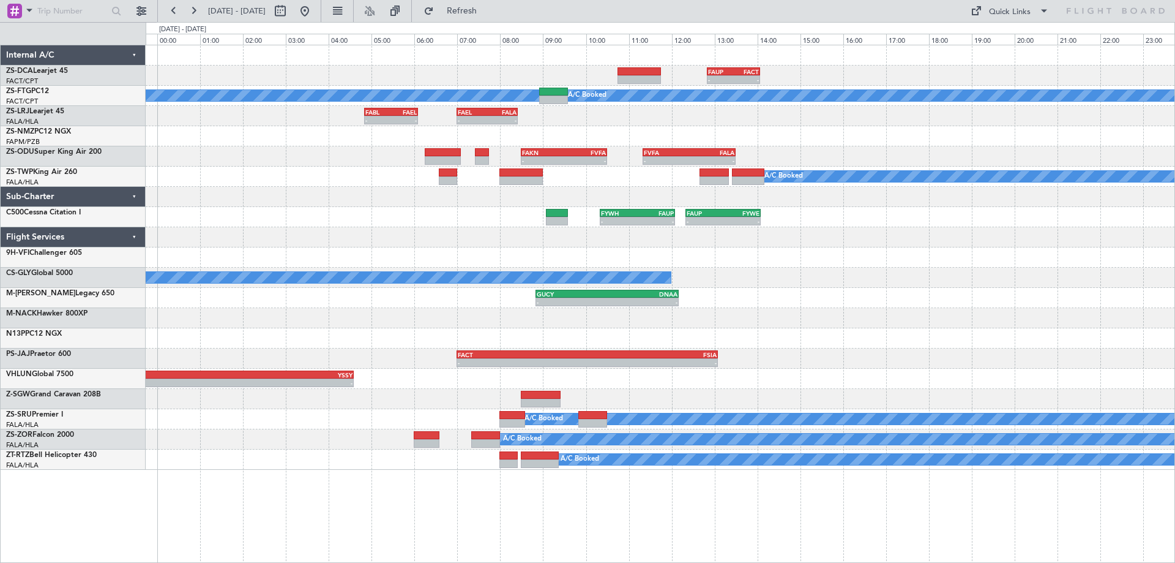
click at [492, 339] on div "- - FAUP 12:50 Z FACT 14:04 Z A/C Booked A/C Booked - - FABL 04:50 Z FAEL 06:05…" at bounding box center [660, 257] width 1029 height 424
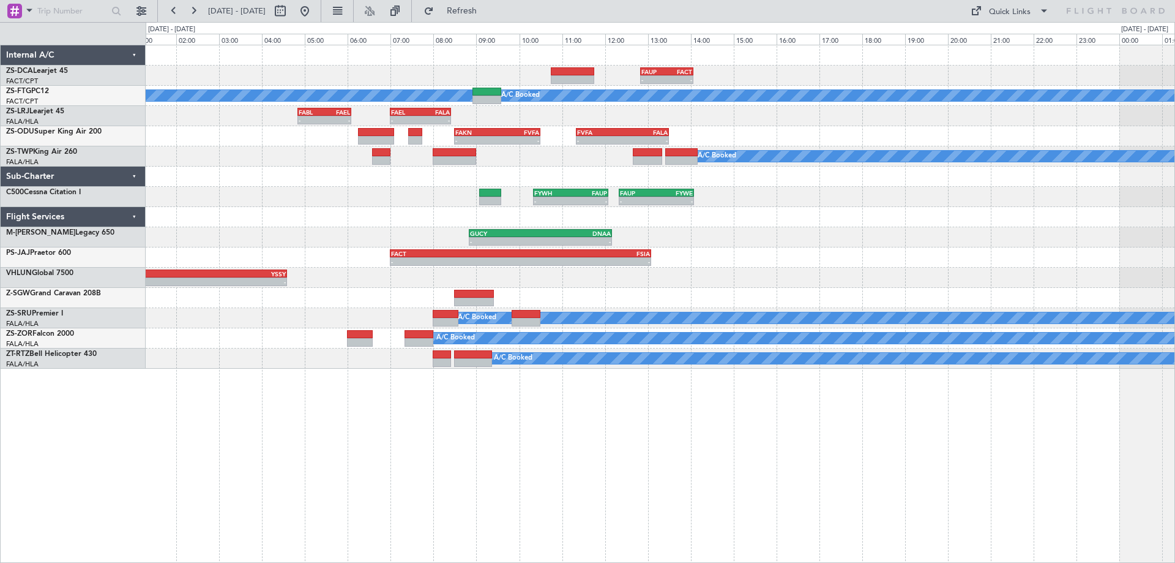
click at [871, 288] on div "- - FAUP 12:50 Z FACT 14:04 Z A/C Booked A/C Booked - - FABL 04:50 Z FAEL 06:05…" at bounding box center [660, 206] width 1029 height 323
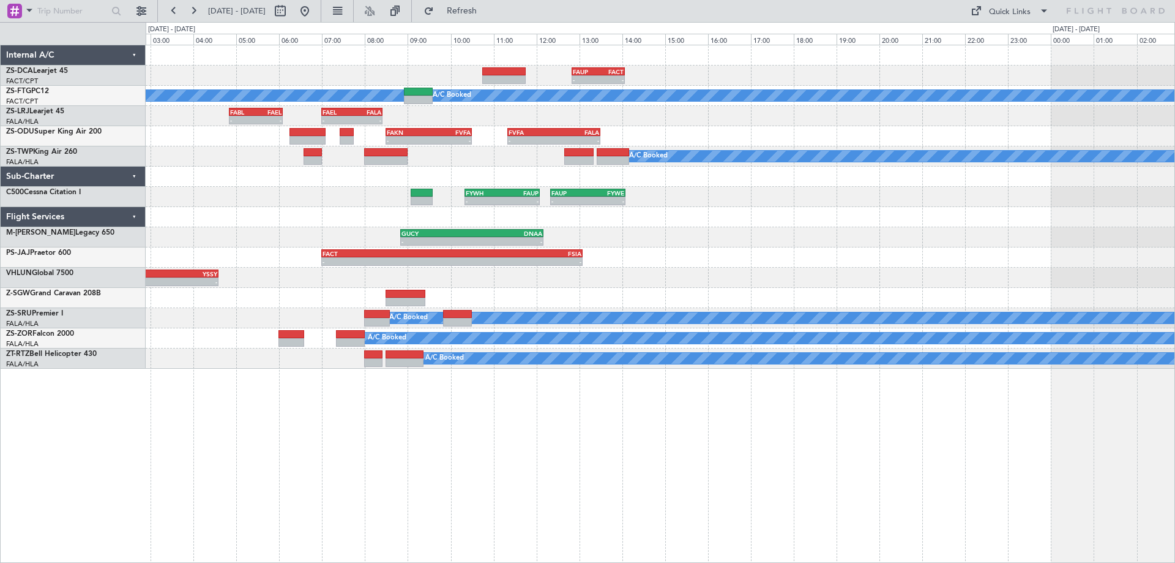
click at [724, 272] on div "- - FALE 16:00 Z YSSY 04:35 Z" at bounding box center [660, 277] width 1029 height 20
click at [315, 17] on button at bounding box center [305, 11] width 20 height 20
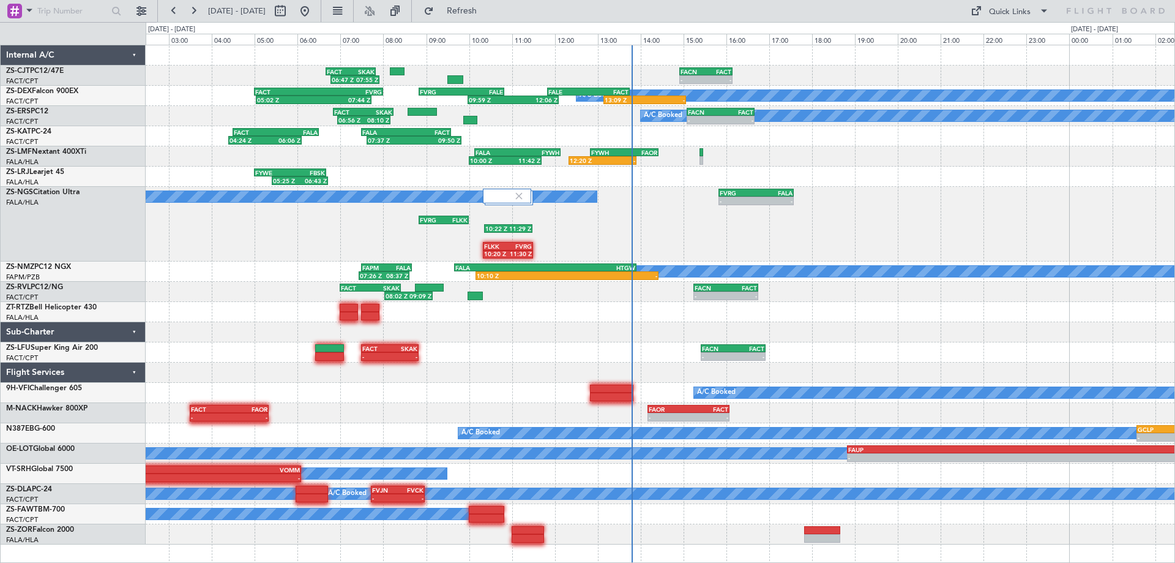
click at [493, 299] on div "- - FACN 14:55 Z FACT 16:09 Z 06:47 Z 07:55 Z FACT 06:40 Z SKAK 07:50 Z A/C Boo…" at bounding box center [660, 294] width 1029 height 499
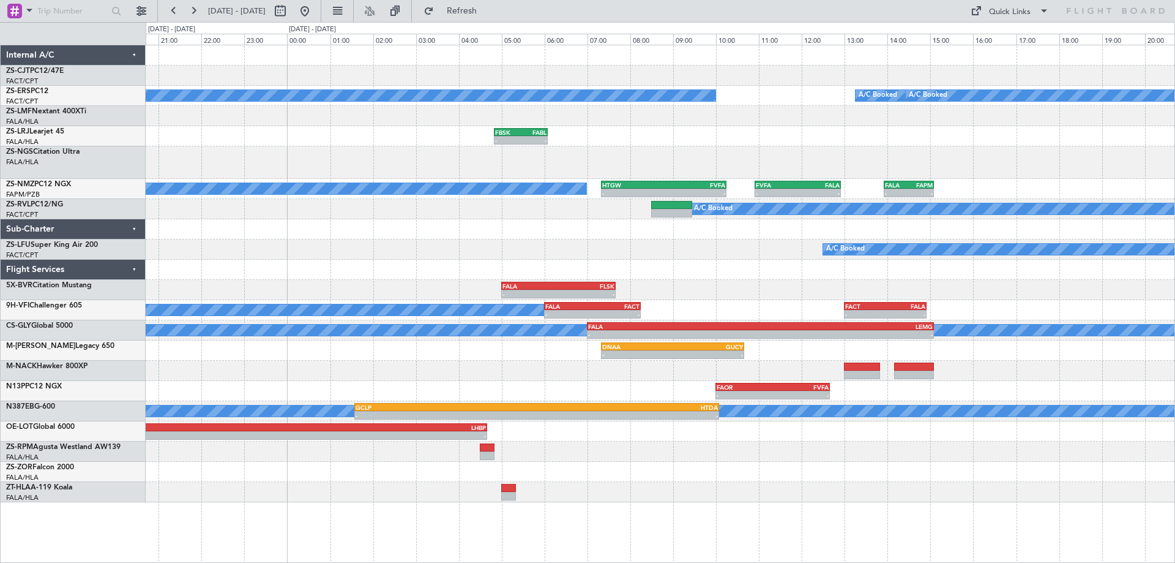
click at [555, 305] on div "- - FACN 14:55 Z FACT 16:09 Z A/C Booked A/C Booked A/C Booked A/C Booked - - F…" at bounding box center [660, 273] width 1029 height 457
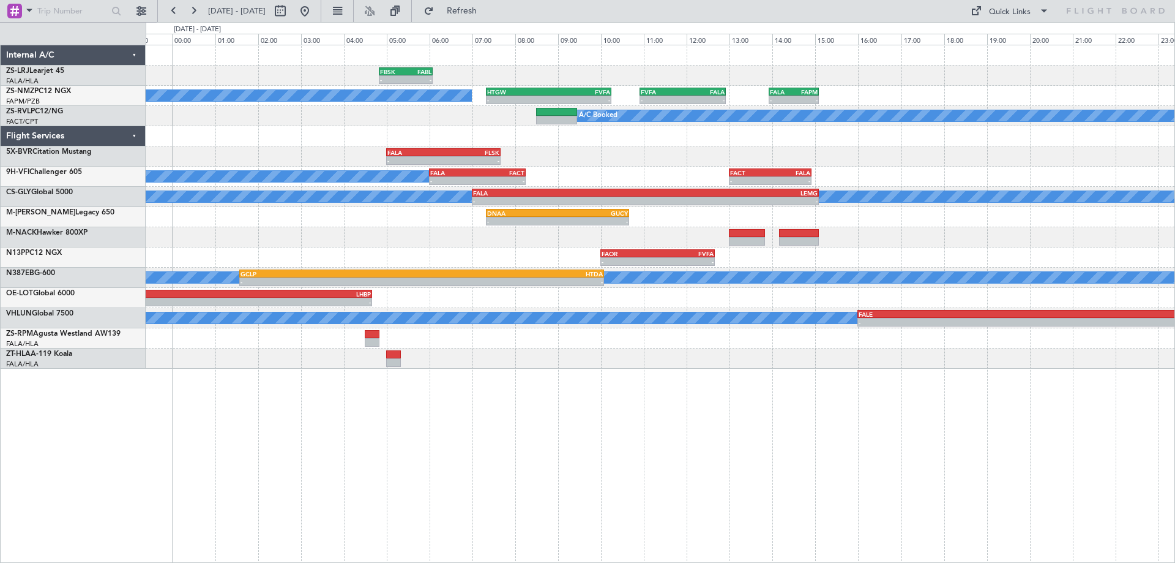
click at [443, 448] on div "- - FBSK 04:50 Z FABL 06:05 Z - - FABL 04:50 Z FAEL 06:05 Z A/C Booked - - HTGW…" at bounding box center [661, 304] width 1030 height 518
